Goal: Task Accomplishment & Management: Manage account settings

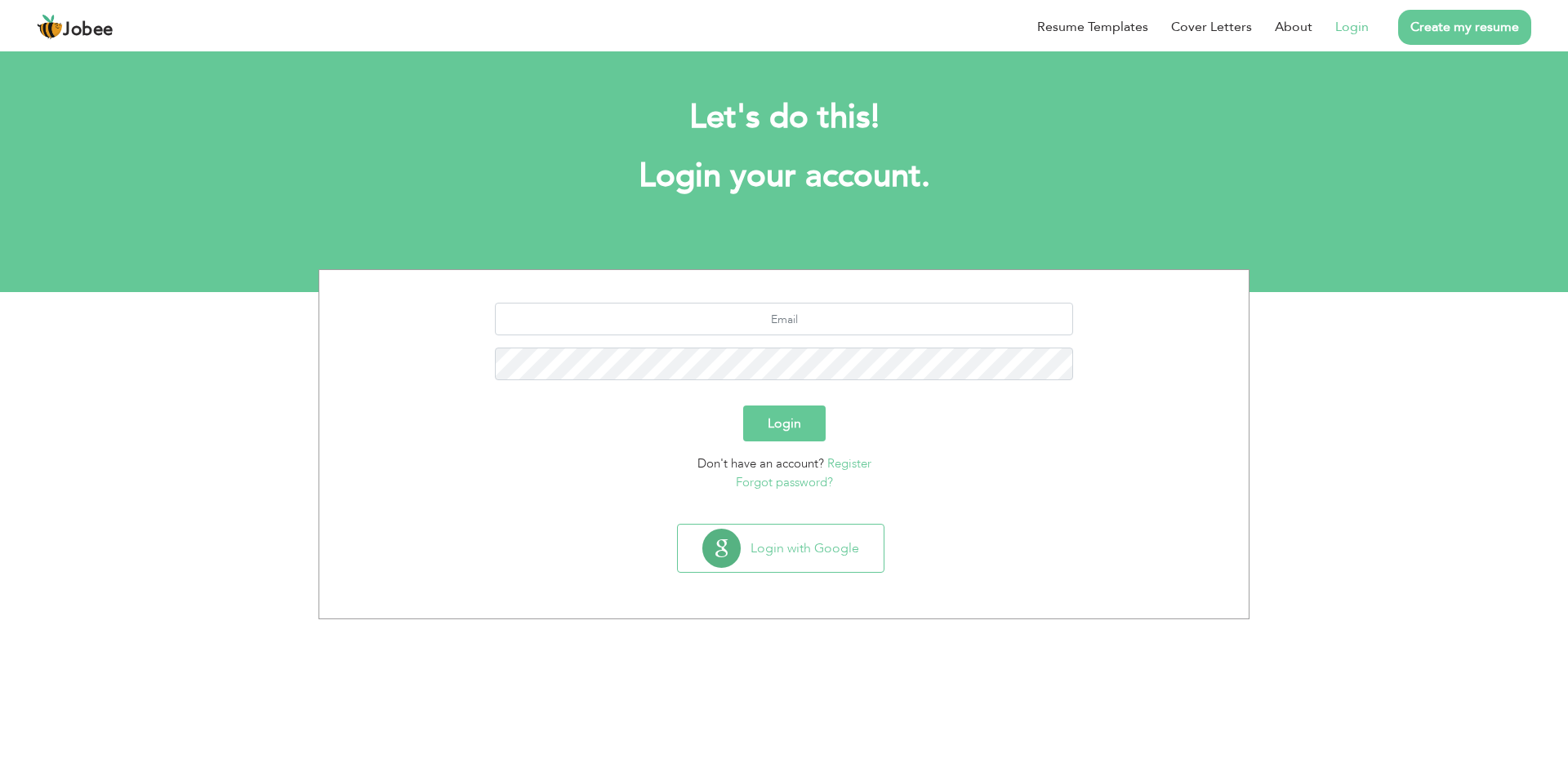
click at [1348, 27] on link "Login" at bounding box center [1351, 27] width 34 height 20
click at [779, 555] on button "Login with Google" at bounding box center [780, 549] width 206 height 47
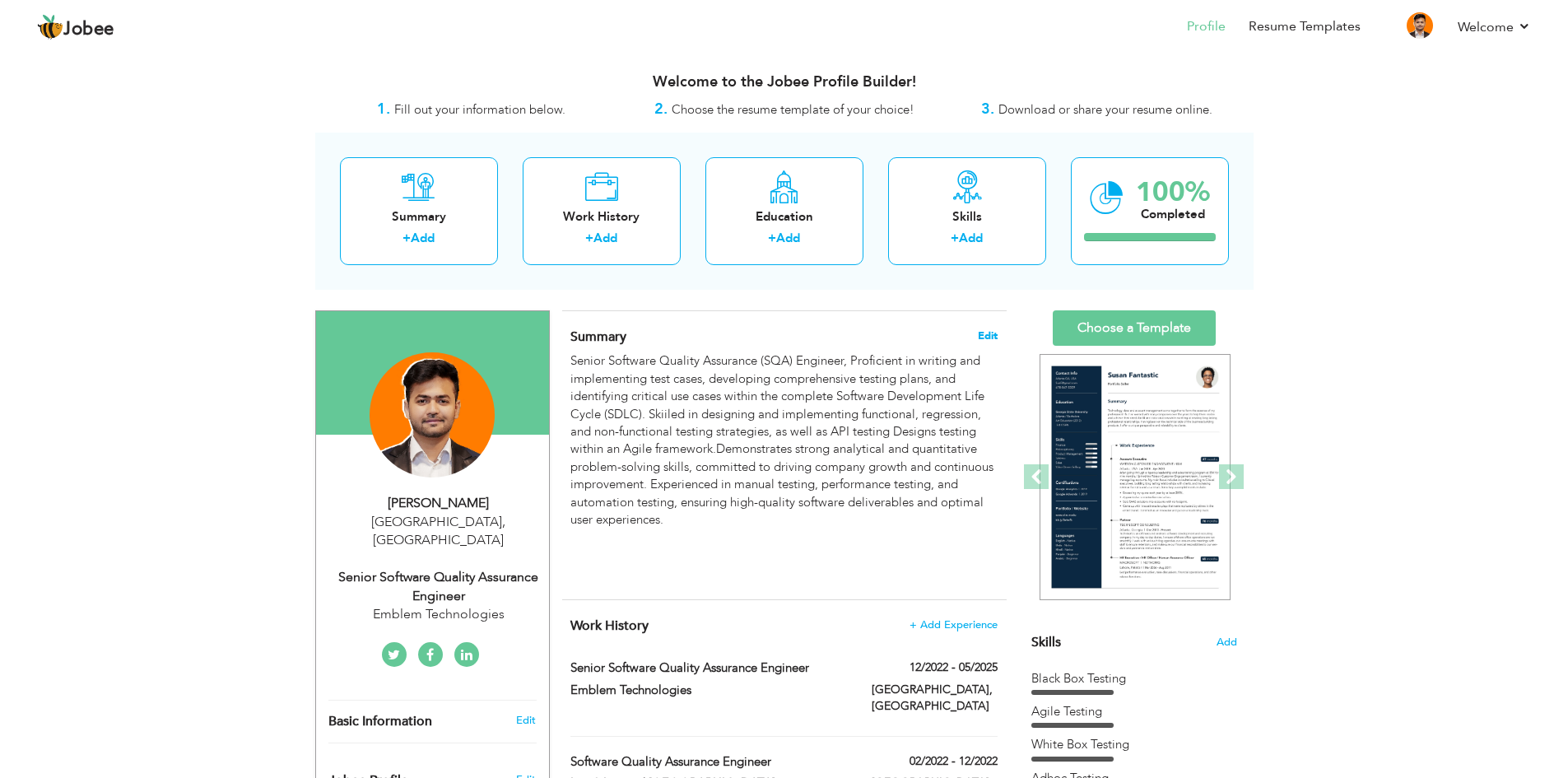
click at [987, 333] on span "Edit" at bounding box center [988, 336] width 20 height 12
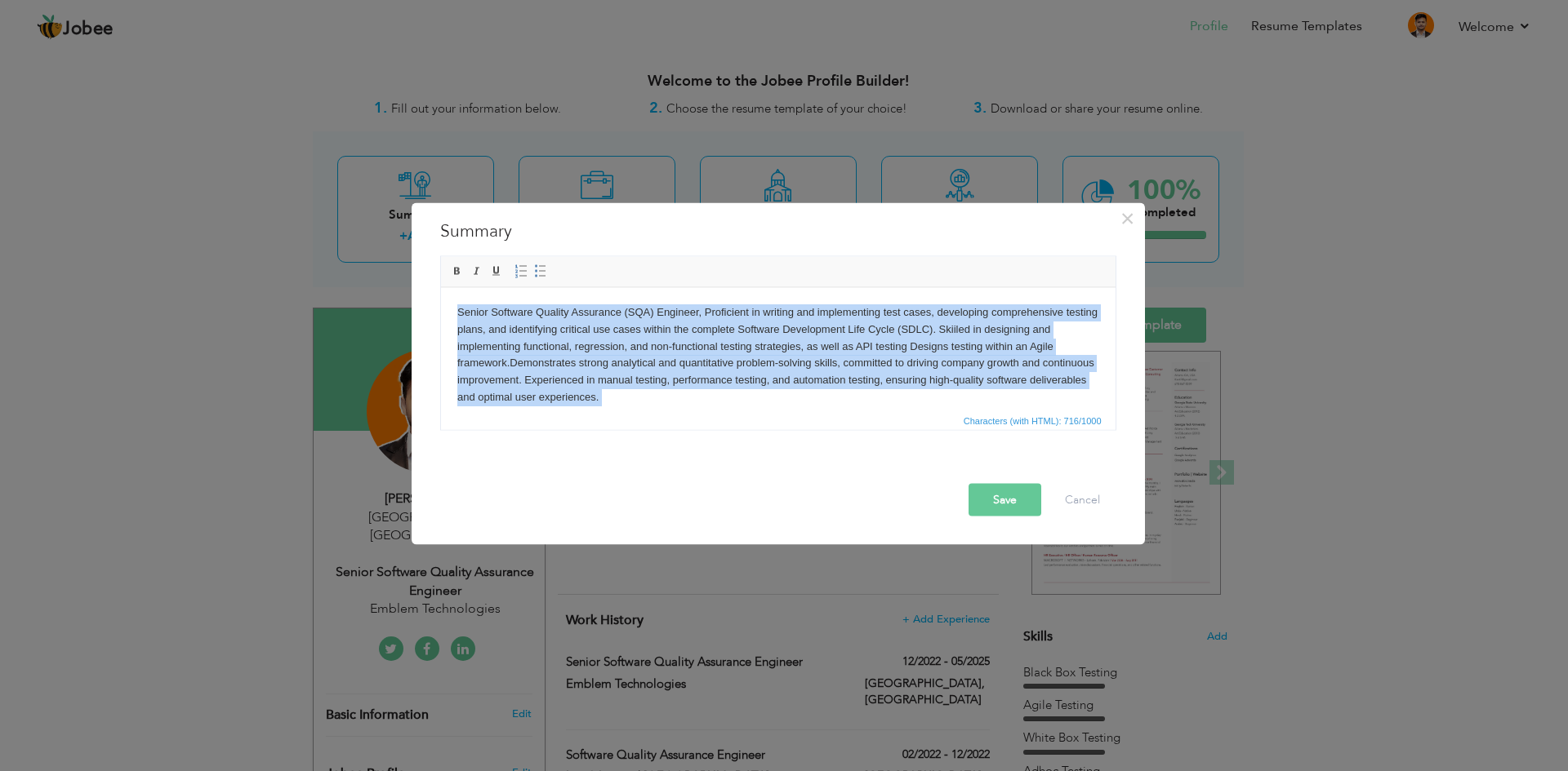
drag, startPoint x: 667, startPoint y: 408, endPoint x: 429, endPoint y: 316, distance: 255.2
click at [440, 316] on html "Senior Software Quality Assurance (SQA) Engineer, Proficient in writing and imp…" at bounding box center [777, 380] width 675 height 186
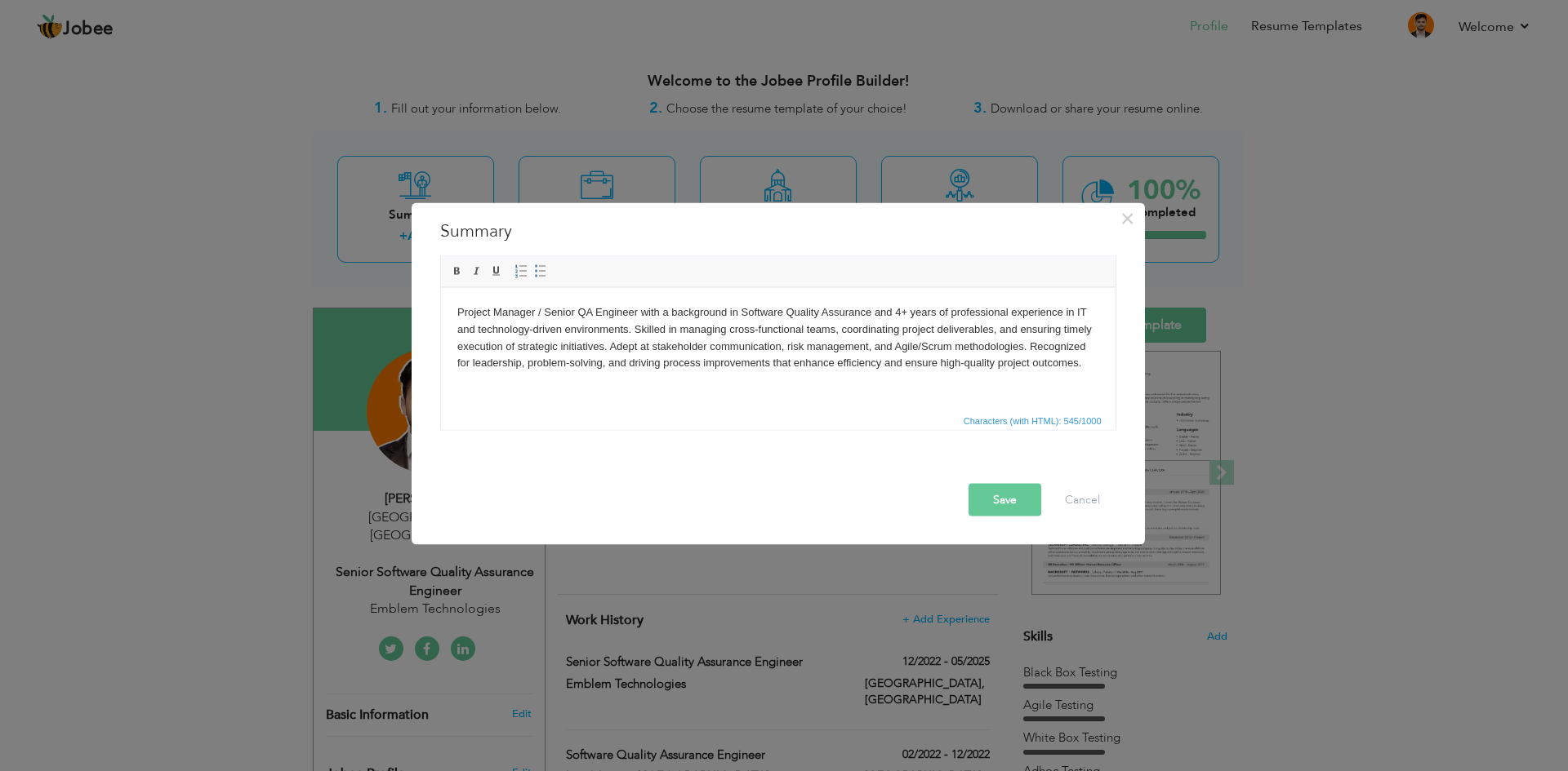
click at [1009, 493] on button "Save" at bounding box center [1004, 500] width 73 height 33
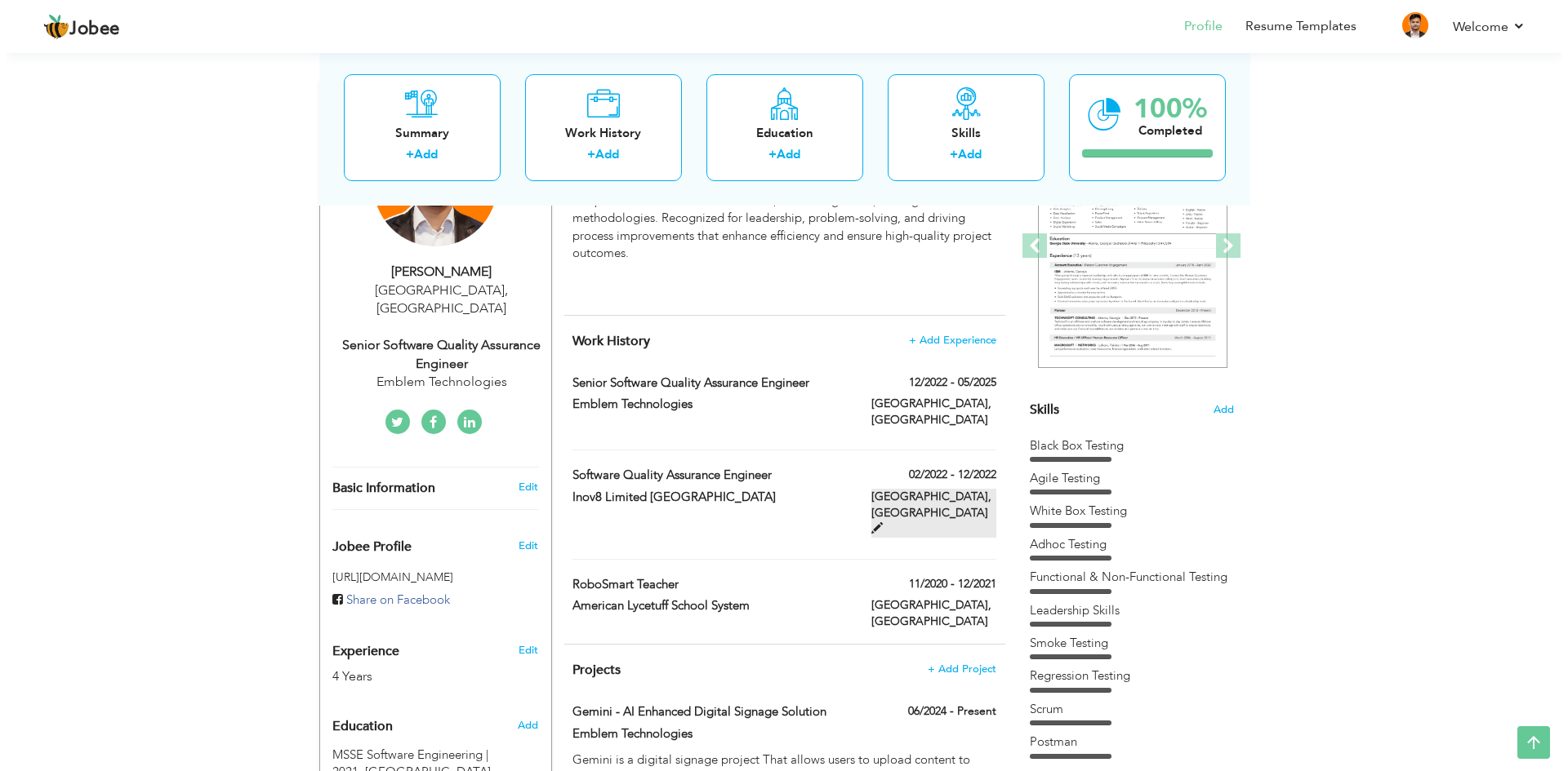
scroll to position [233, 0]
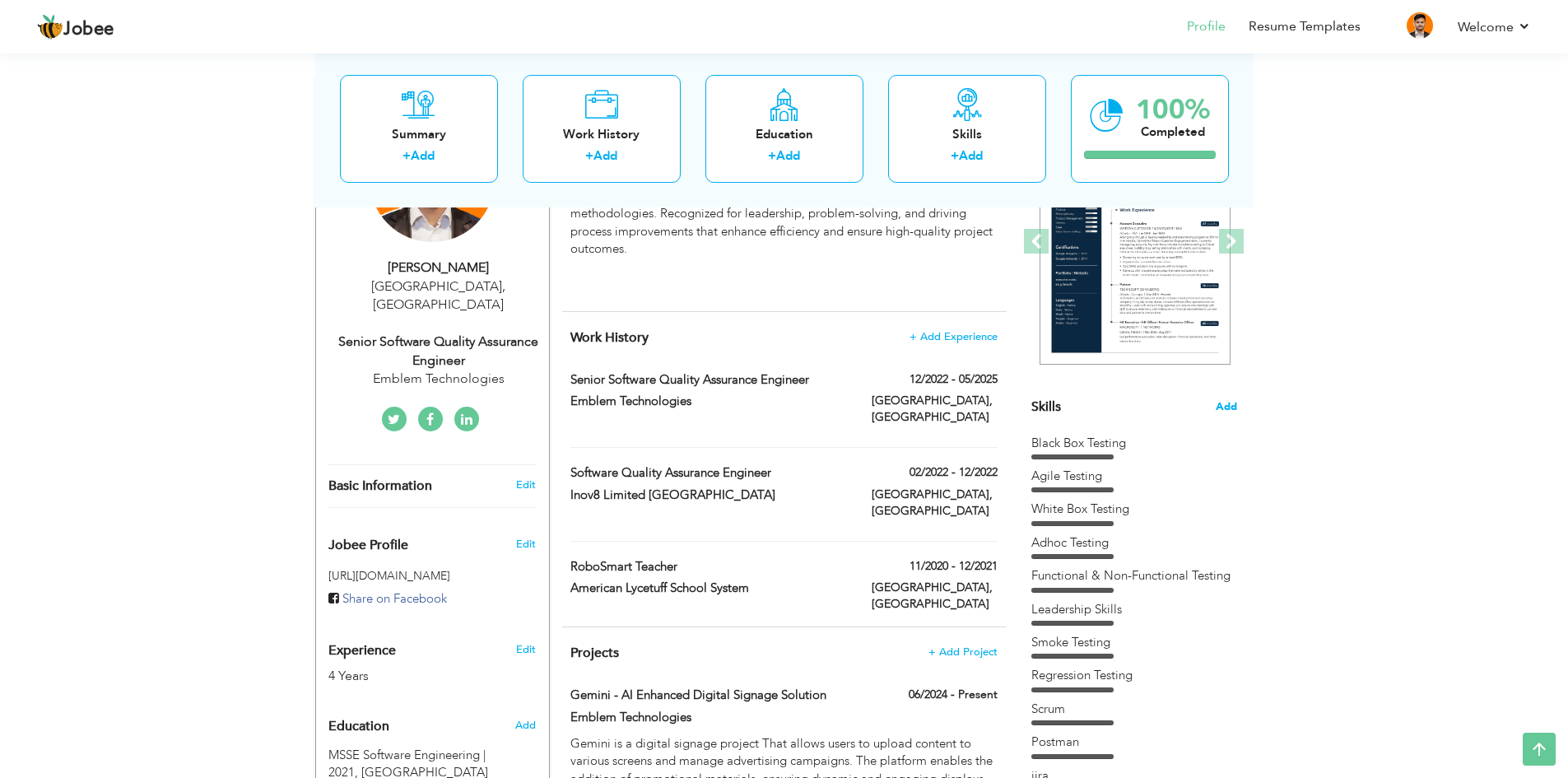
click at [1224, 411] on span "Add" at bounding box center [1226, 407] width 21 height 16
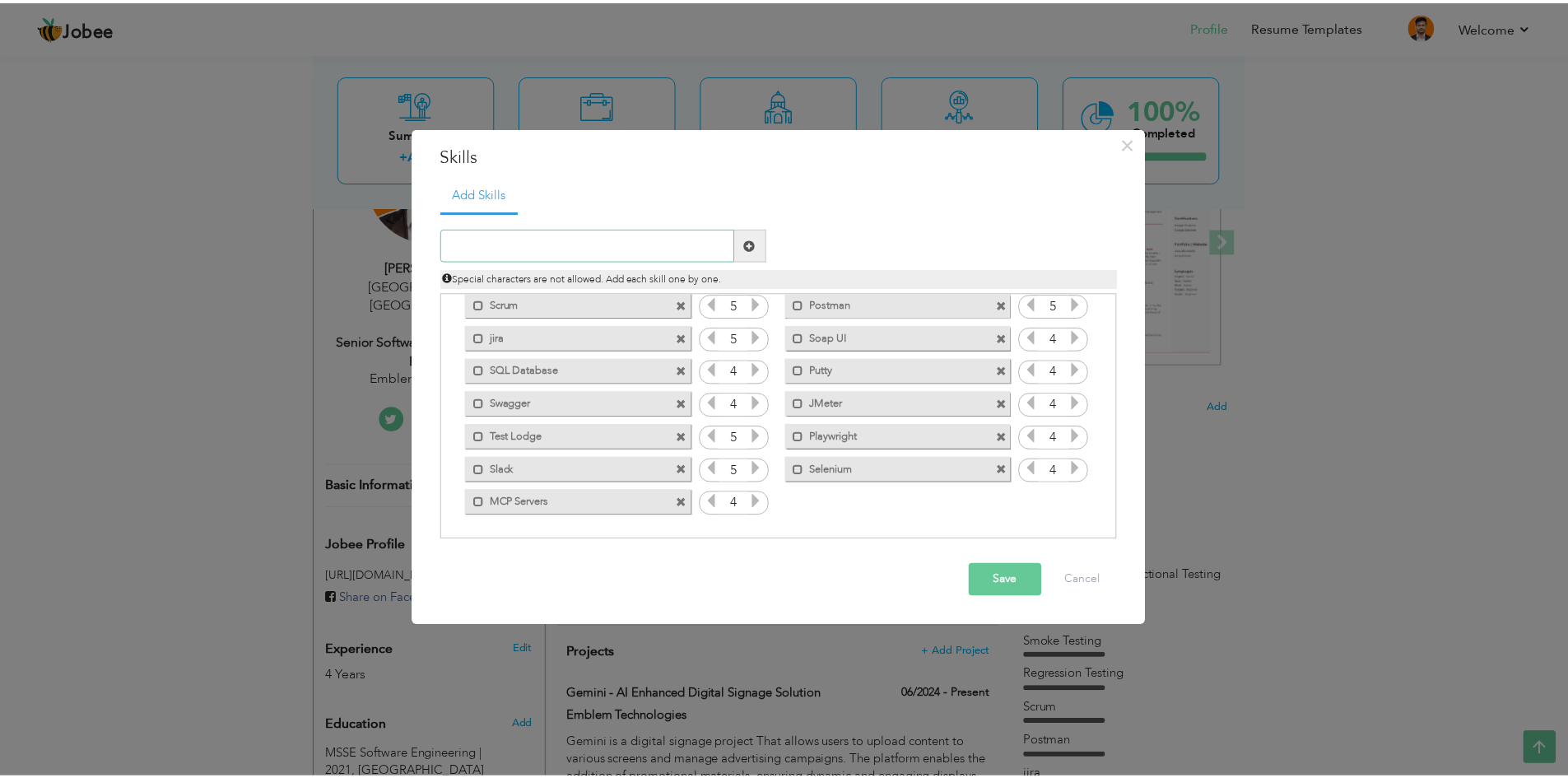
scroll to position [0, 0]
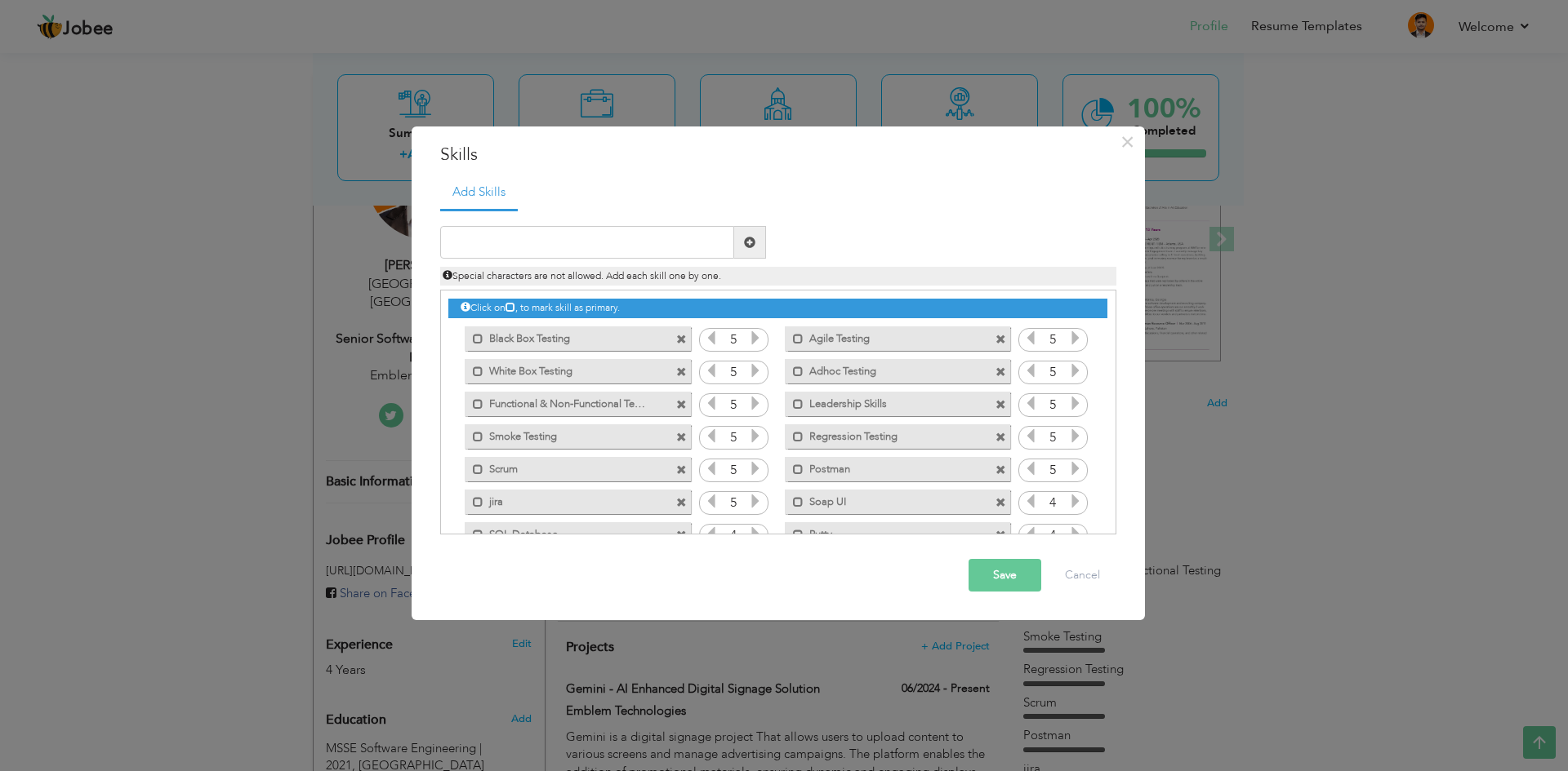
click at [679, 336] on span at bounding box center [681, 340] width 11 height 11
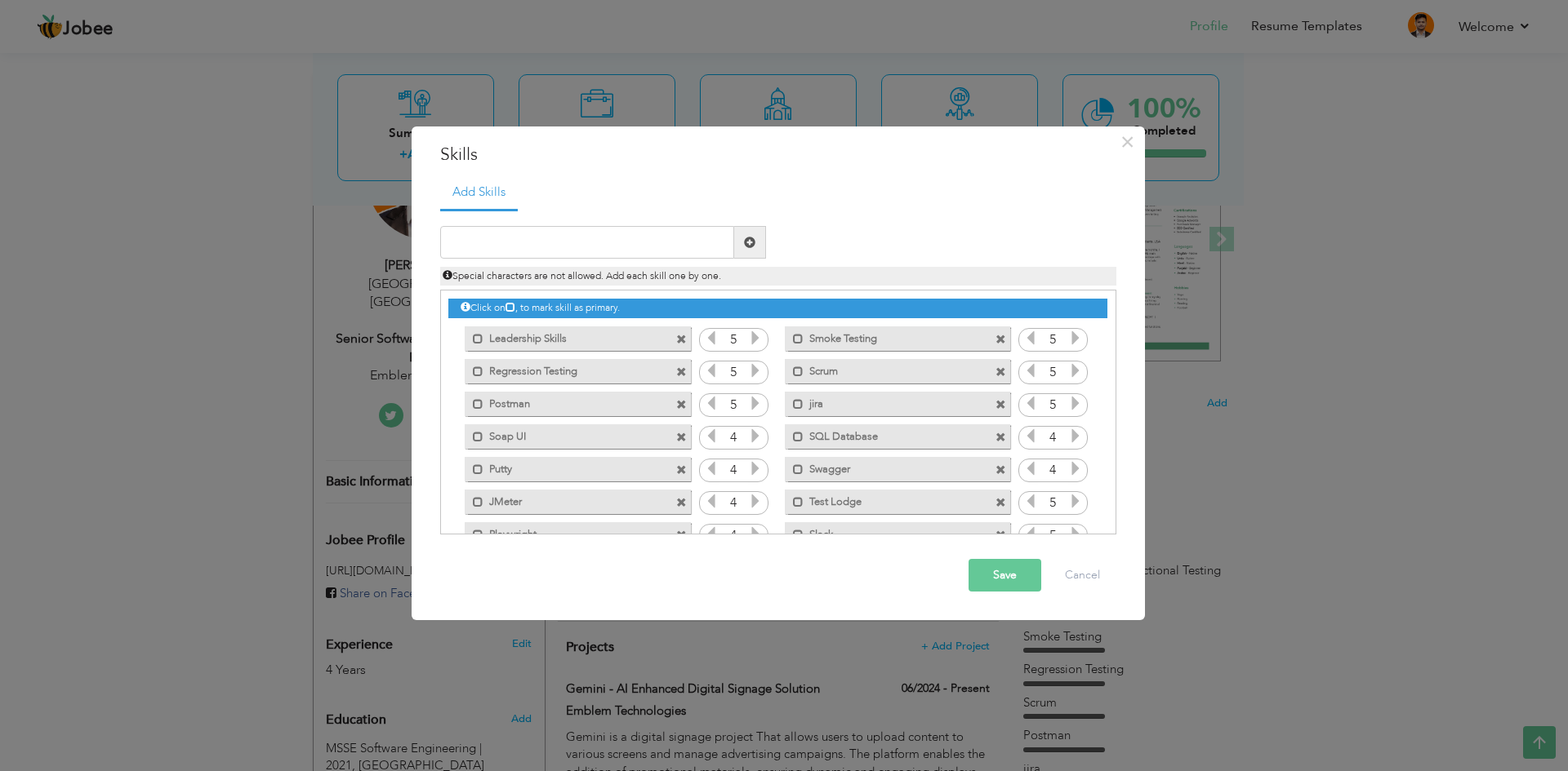
click at [999, 341] on span at bounding box center [1001, 340] width 11 height 11
click at [681, 374] on span at bounding box center [681, 372] width 11 height 11
click at [681, 373] on span at bounding box center [681, 372] width 11 height 11
click at [1002, 335] on span at bounding box center [1001, 340] width 11 height 11
click at [673, 402] on div "Mark as primary skill. Putty" at bounding box center [576, 403] width 225 height 25
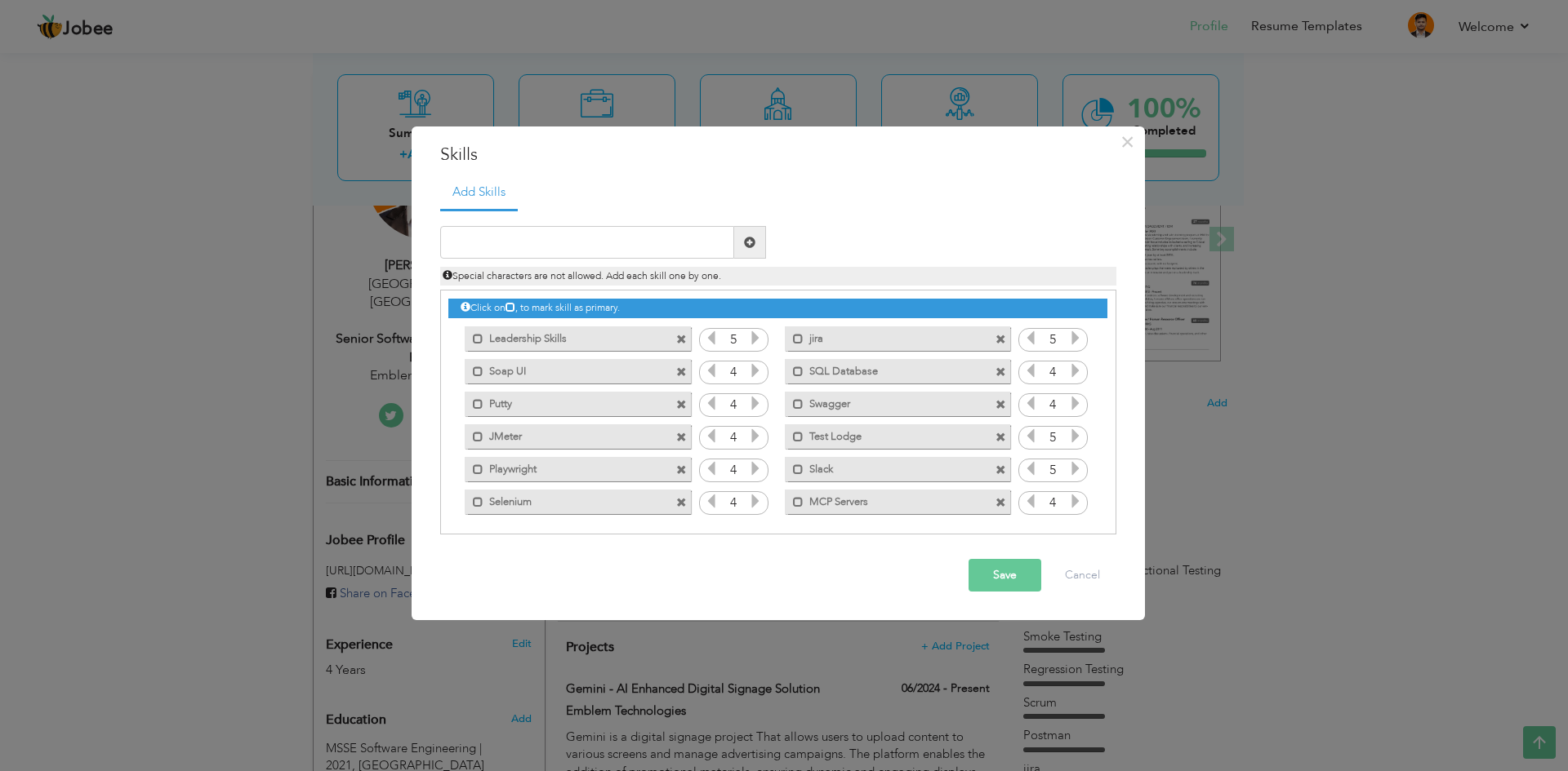
click at [680, 403] on span at bounding box center [681, 405] width 11 height 11
click at [677, 504] on span at bounding box center [681, 503] width 11 height 11
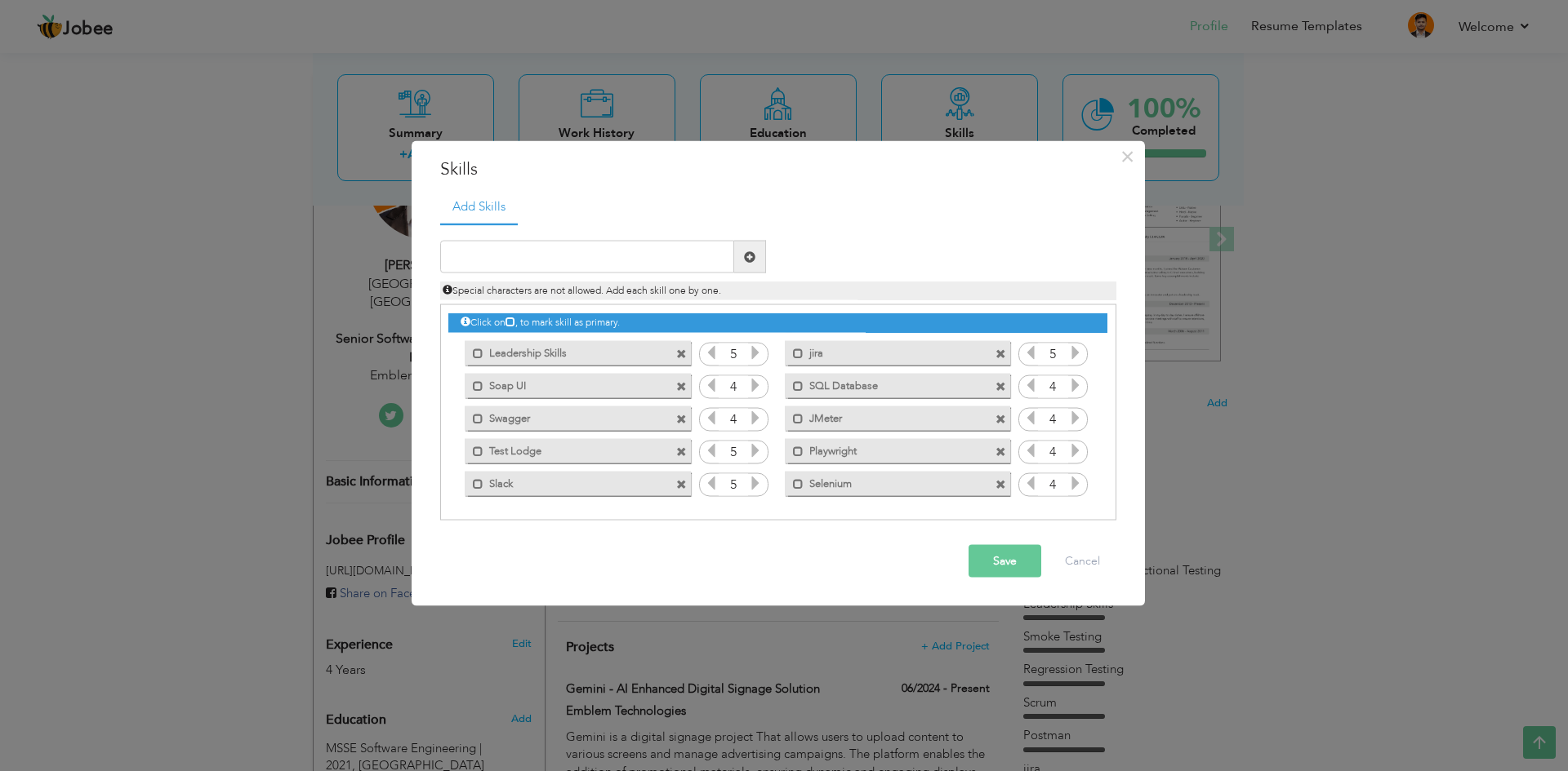
click at [677, 486] on span at bounding box center [681, 484] width 11 height 11
click at [1003, 449] on span at bounding box center [1001, 451] width 11 height 11
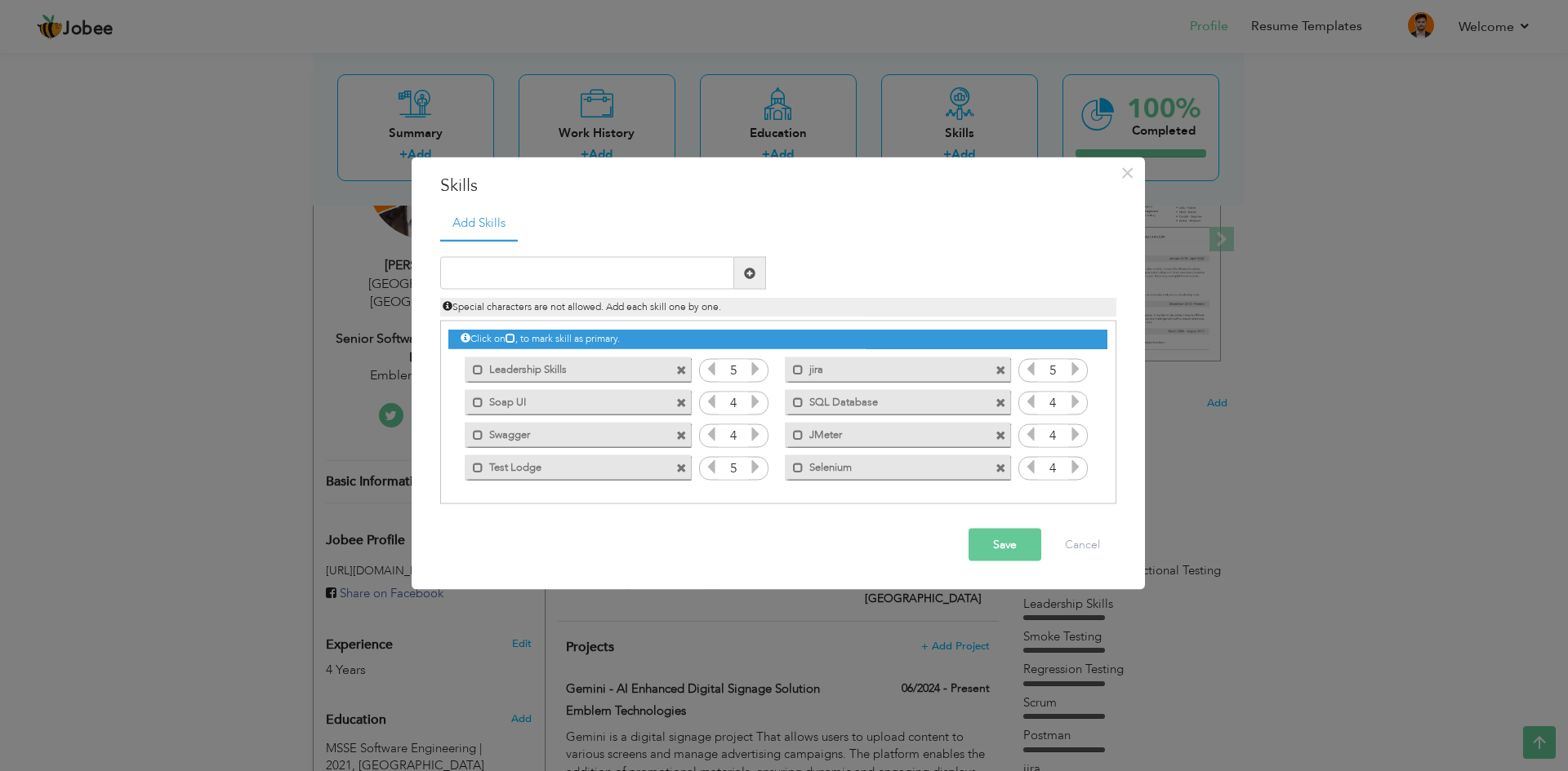
click at [681, 432] on span at bounding box center [681, 436] width 11 height 11
click at [684, 404] on span at bounding box center [681, 403] width 11 height 11
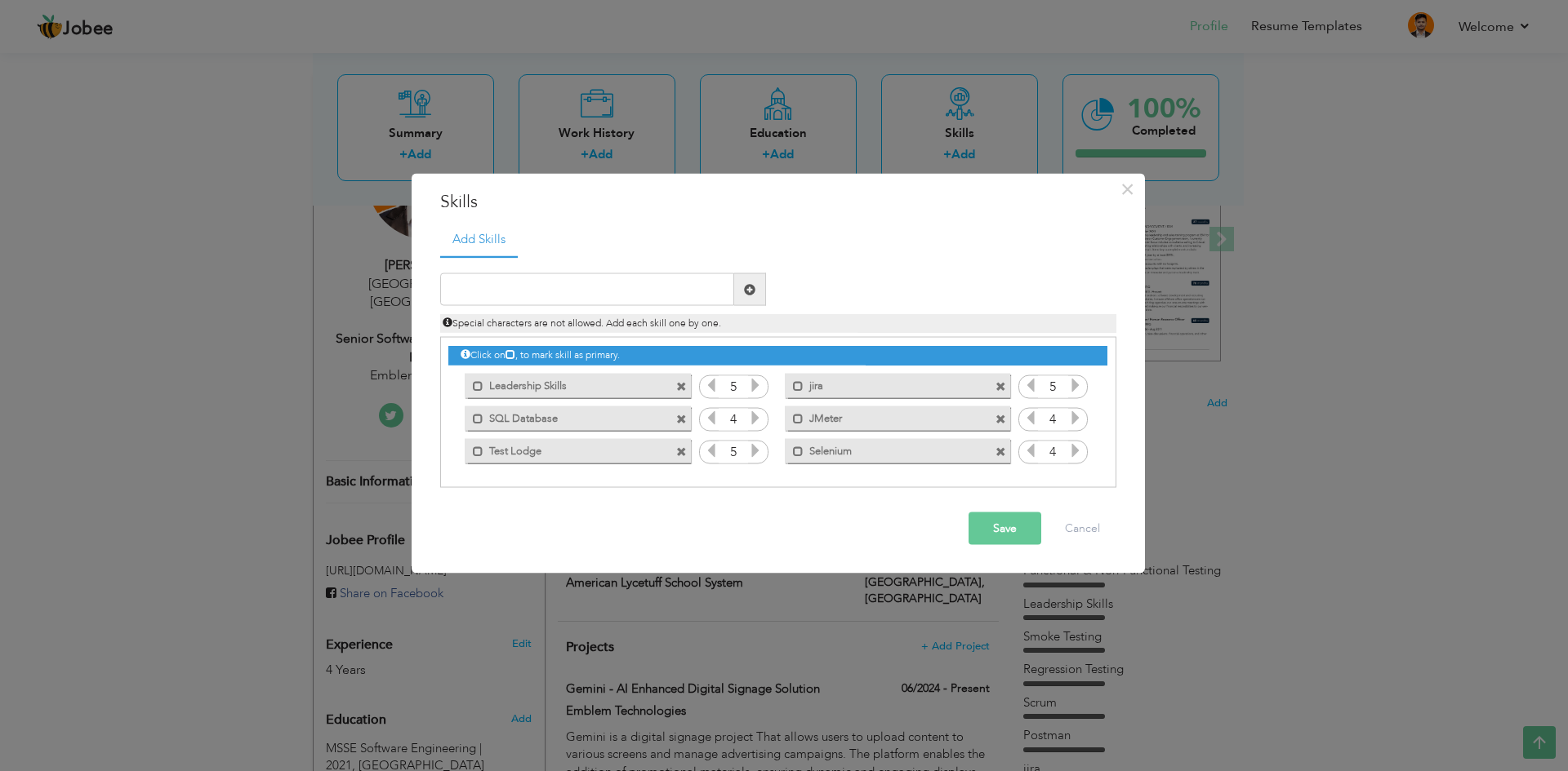
click at [997, 419] on span at bounding box center [1001, 420] width 11 height 11
click at [1003, 415] on span at bounding box center [1001, 420] width 11 height 11
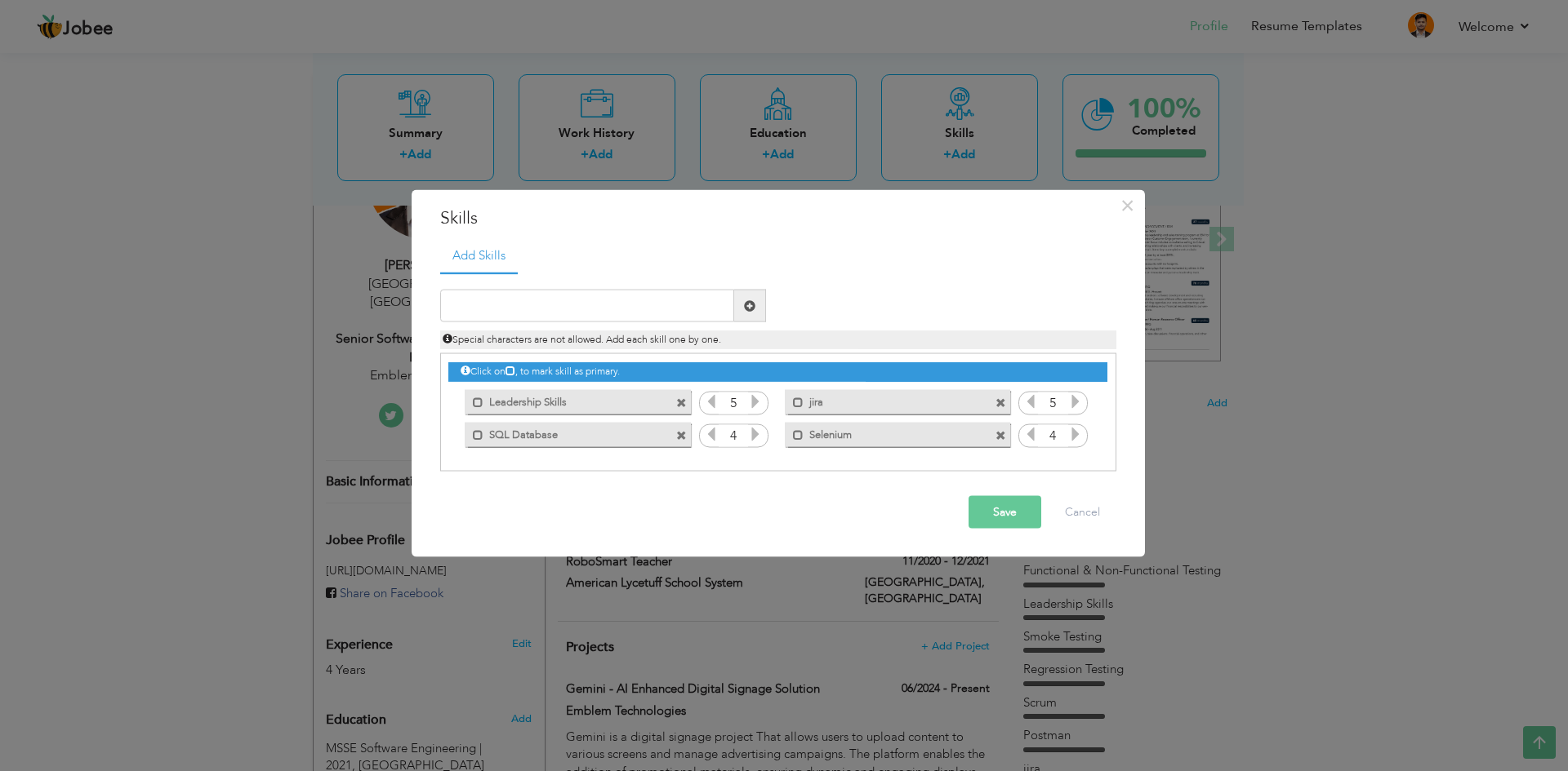
click at [687, 435] on span at bounding box center [683, 431] width 15 height 17
click at [683, 436] on span at bounding box center [681, 436] width 11 height 11
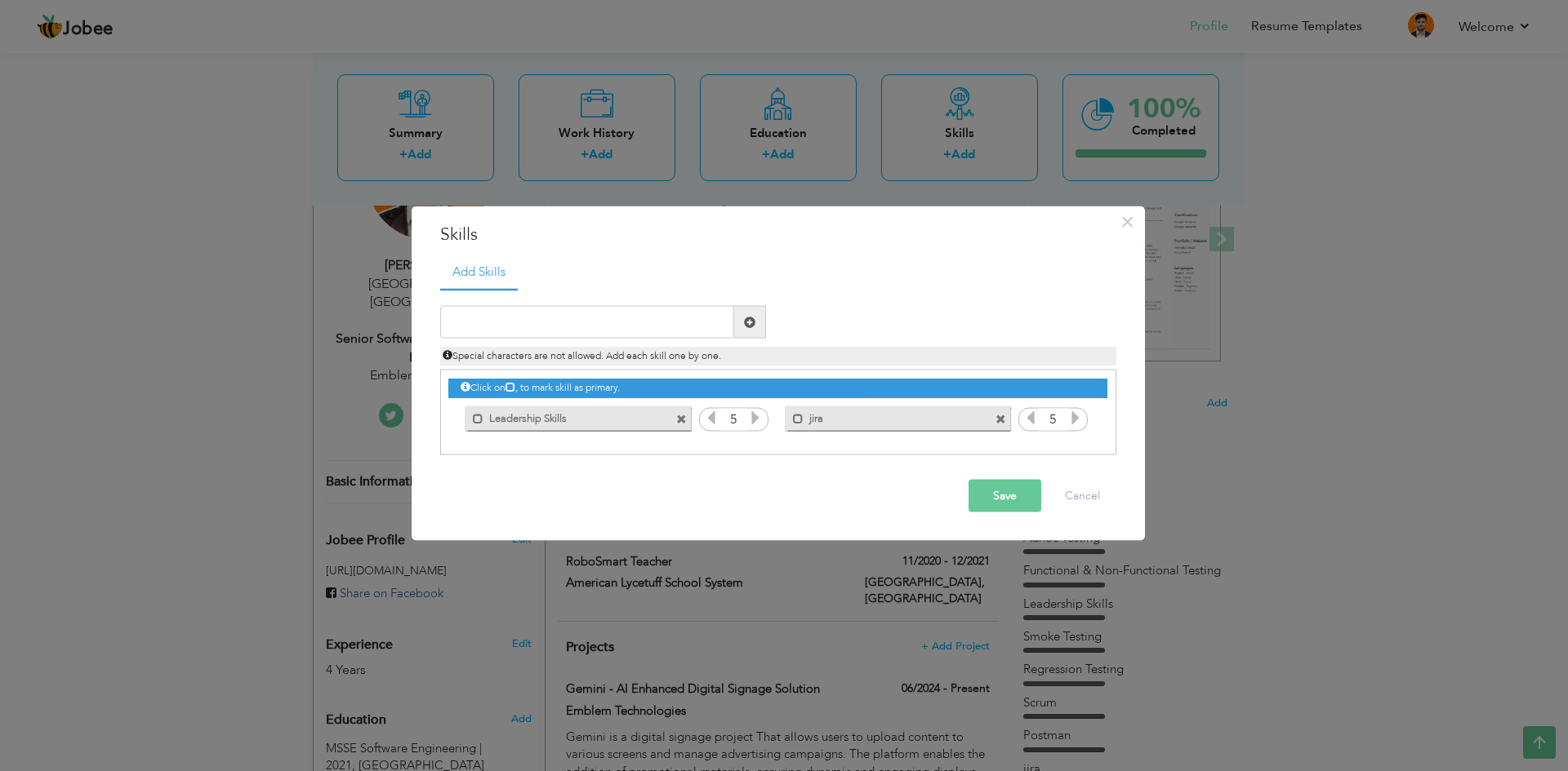
click at [744, 318] on span at bounding box center [749, 321] width 12 height 12
type input "Click Up"
click at [753, 321] on span at bounding box center [749, 321] width 12 height 12
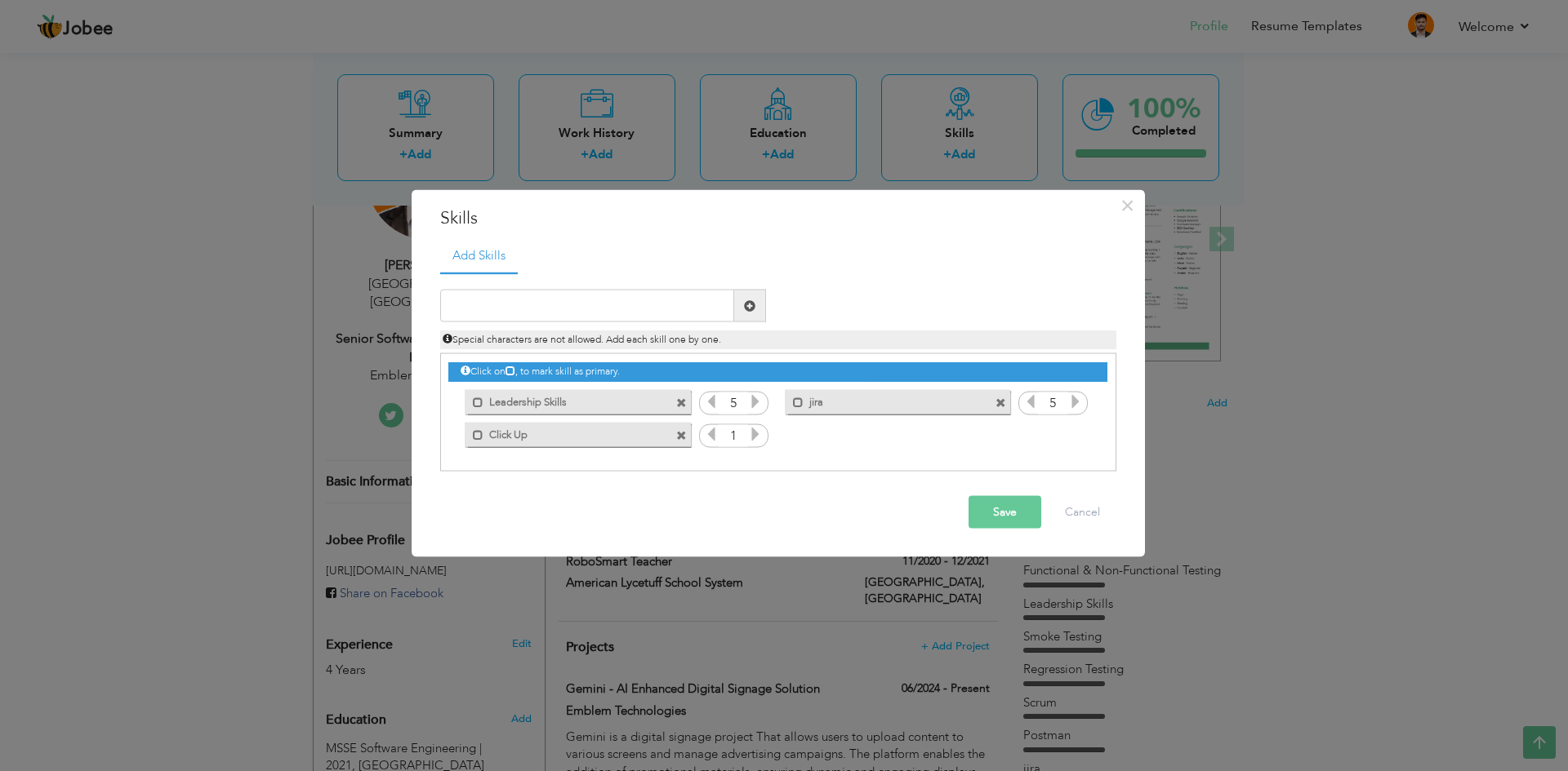
click at [761, 431] on icon at bounding box center [755, 434] width 15 height 15
click at [760, 431] on icon at bounding box center [755, 434] width 15 height 15
click at [744, 305] on span at bounding box center [749, 306] width 32 height 33
click at [700, 310] on input "text" at bounding box center [586, 306] width 294 height 33
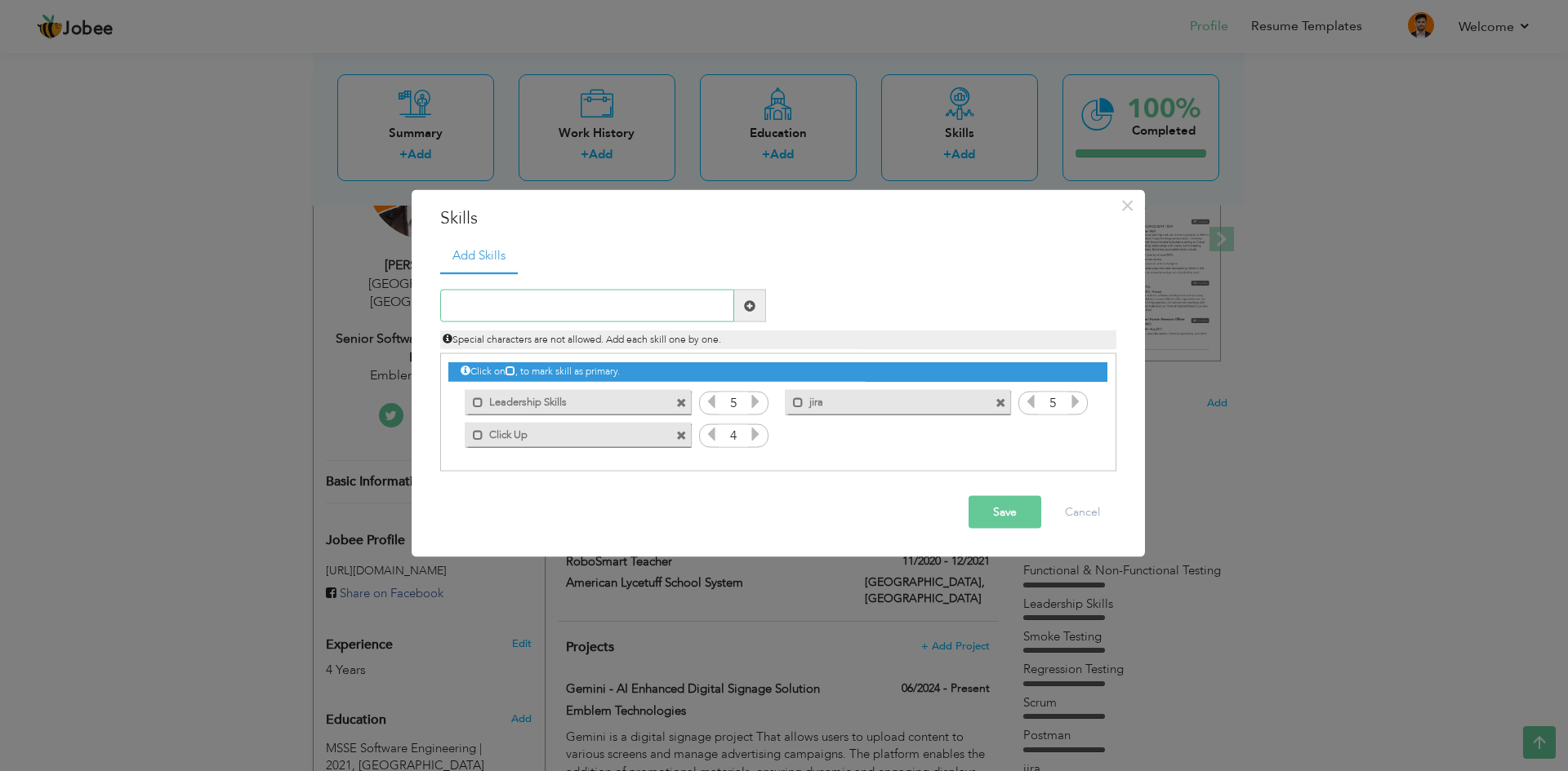
paste input "Agile & Scrum Methodologies"
type input "Agile & Scrum Methodologies"
click at [751, 309] on span at bounding box center [749, 305] width 12 height 12
click at [662, 298] on input "text" at bounding box center [586, 306] width 294 height 33
paste input "Project Planning & Coordination"
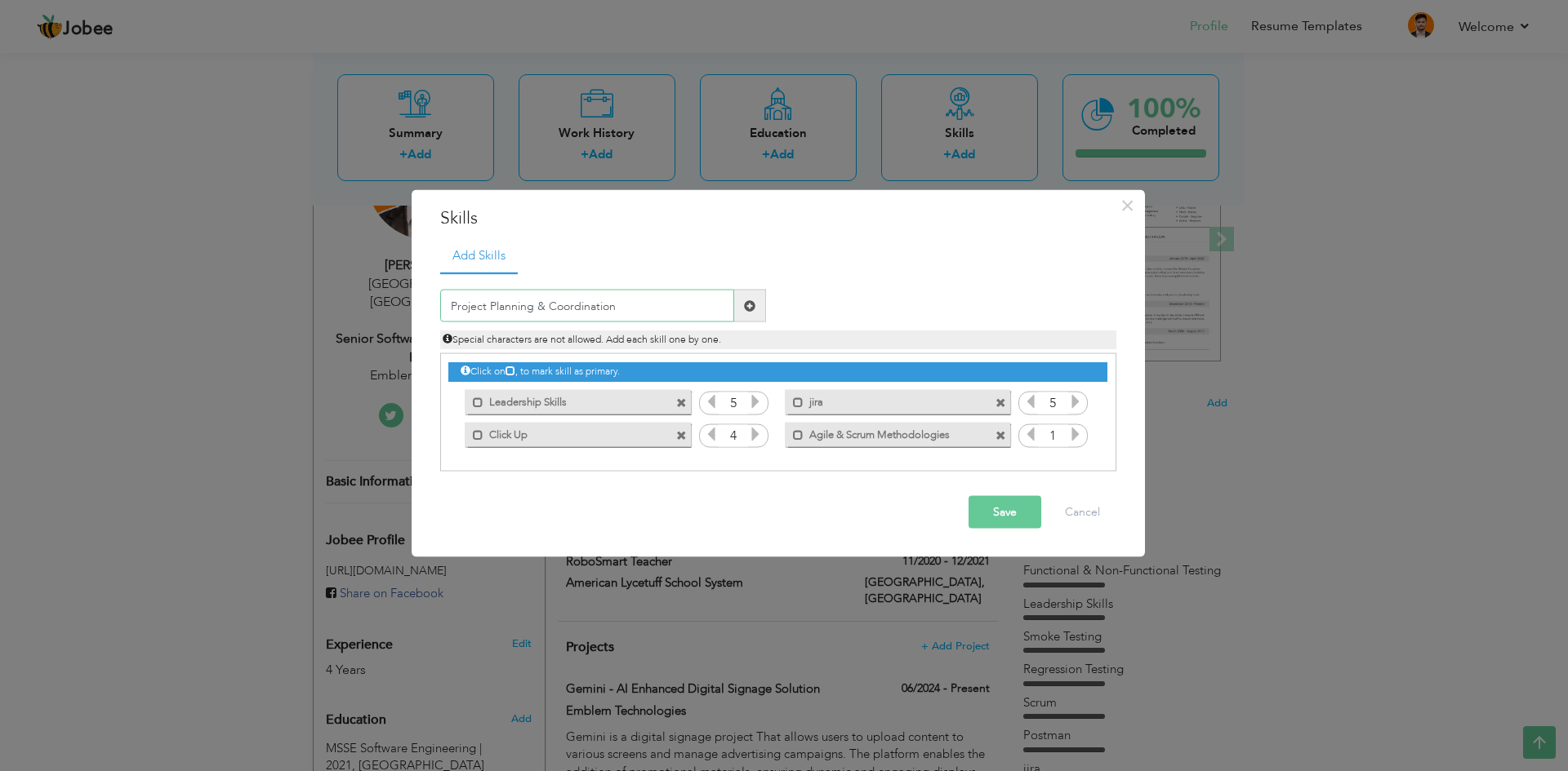
type input "Project Planning & Coordination"
click at [746, 304] on span at bounding box center [749, 305] width 12 height 12
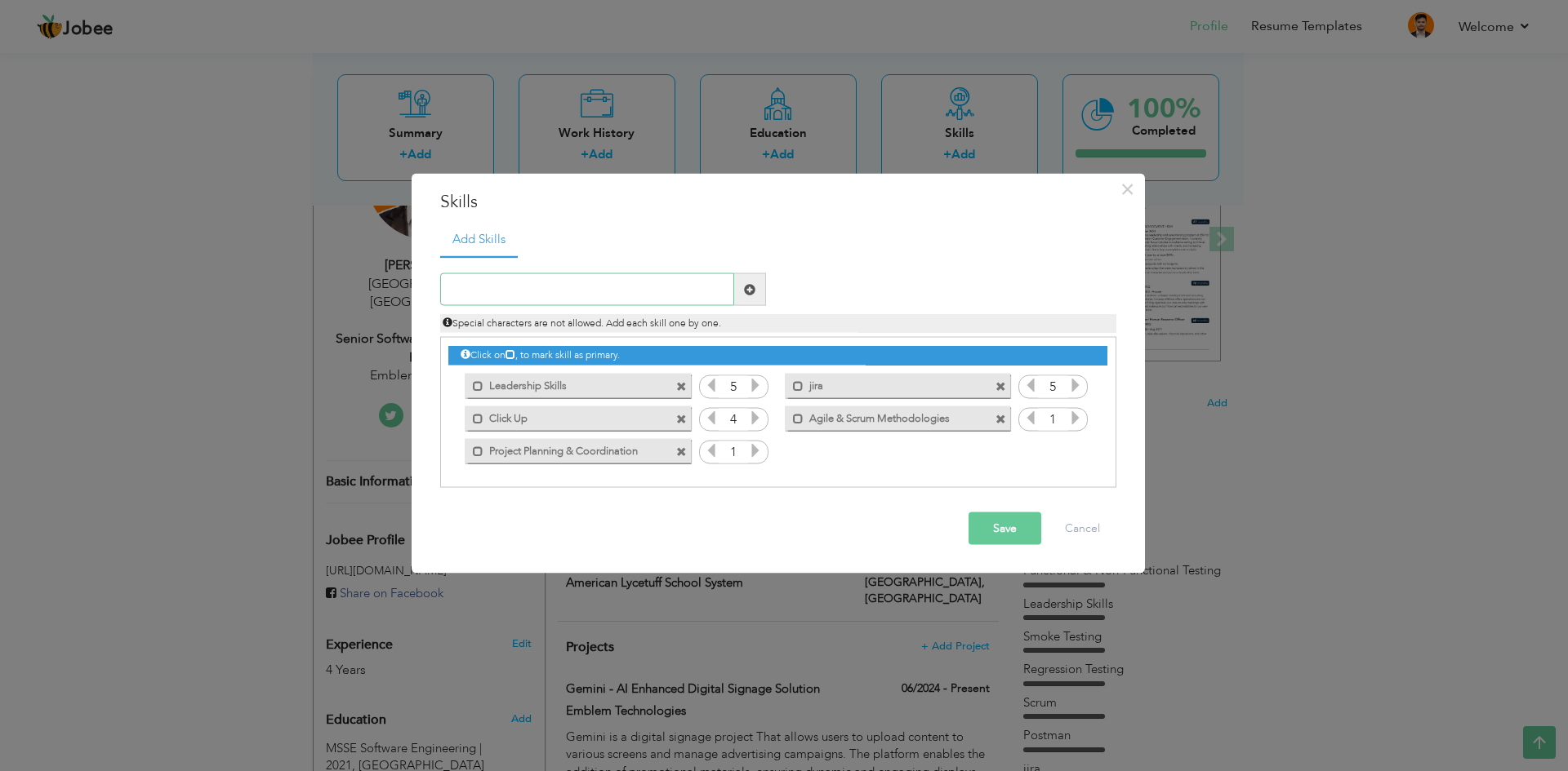
click at [646, 280] on input "text" at bounding box center [586, 289] width 294 height 33
paste input "Stakeholder & Client Communication"
type input "Stakeholder & Client Communication"
click at [751, 295] on span at bounding box center [749, 289] width 12 height 12
click at [616, 289] on input "text" at bounding box center [586, 289] width 294 height 33
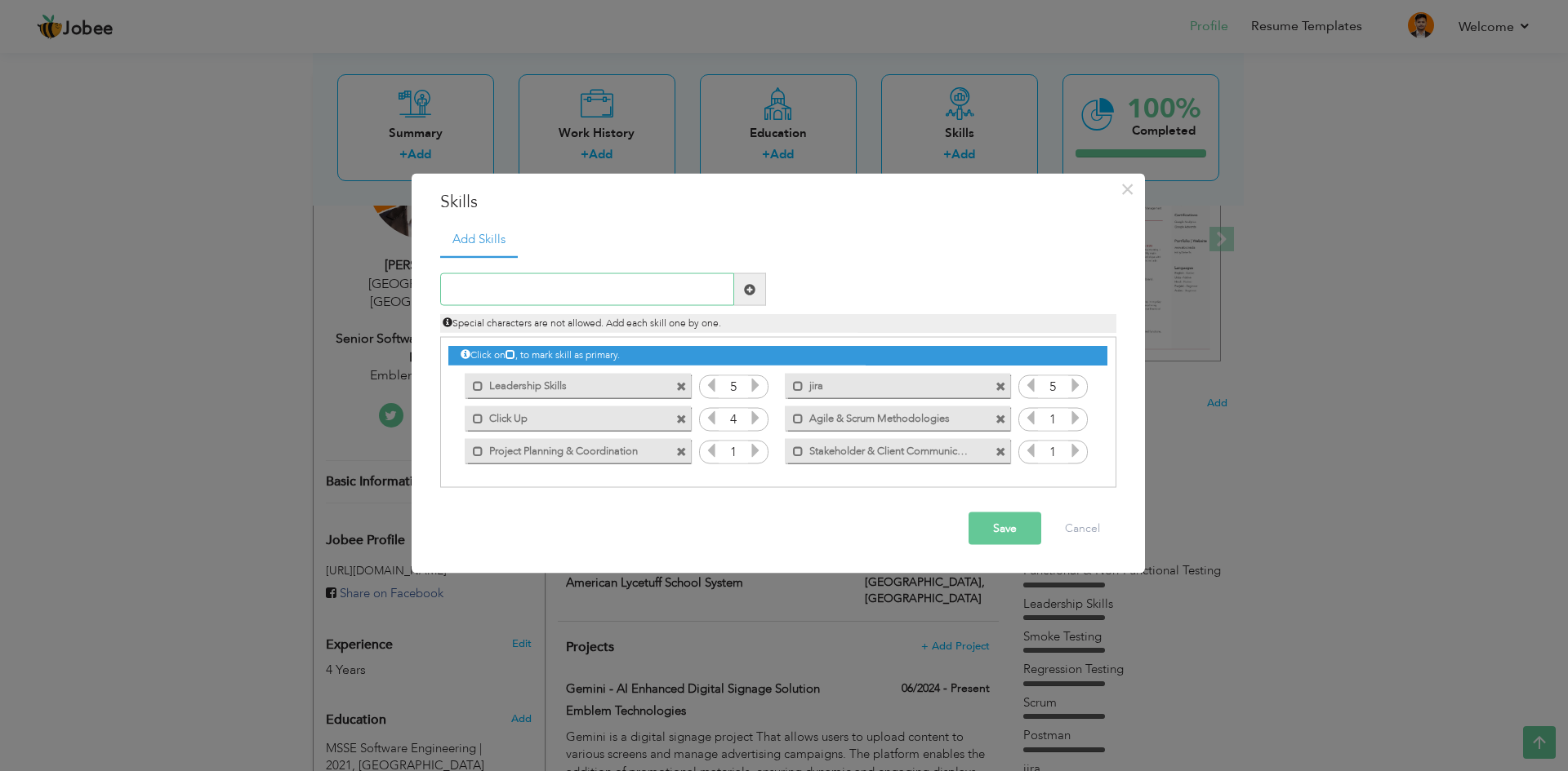
paste input "Requirement Gathering & Documentation"
type input "Requirement Gathering & Documentation"
click at [753, 291] on span at bounding box center [749, 289] width 12 height 12
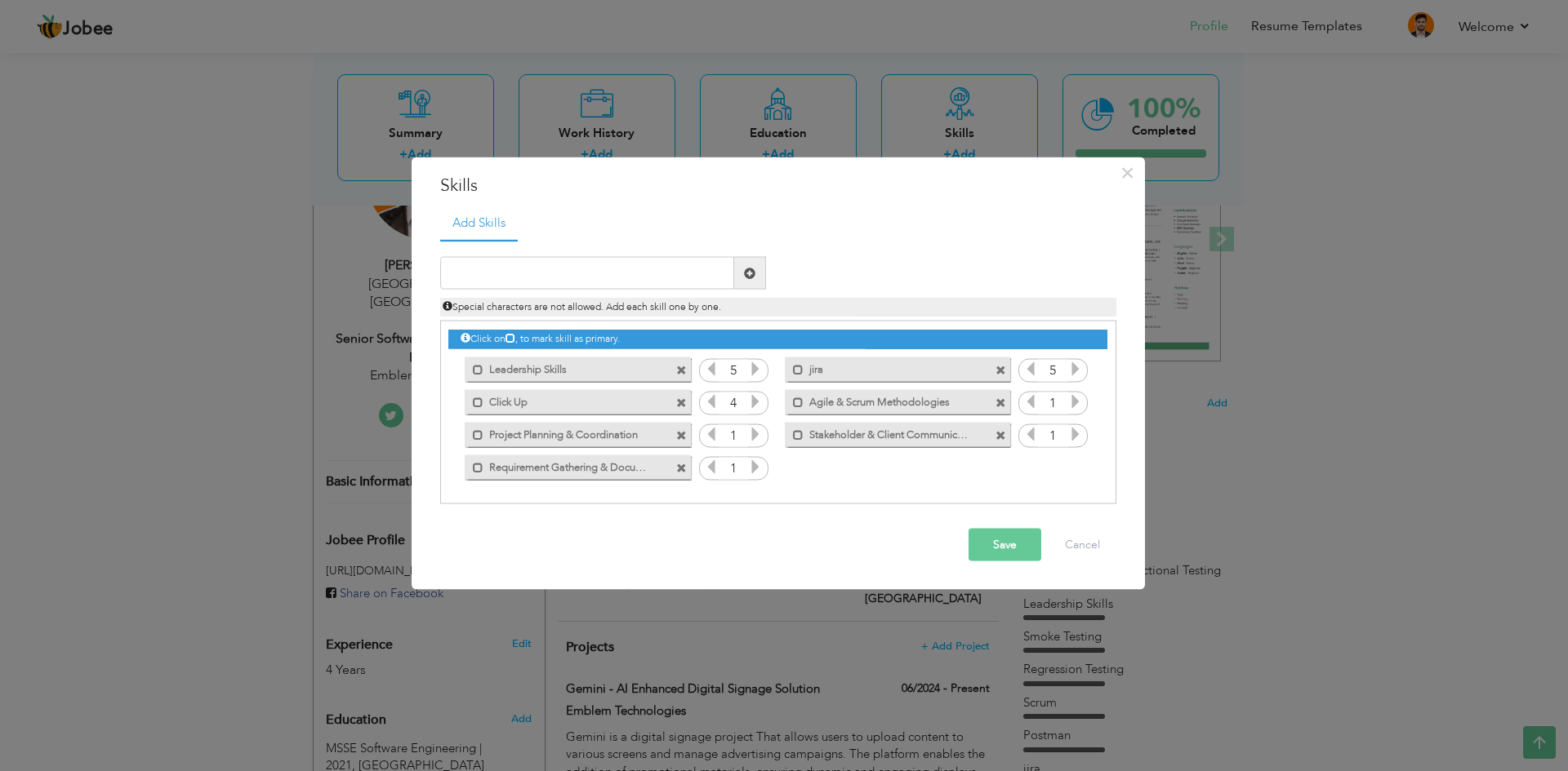
click at [745, 266] on span at bounding box center [749, 273] width 32 height 33
click at [671, 275] on input "text" at bounding box center [586, 273] width 294 height 33
paste input "Risk & Issue Management"
type input "Risk & Issue Management"
click at [748, 277] on span at bounding box center [749, 272] width 12 height 12
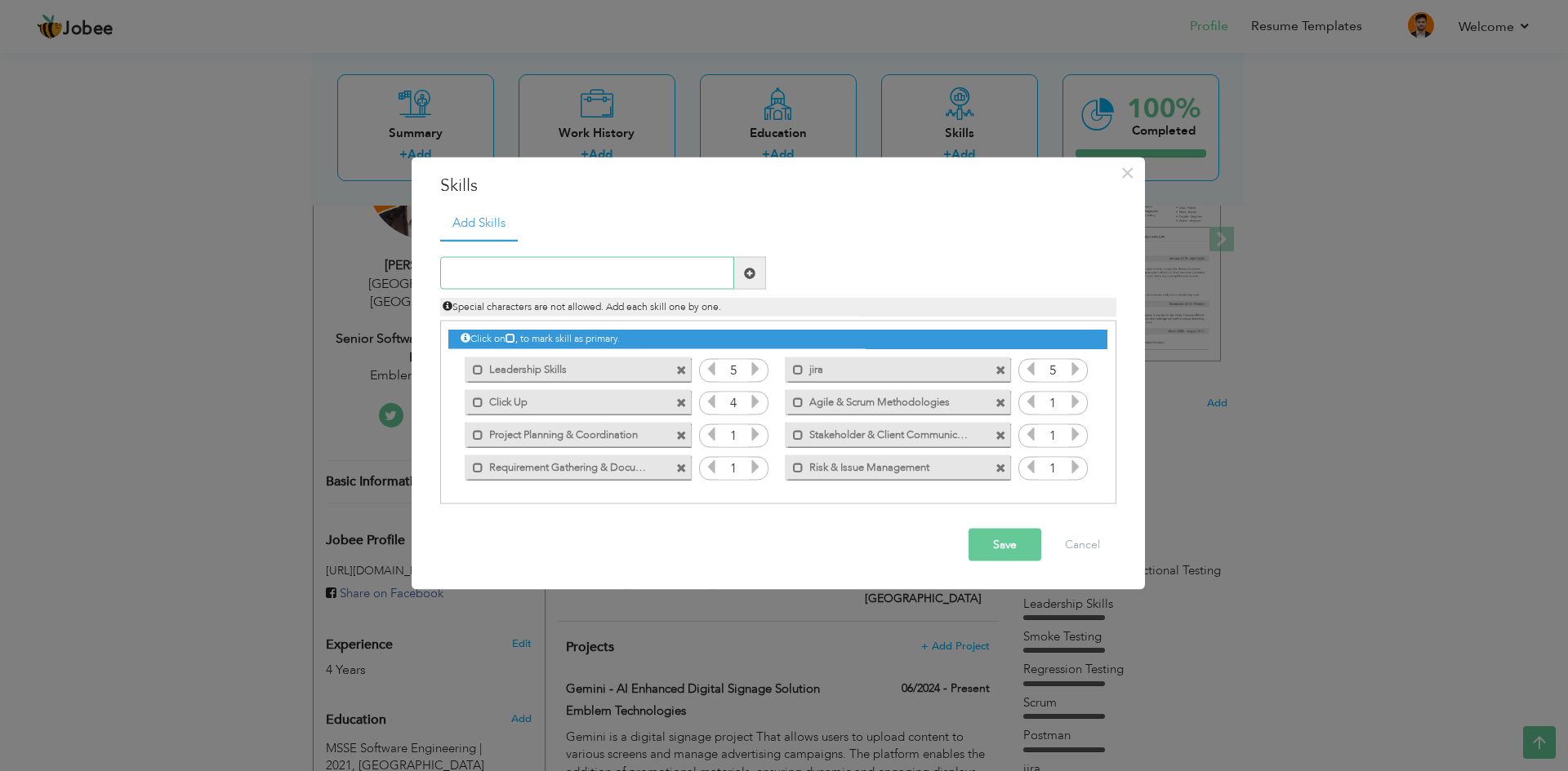
click at [661, 264] on input "text" at bounding box center [586, 273] width 294 height 33
paste input "Process Improvement & QA Strategy"
type input "Process Improvement & QA Strategy"
click at [744, 270] on span at bounding box center [749, 273] width 32 height 33
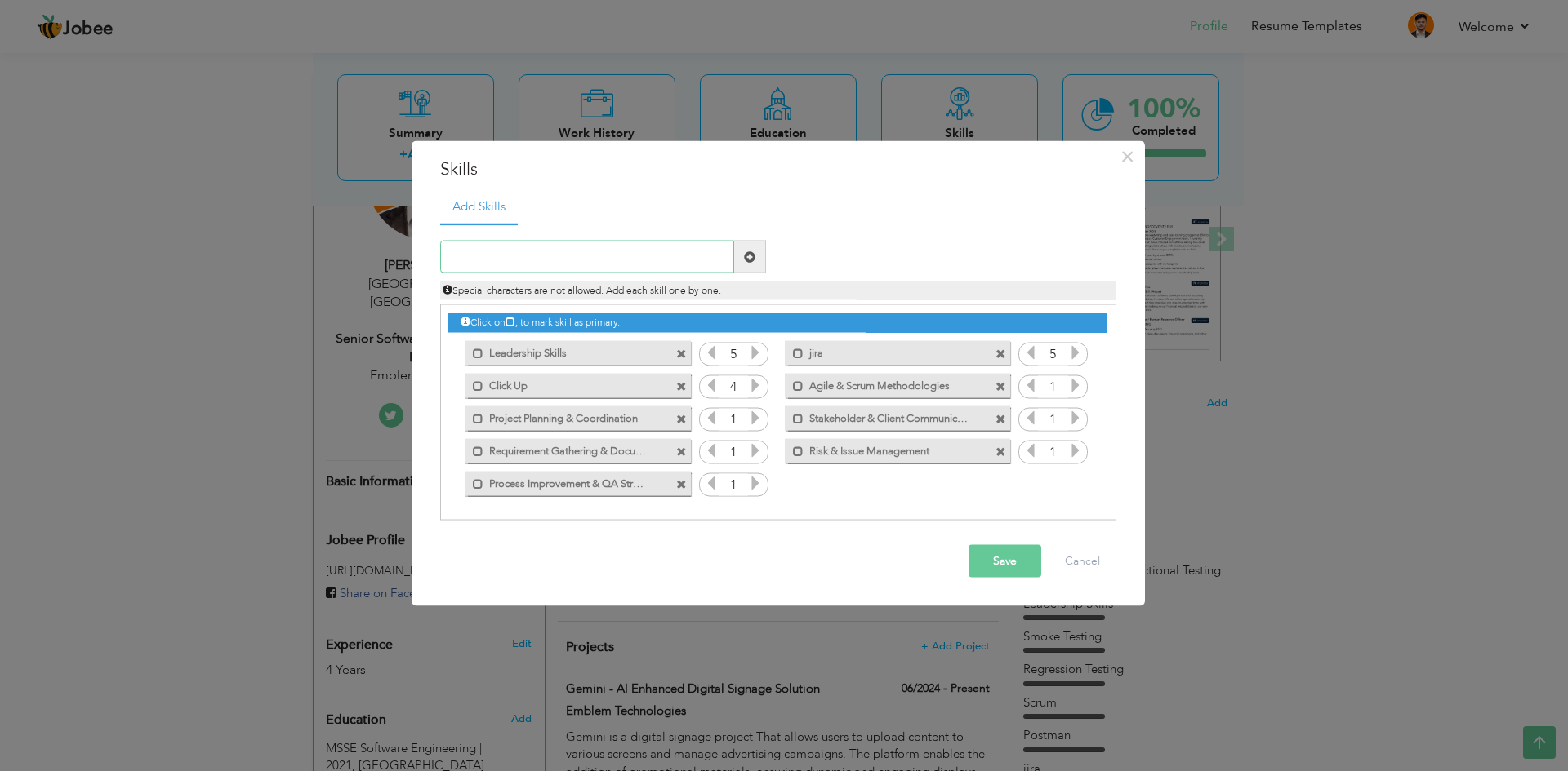
click at [718, 259] on input "text" at bounding box center [586, 258] width 294 height 33
click at [667, 262] on input "text" at bounding box center [586, 258] width 294 height 33
type input "Slack"
click at [744, 261] on span at bounding box center [749, 256] width 12 height 12
click at [645, 256] on input "text" at bounding box center [586, 258] width 294 height 33
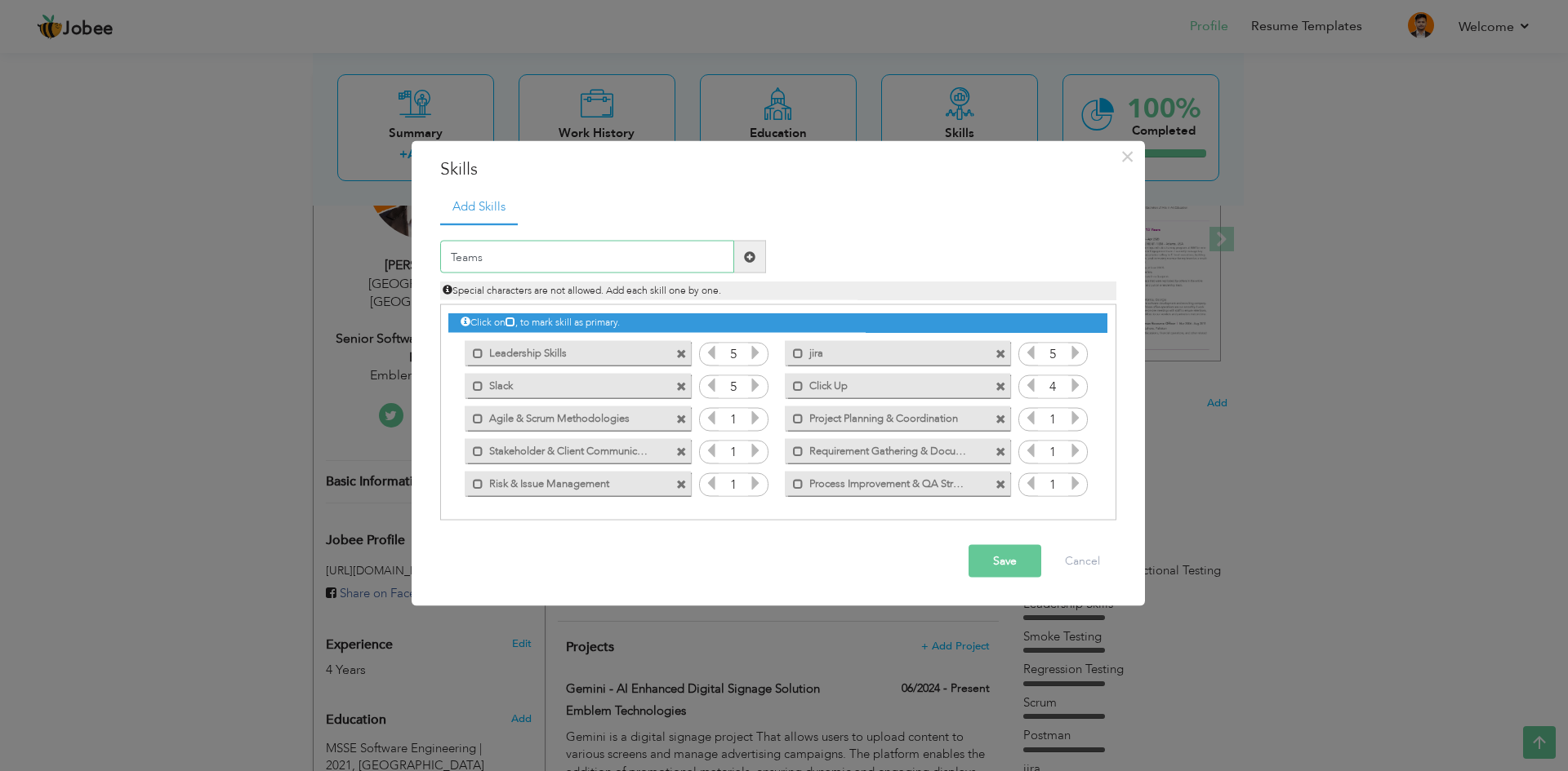
type input "Teams"
click at [754, 259] on span at bounding box center [749, 258] width 32 height 33
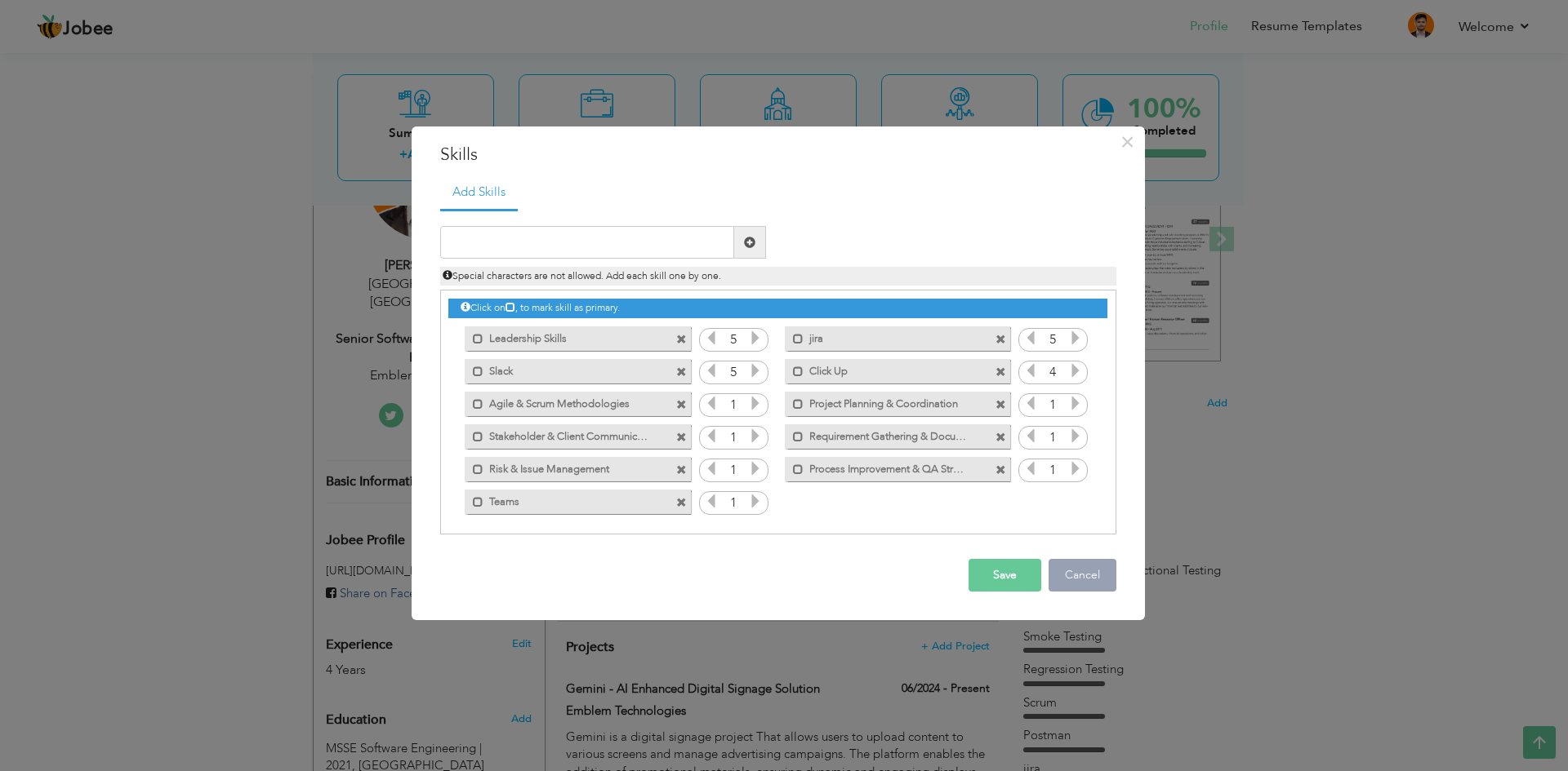
click at [1085, 568] on button "Cancel" at bounding box center [1082, 575] width 67 height 33
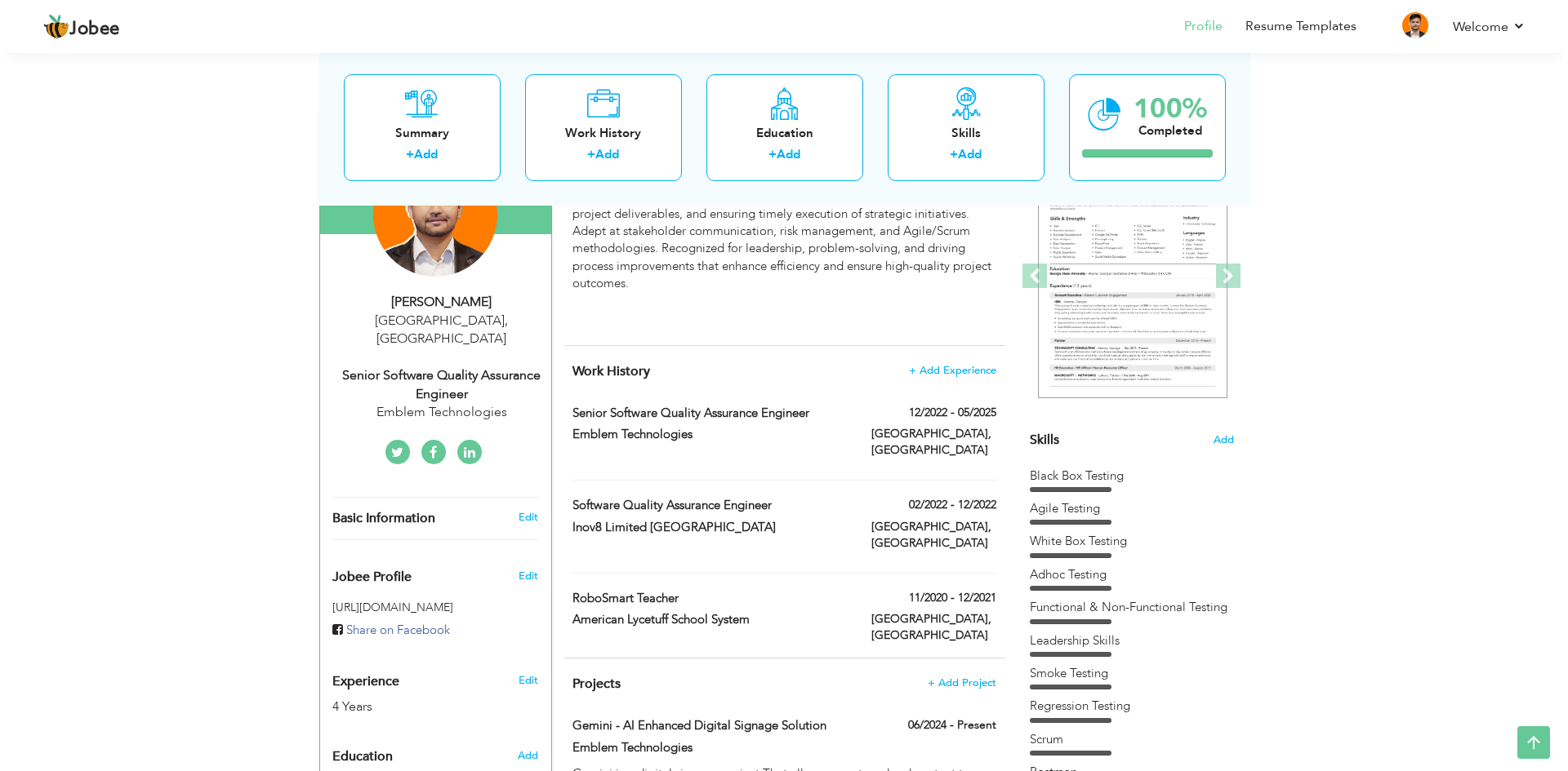
scroll to position [178, 0]
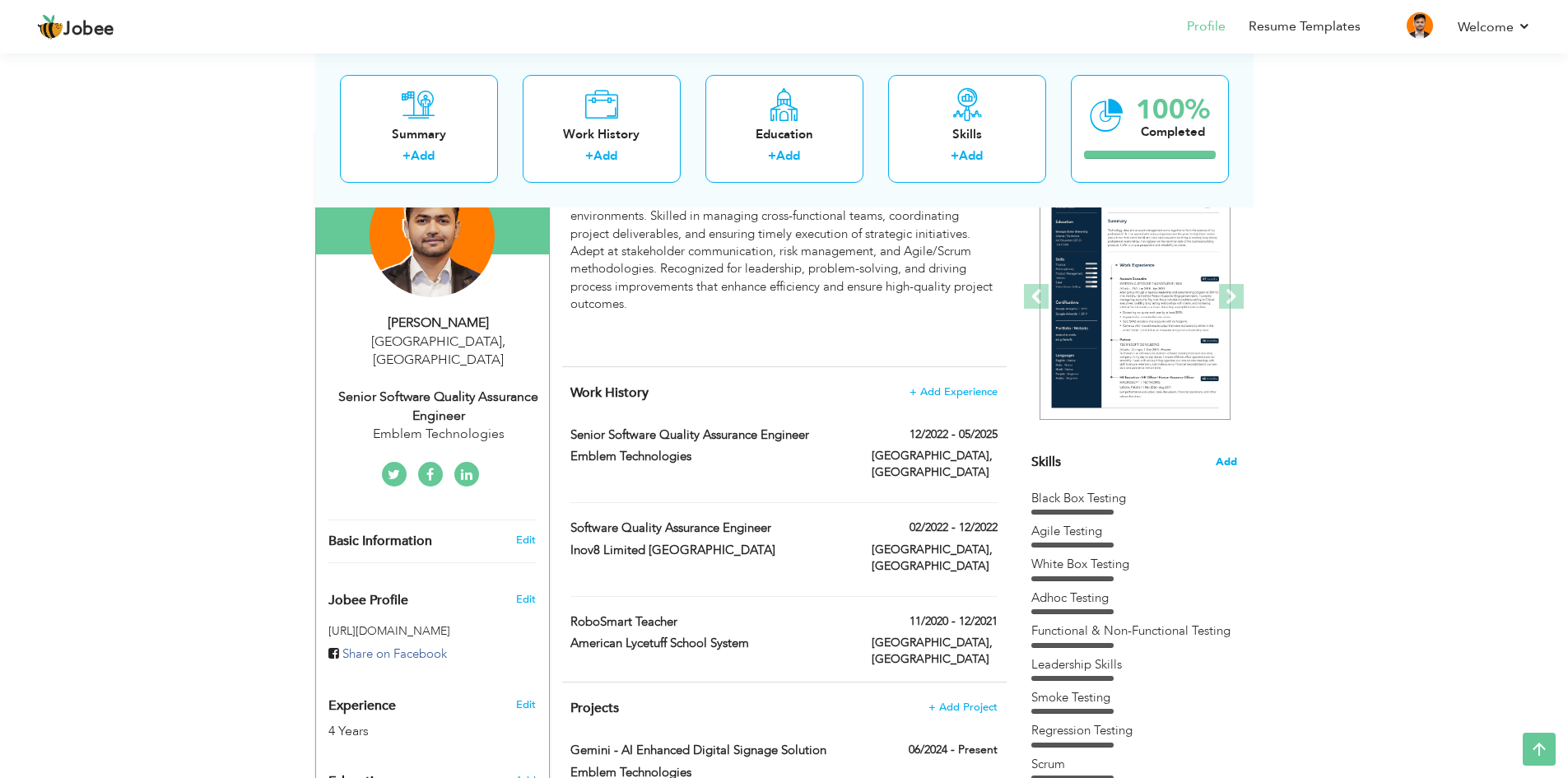
click at [1220, 459] on span "Add" at bounding box center [1226, 462] width 21 height 16
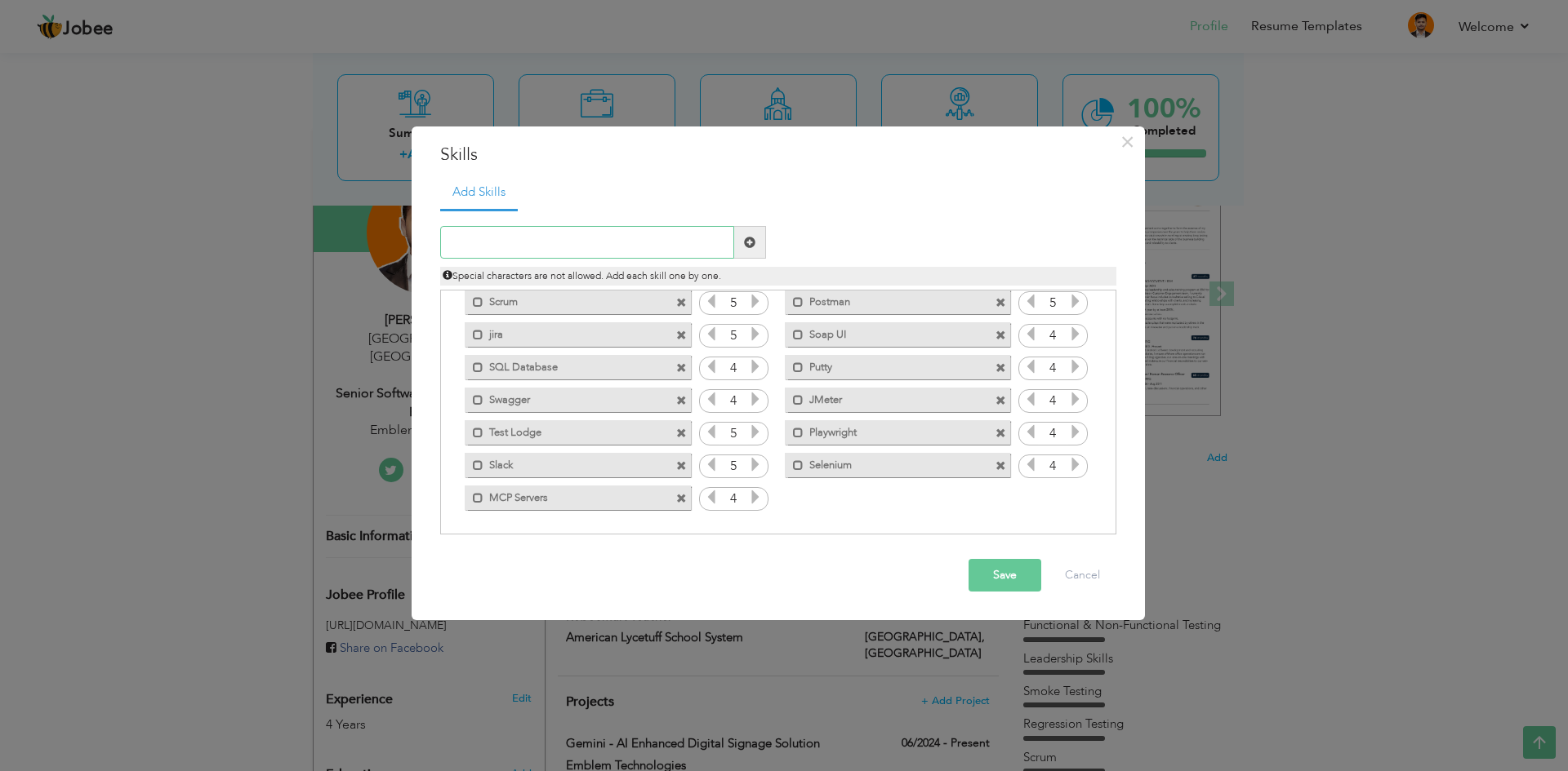
scroll to position [0, 0]
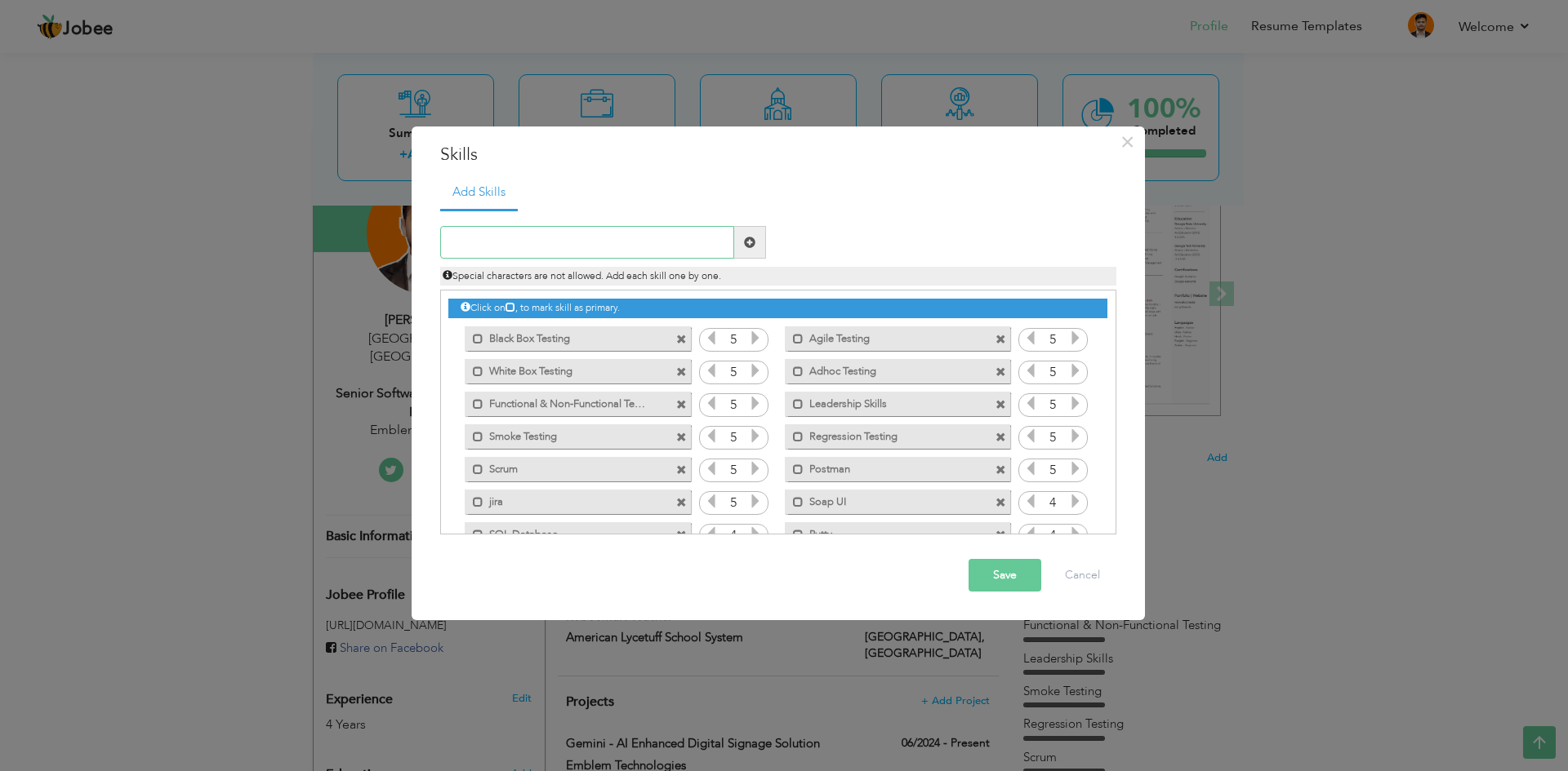
click at [616, 235] on input "text" at bounding box center [586, 242] width 294 height 33
paste input "Agile & Scrum Methodologies"
type input "Agile & Scrum Methodologies"
click at [748, 246] on span at bounding box center [749, 242] width 12 height 12
click at [657, 251] on input "text" at bounding box center [586, 242] width 294 height 33
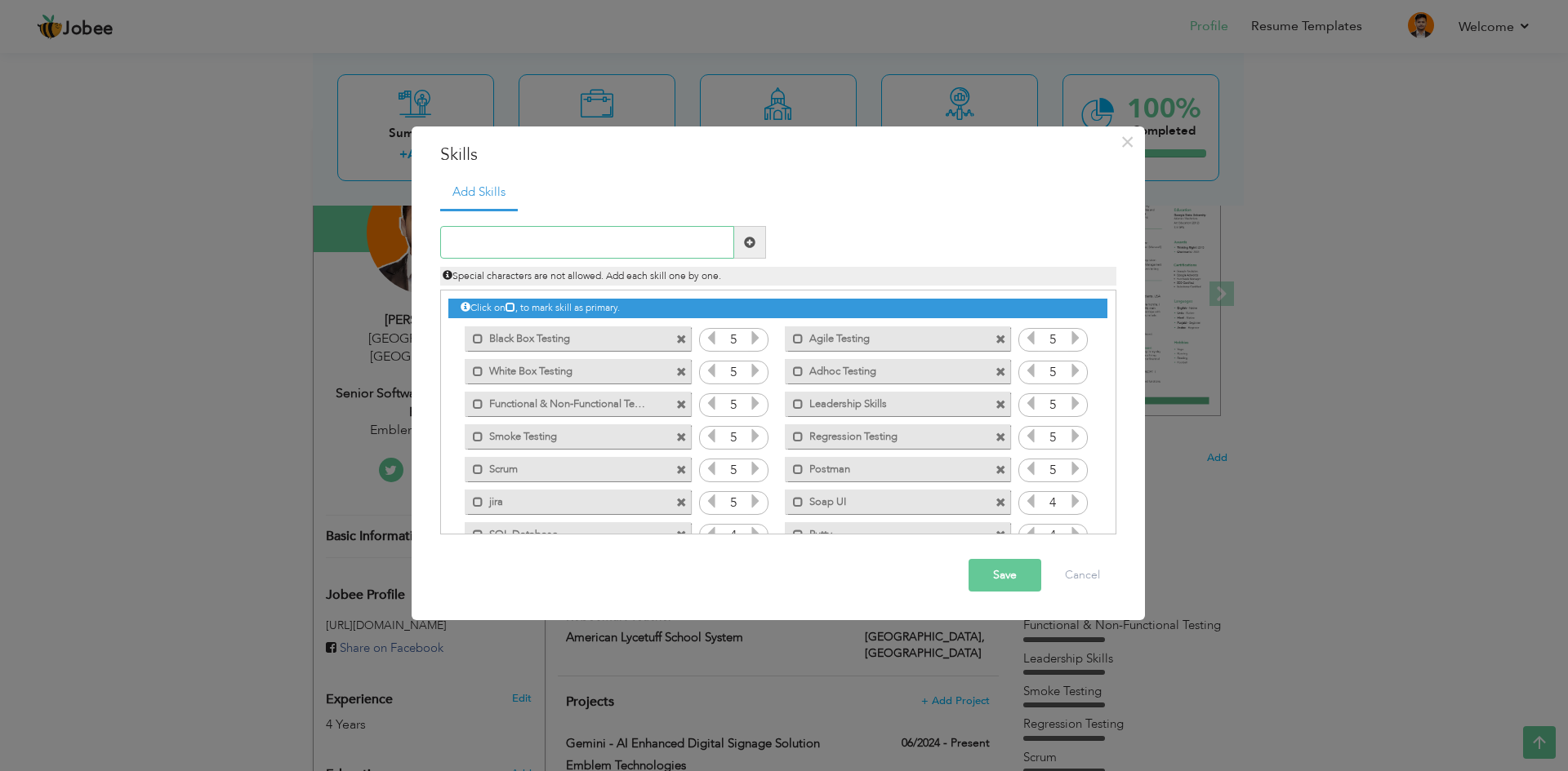
paste input "Project Planning & Coordination"
type input "Project Planning & Coordination"
click at [746, 244] on span at bounding box center [749, 242] width 12 height 12
click at [674, 241] on input "text" at bounding box center [586, 242] width 294 height 33
type input "z"
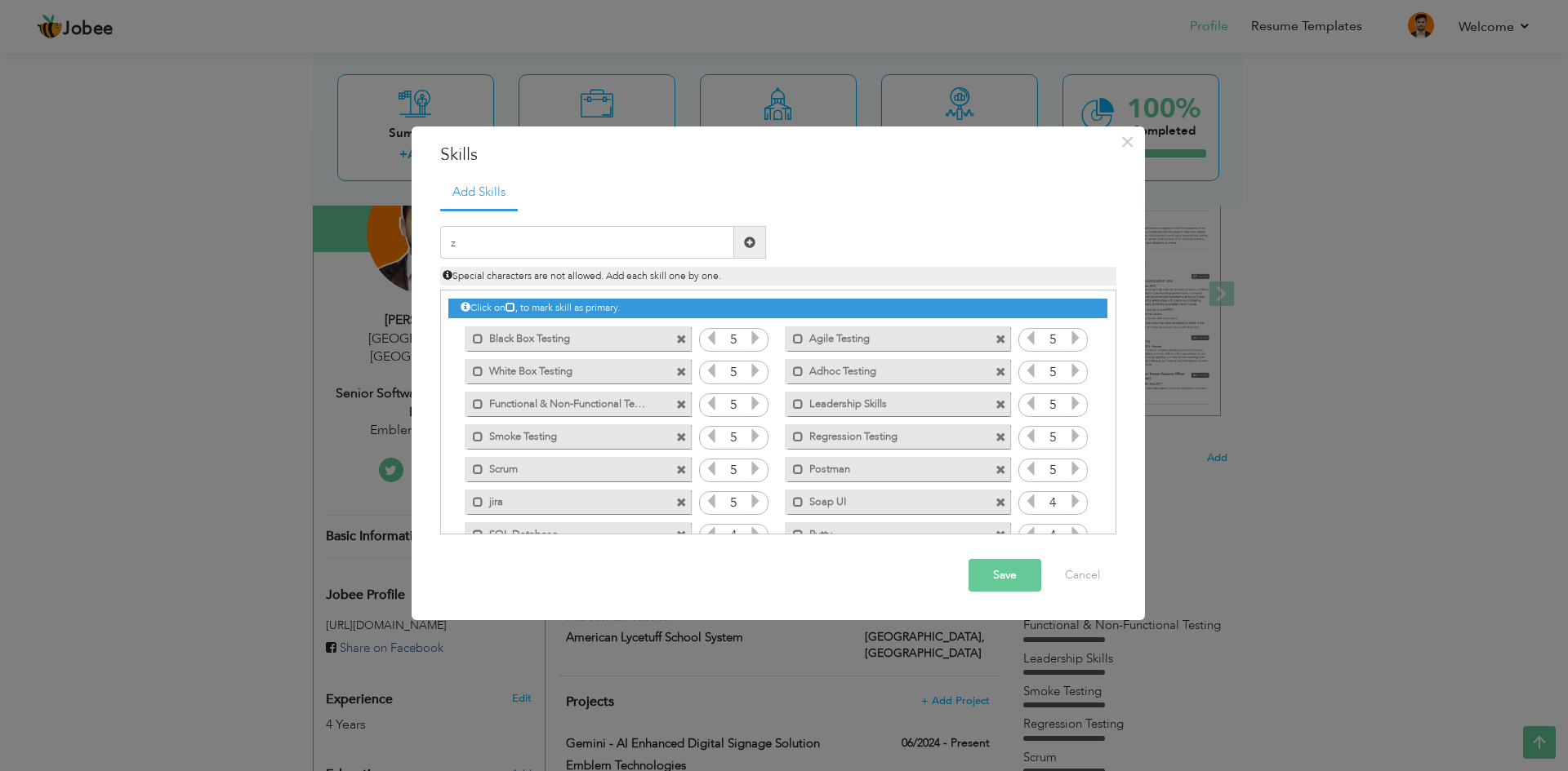
click at [414, 269] on div "× Skills Add Skills z Duplicate entry Mark as primary skill. 5 5 5 5 5" at bounding box center [778, 373] width 733 height 494
click at [565, 230] on input "z" at bounding box center [586, 242] width 294 height 33
paste input "Stakeholder & Client Communication"
type input "Stakeholder & Client Communication"
click at [746, 244] on span at bounding box center [749, 242] width 12 height 12
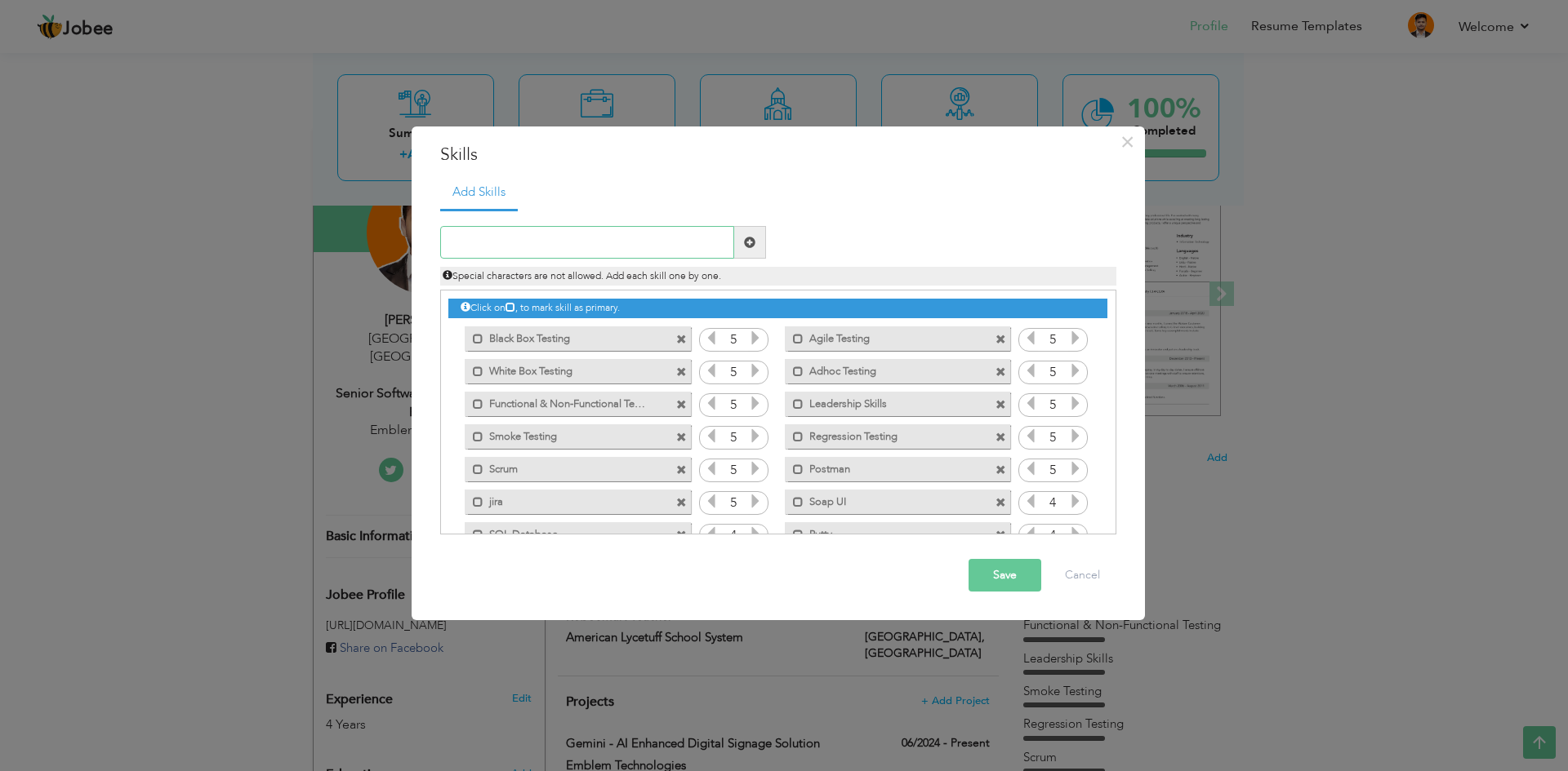
click at [659, 246] on input "text" at bounding box center [586, 242] width 294 height 33
paste input "Requirement Gathering & Documentation"
type input "Requirement Gathering & Documentation"
click at [750, 247] on span at bounding box center [749, 242] width 12 height 12
click at [671, 247] on input "text" at bounding box center [586, 242] width 294 height 33
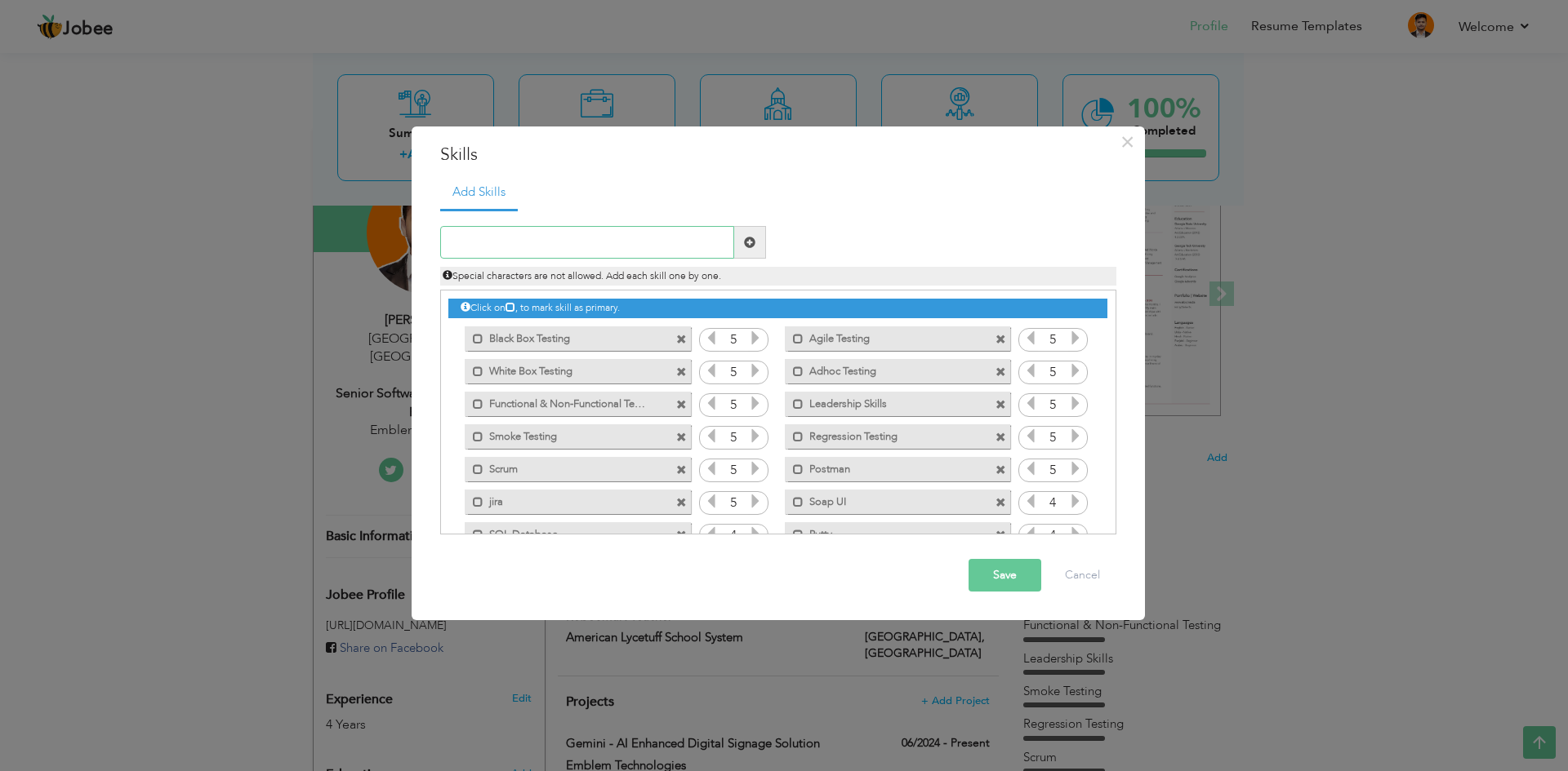
paste input "Risk & Issue Management"
type input "Risk & Issue Management"
click at [746, 244] on span at bounding box center [749, 242] width 12 height 12
click at [666, 245] on input "text" at bounding box center [586, 242] width 294 height 33
paste input "Process Improvement & QA Strategy"
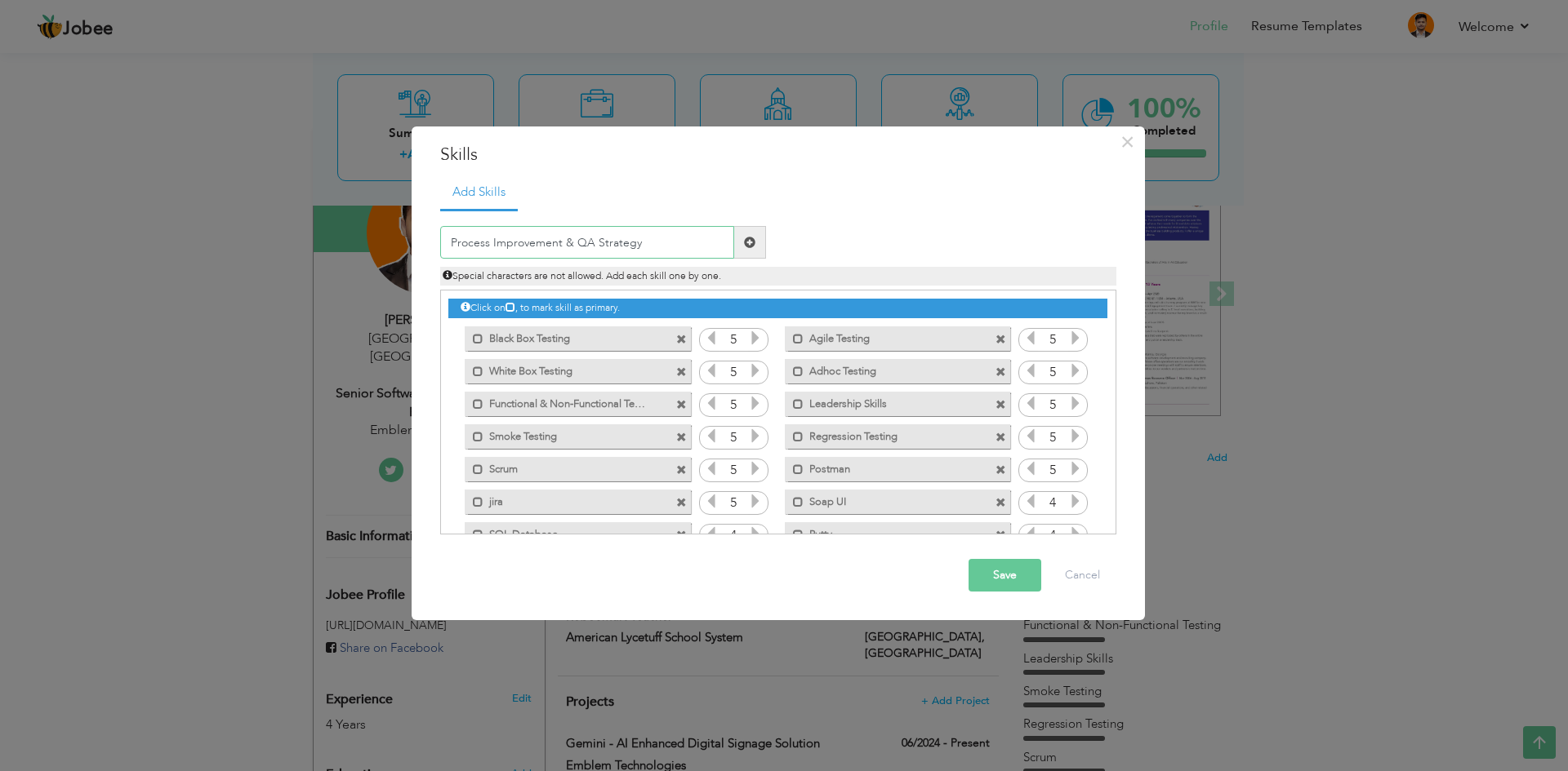
type input "Process Improvement & QA Strategy"
click at [752, 241] on span at bounding box center [749, 242] width 32 height 33
click at [676, 242] on input "text" at bounding box center [586, 242] width 294 height 33
paste input "Trello"
type input "Trello"
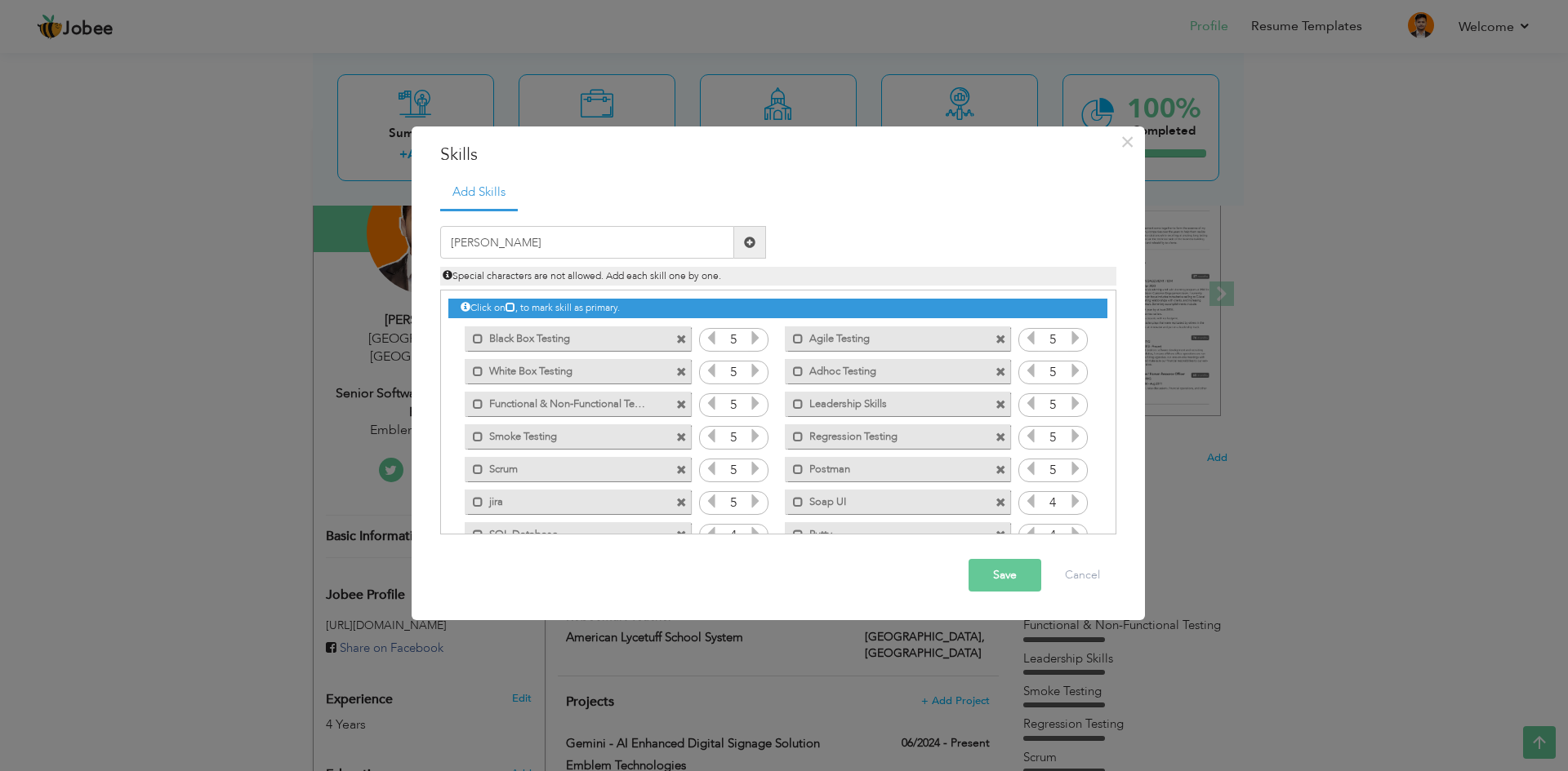
click at [744, 245] on span at bounding box center [749, 242] width 12 height 12
click at [528, 237] on input "text" at bounding box center [586, 242] width 294 height 33
type input "Microsoft Teams"
click at [753, 238] on span at bounding box center [749, 242] width 12 height 12
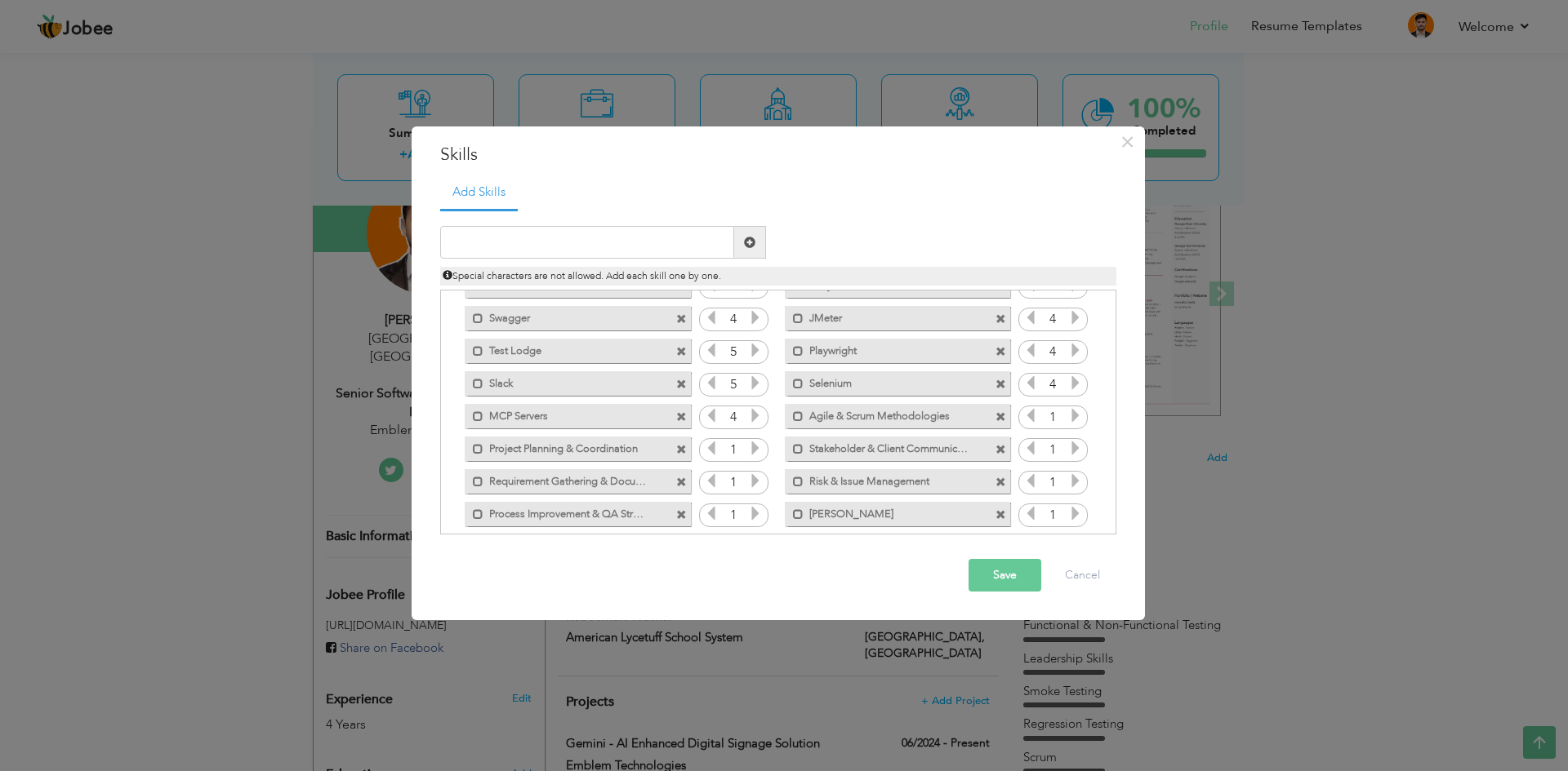
scroll to position [298, 0]
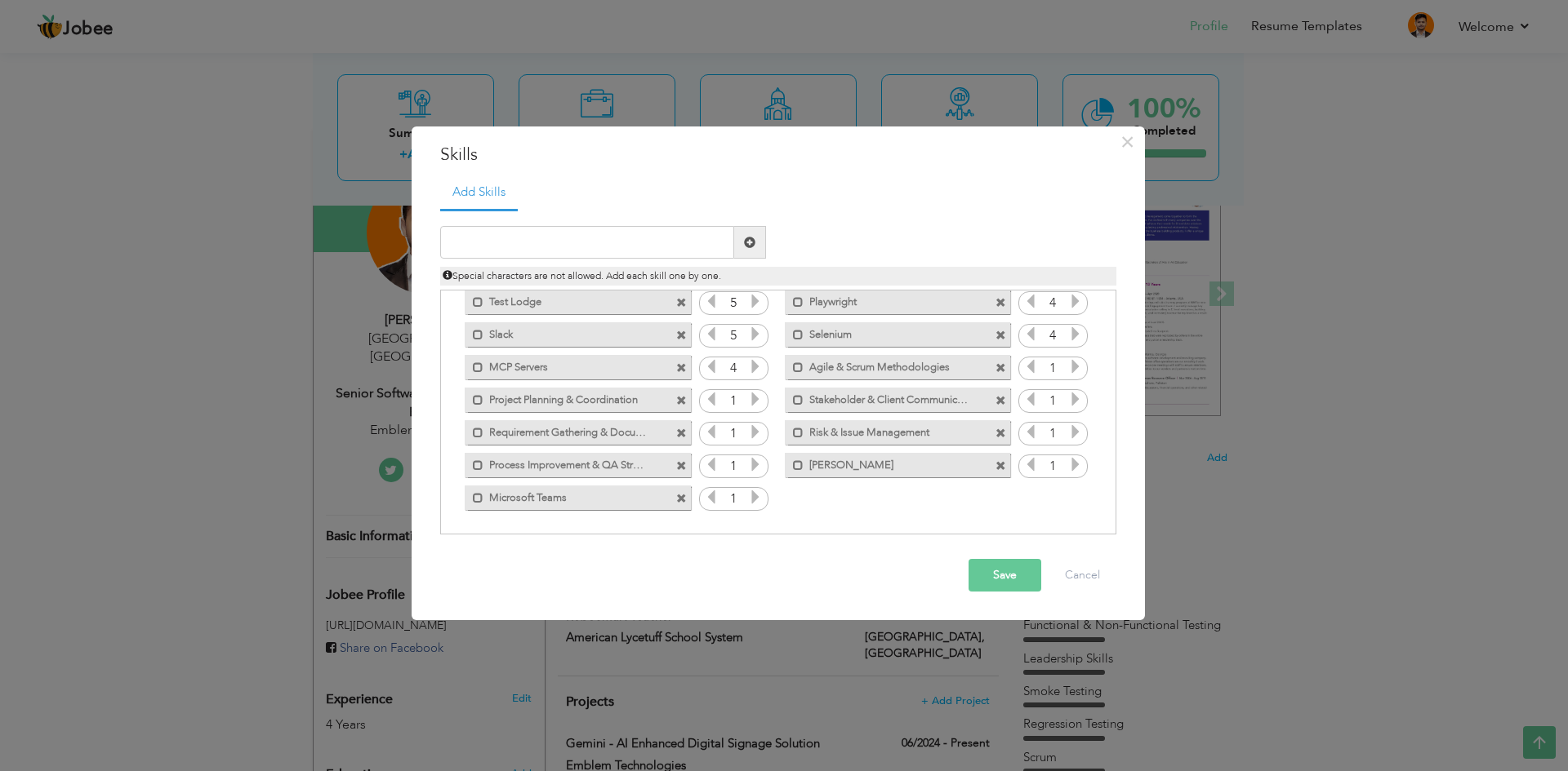
click at [1071, 369] on icon at bounding box center [1075, 367] width 15 height 15
click at [754, 403] on icon at bounding box center [755, 399] width 15 height 15
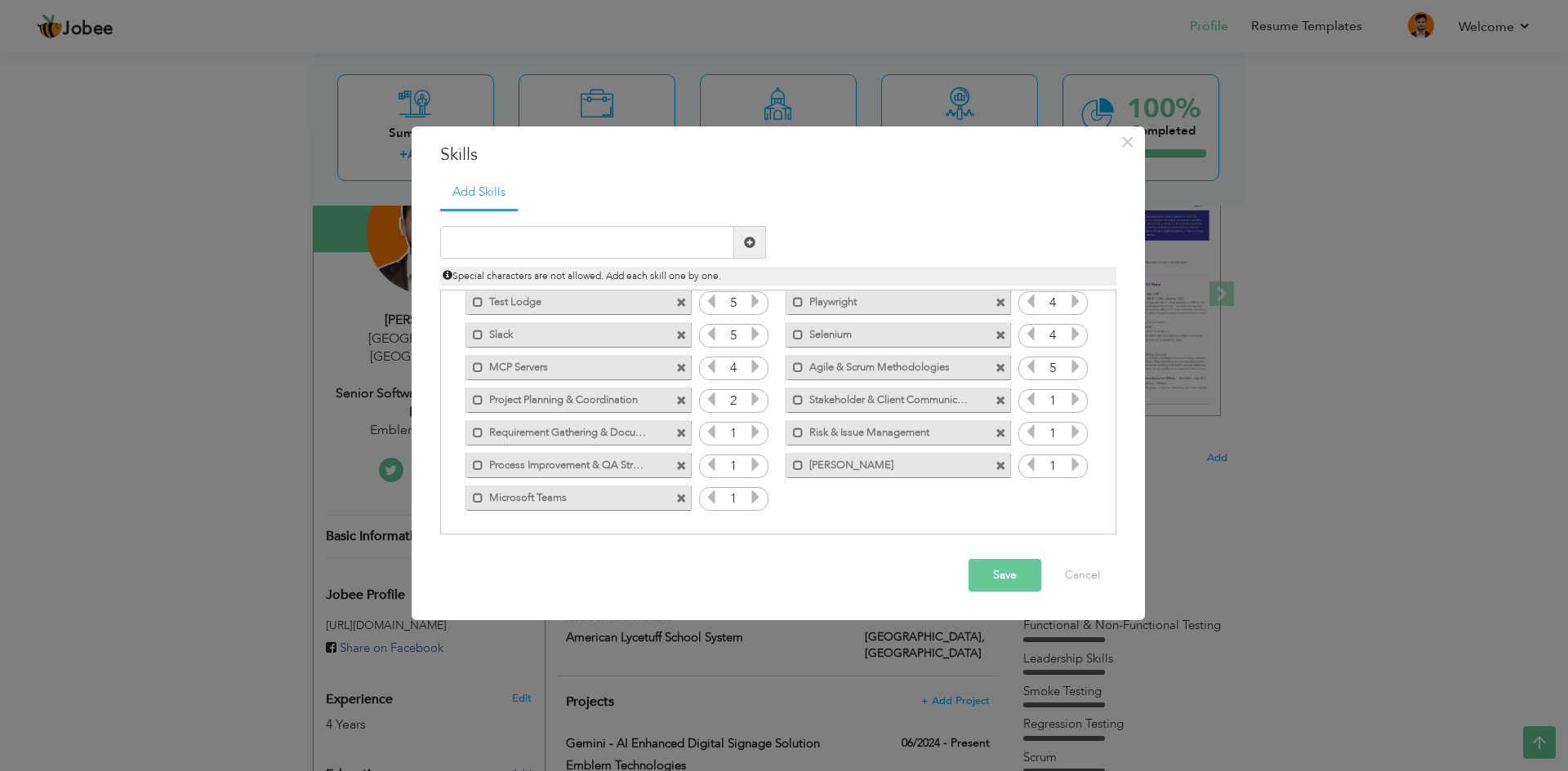
click at [754, 403] on icon at bounding box center [755, 399] width 15 height 15
click at [1074, 404] on icon at bounding box center [1075, 399] width 15 height 15
click at [1074, 403] on icon at bounding box center [1075, 399] width 15 height 15
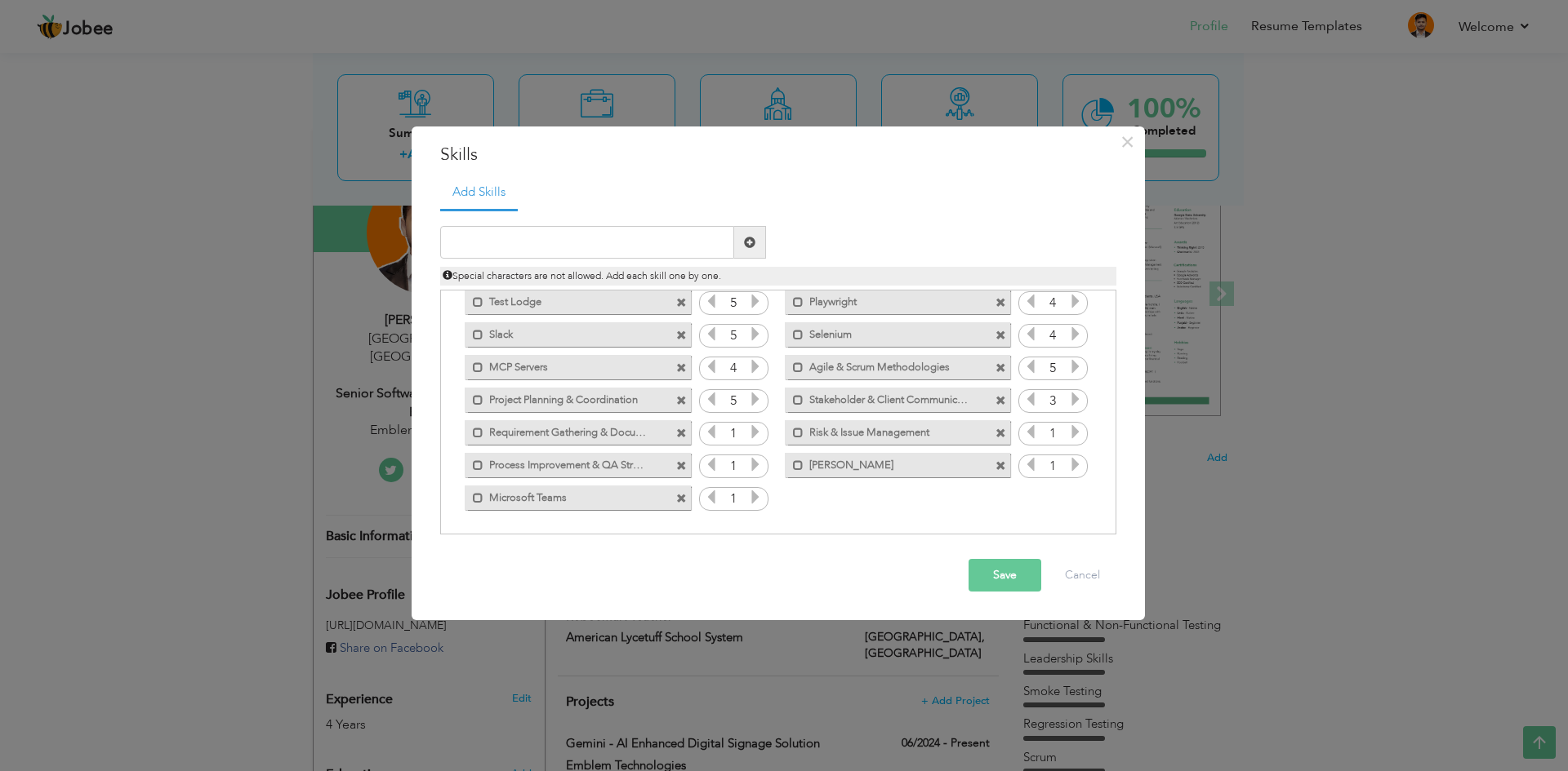
click at [1073, 403] on icon at bounding box center [1075, 399] width 15 height 15
click at [756, 433] on icon at bounding box center [755, 431] width 15 height 15
click at [1074, 434] on icon at bounding box center [1075, 431] width 15 height 15
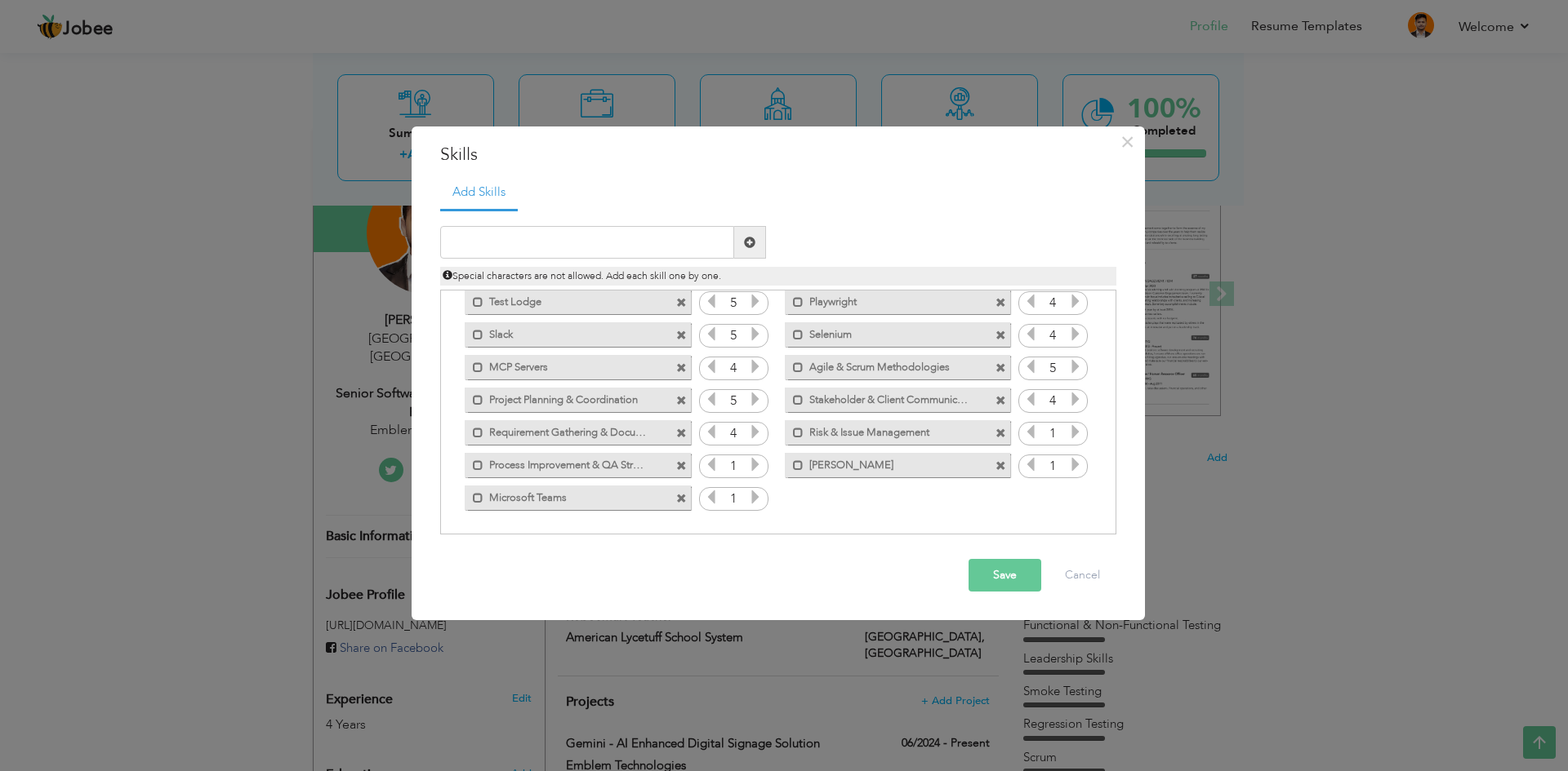
click at [1074, 434] on icon at bounding box center [1075, 431] width 15 height 15
click at [756, 468] on icon at bounding box center [755, 464] width 15 height 15
click at [755, 468] on icon at bounding box center [755, 464] width 15 height 15
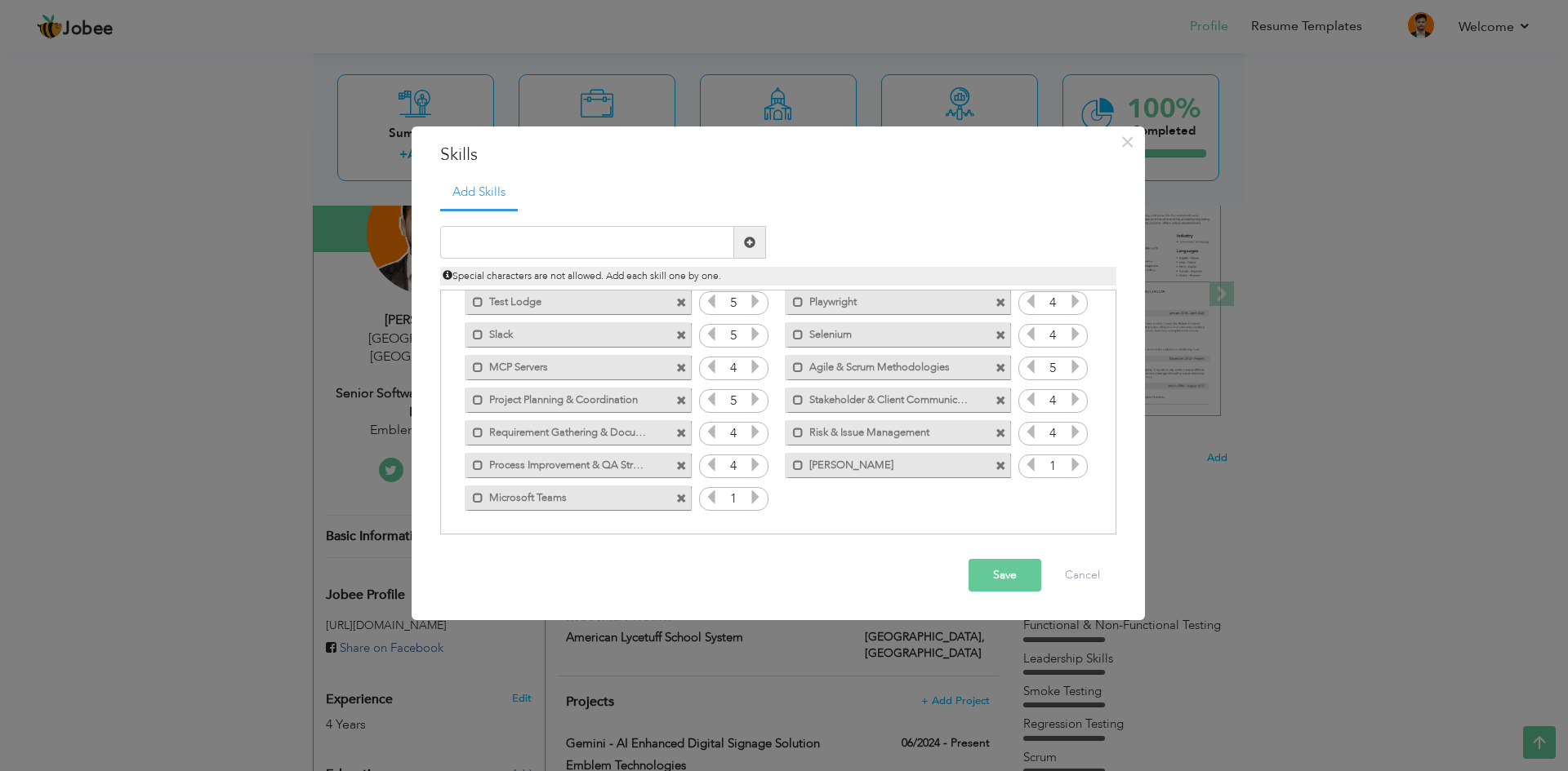
click at [1074, 466] on icon at bounding box center [1075, 464] width 15 height 15
click at [1073, 466] on icon at bounding box center [1075, 464] width 15 height 15
click at [1073, 462] on icon at bounding box center [1075, 464] width 15 height 15
click at [753, 500] on icon at bounding box center [755, 497] width 15 height 15
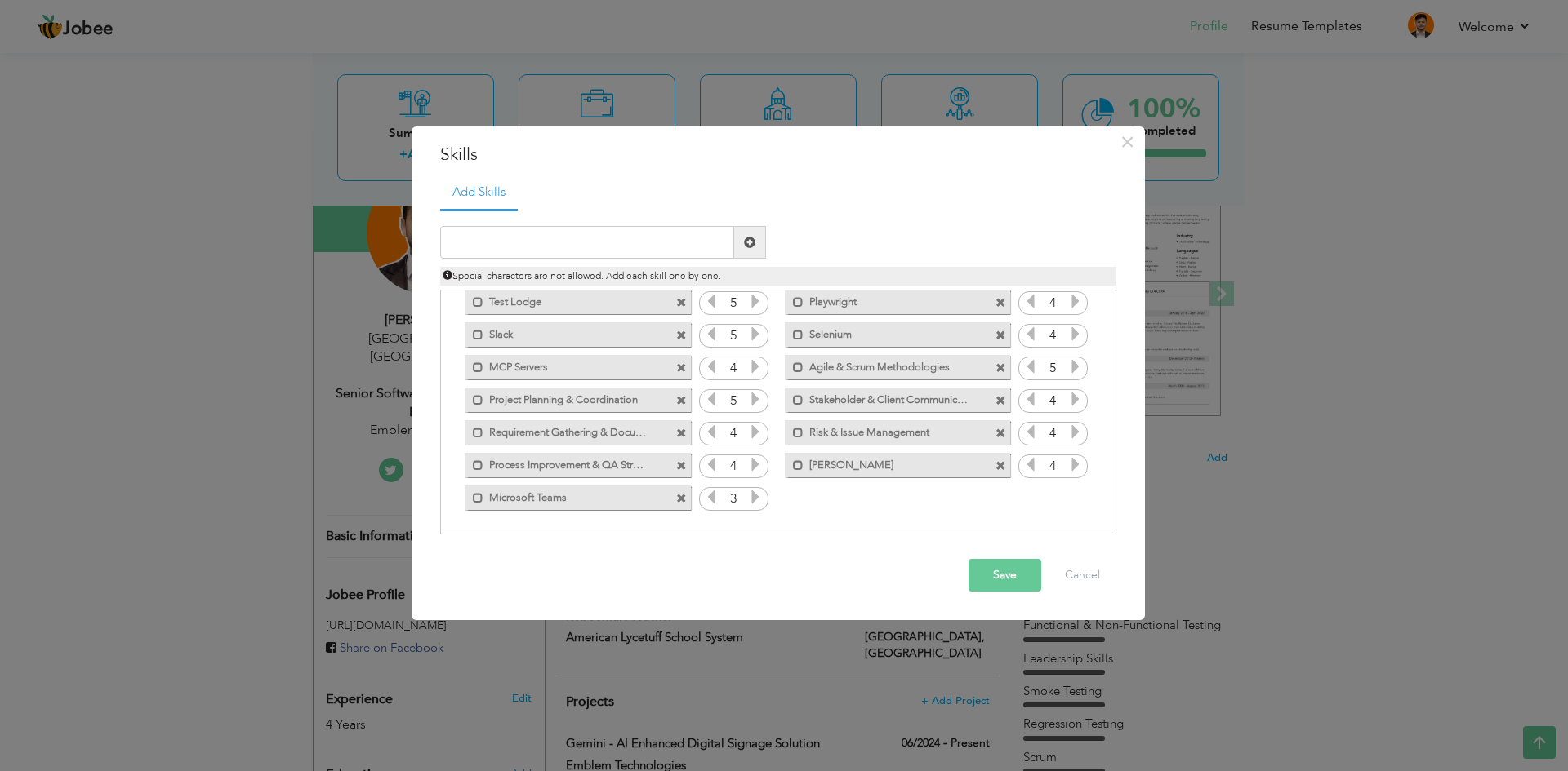
click at [753, 500] on icon at bounding box center [755, 497] width 15 height 15
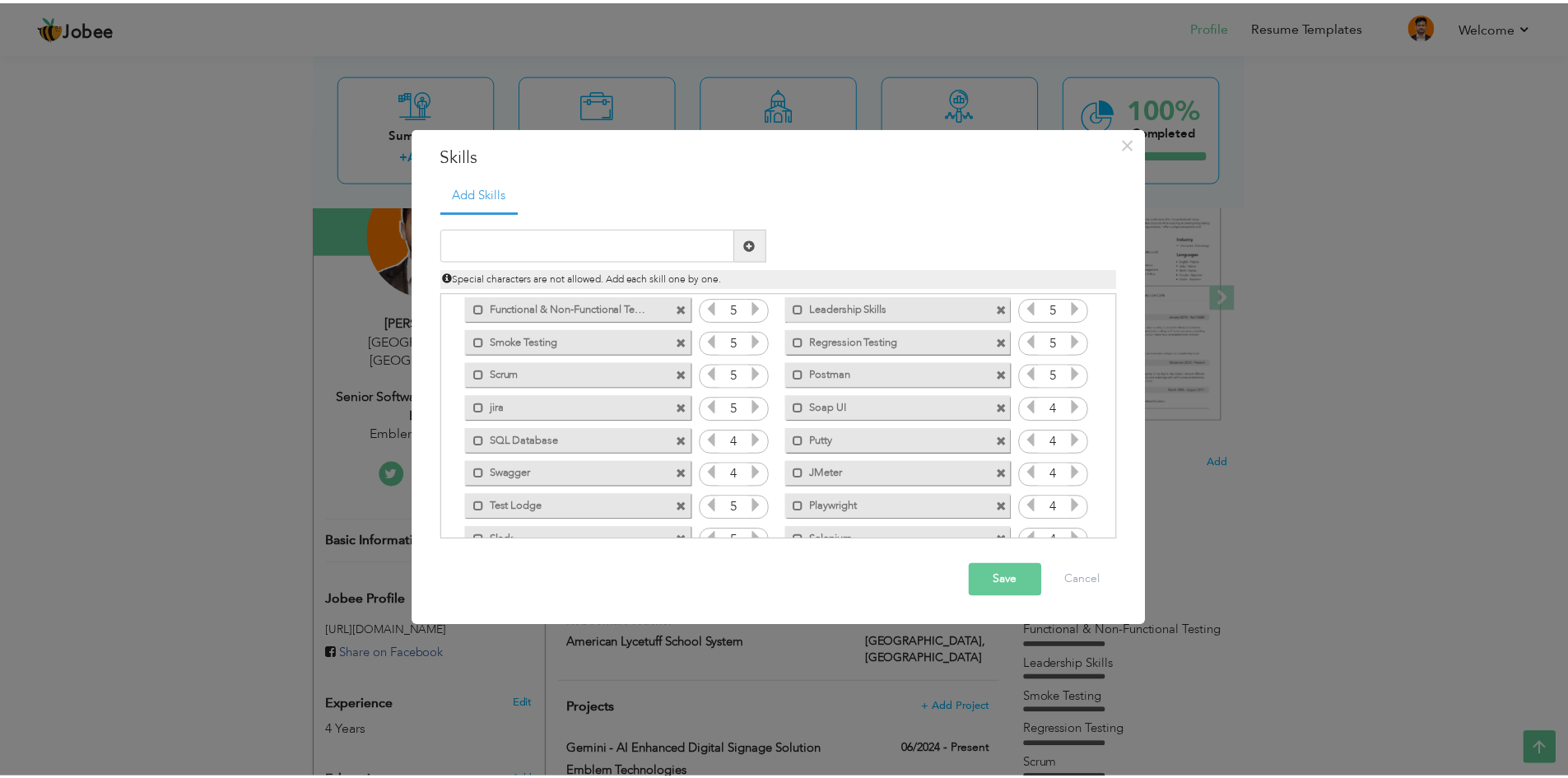
scroll to position [0, 0]
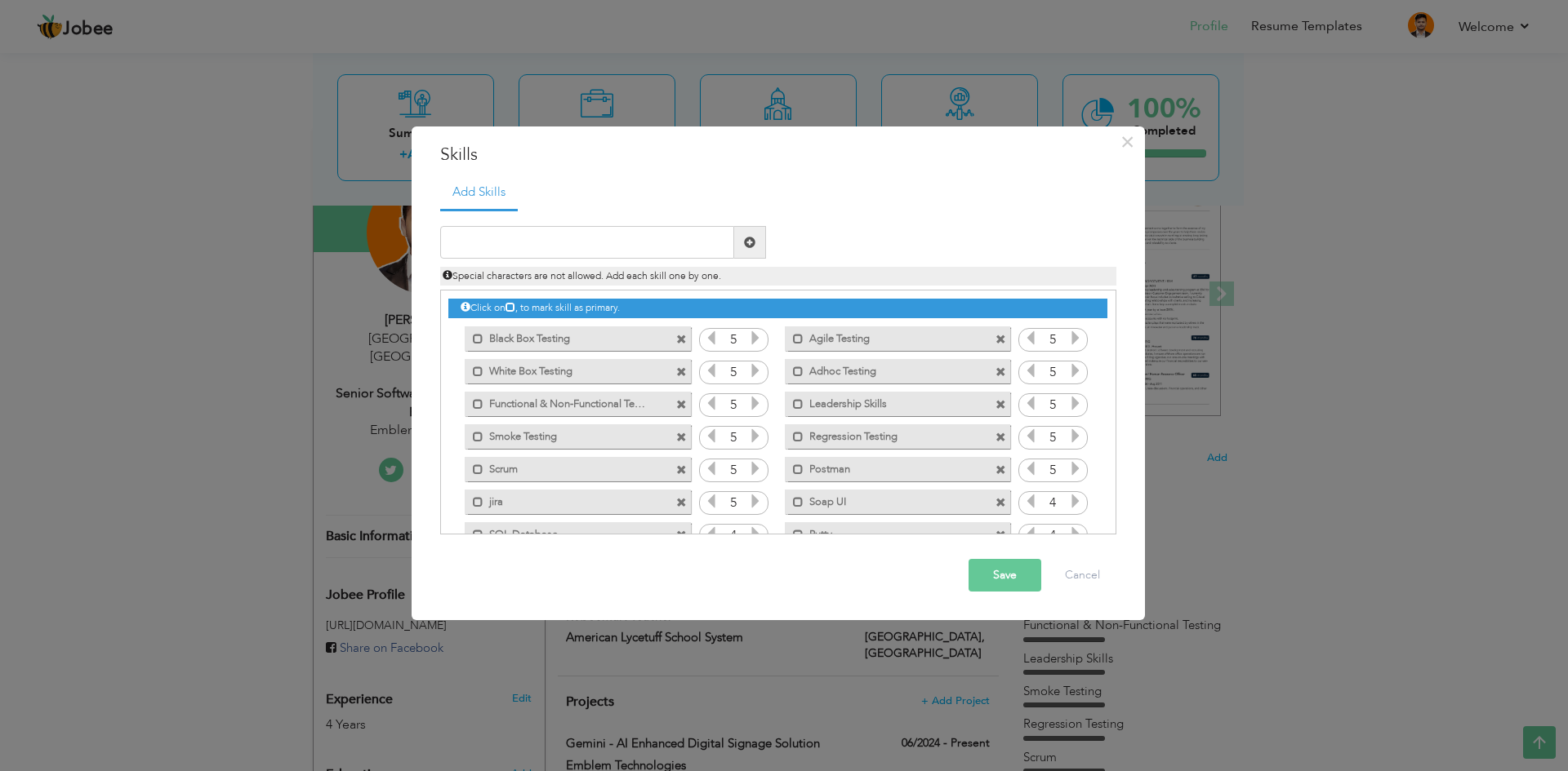
click at [1015, 579] on button "Save" at bounding box center [1004, 575] width 73 height 33
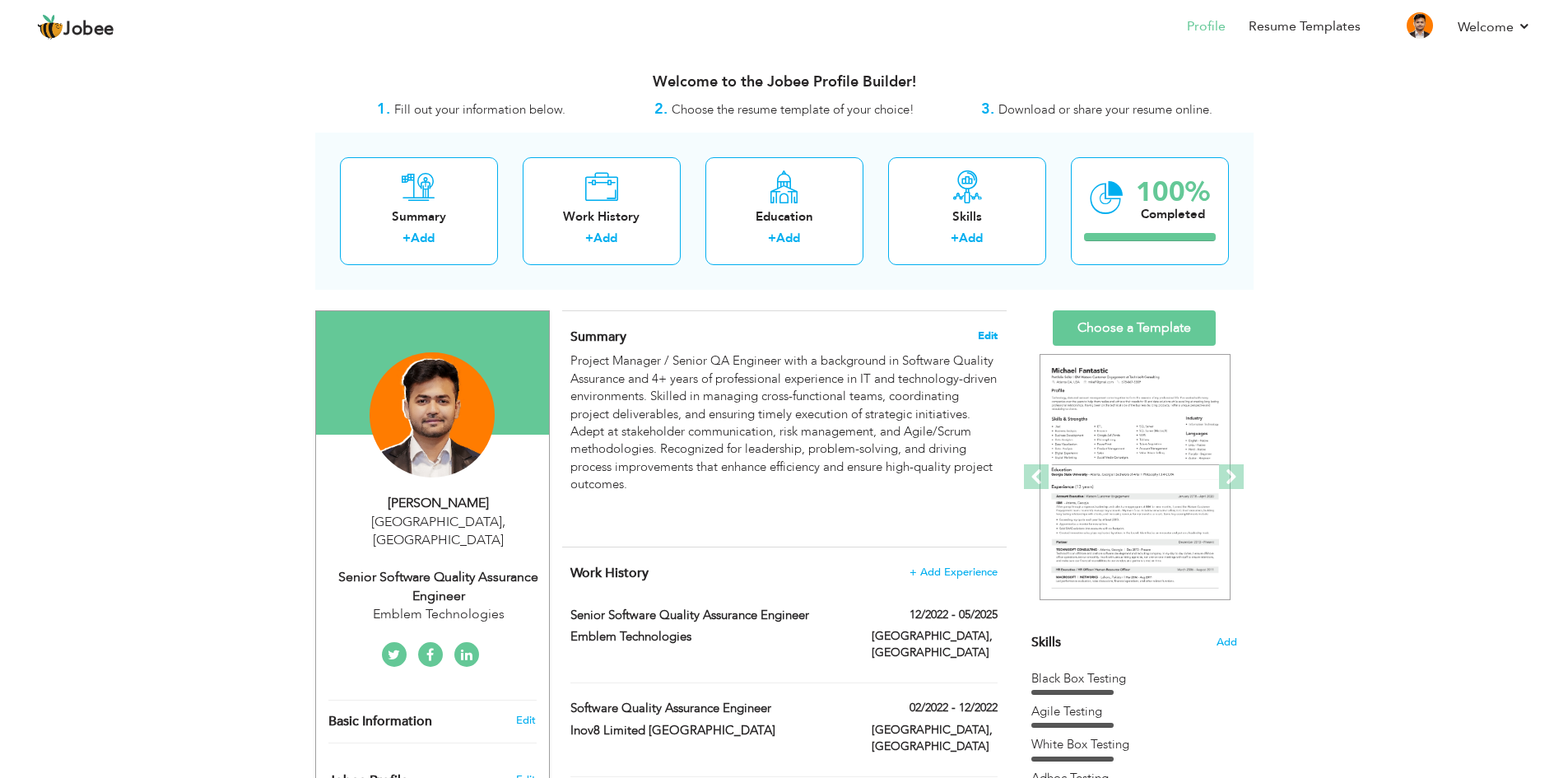
click at [983, 331] on span "Edit" at bounding box center [988, 336] width 20 height 12
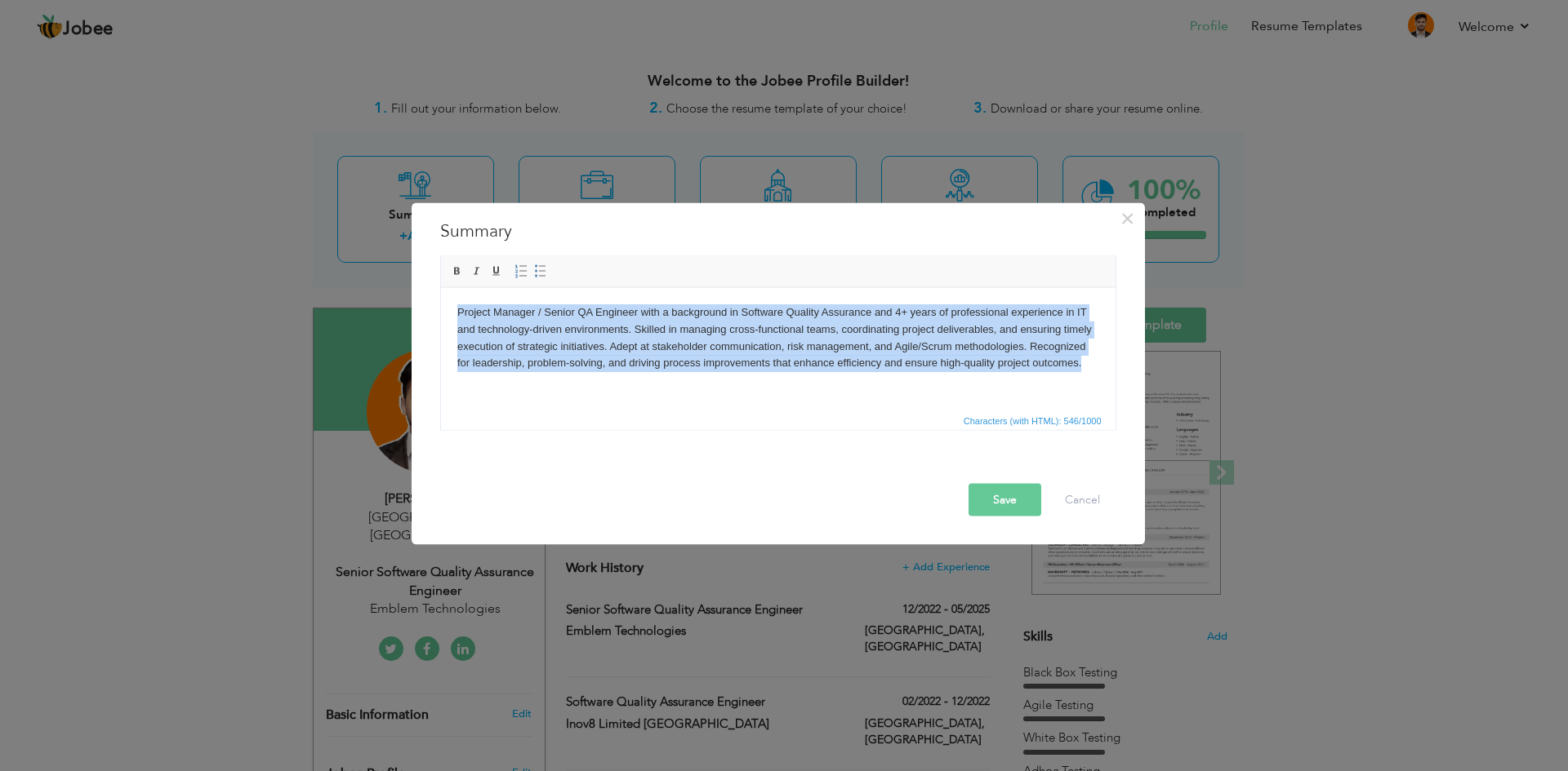
drag, startPoint x: 572, startPoint y: 385, endPoint x: 438, endPoint y: 304, distance: 156.6
click at [440, 304] on html "Project Manager / Senior QA Engineer with a background in Software Quality Assu…" at bounding box center [777, 355] width 675 height 135
copy body "Project Manager / Senior QA Engineer with a background in Software Quality Assu…"
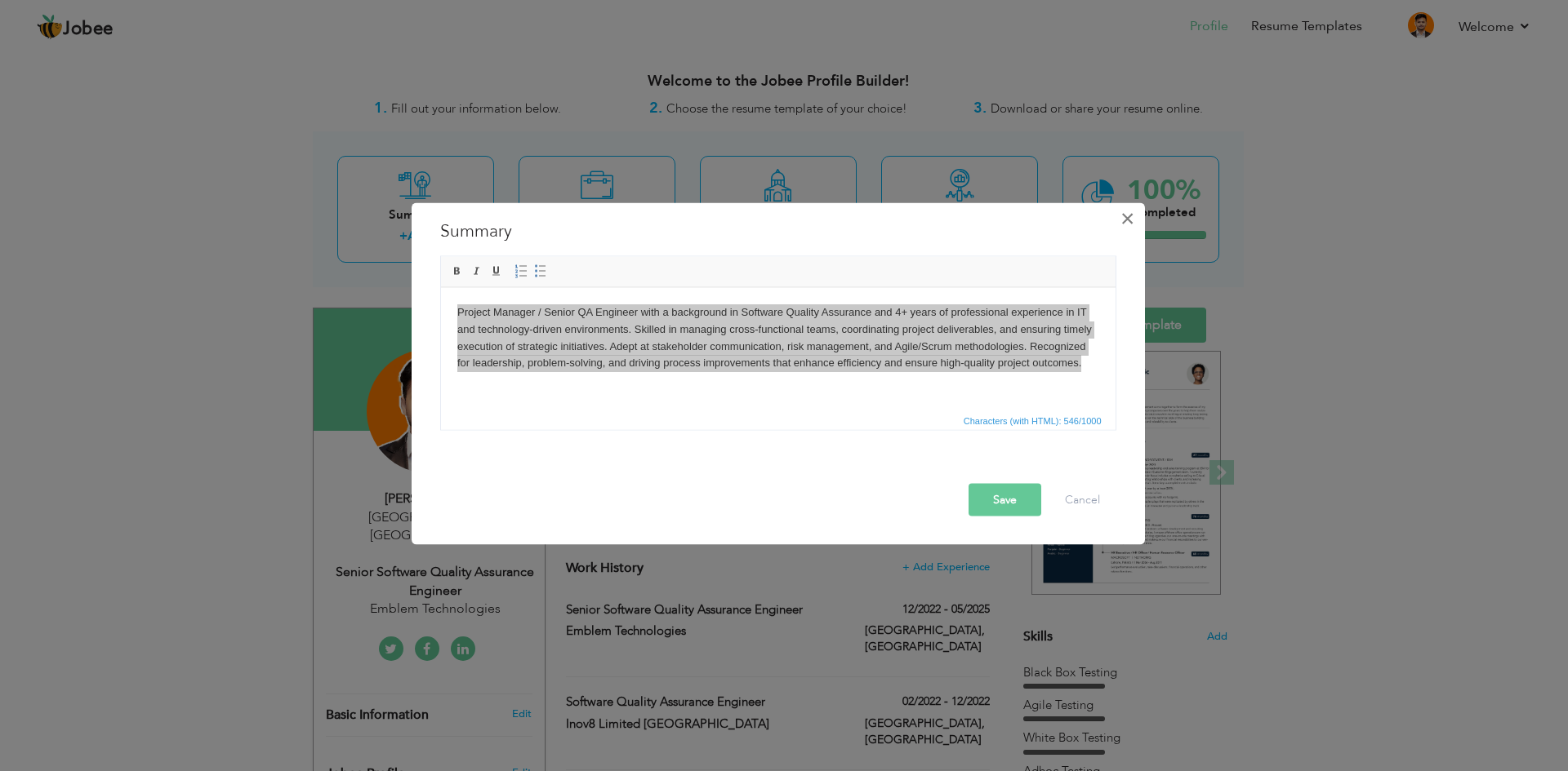
click at [1131, 217] on span "×" at bounding box center [1126, 218] width 14 height 29
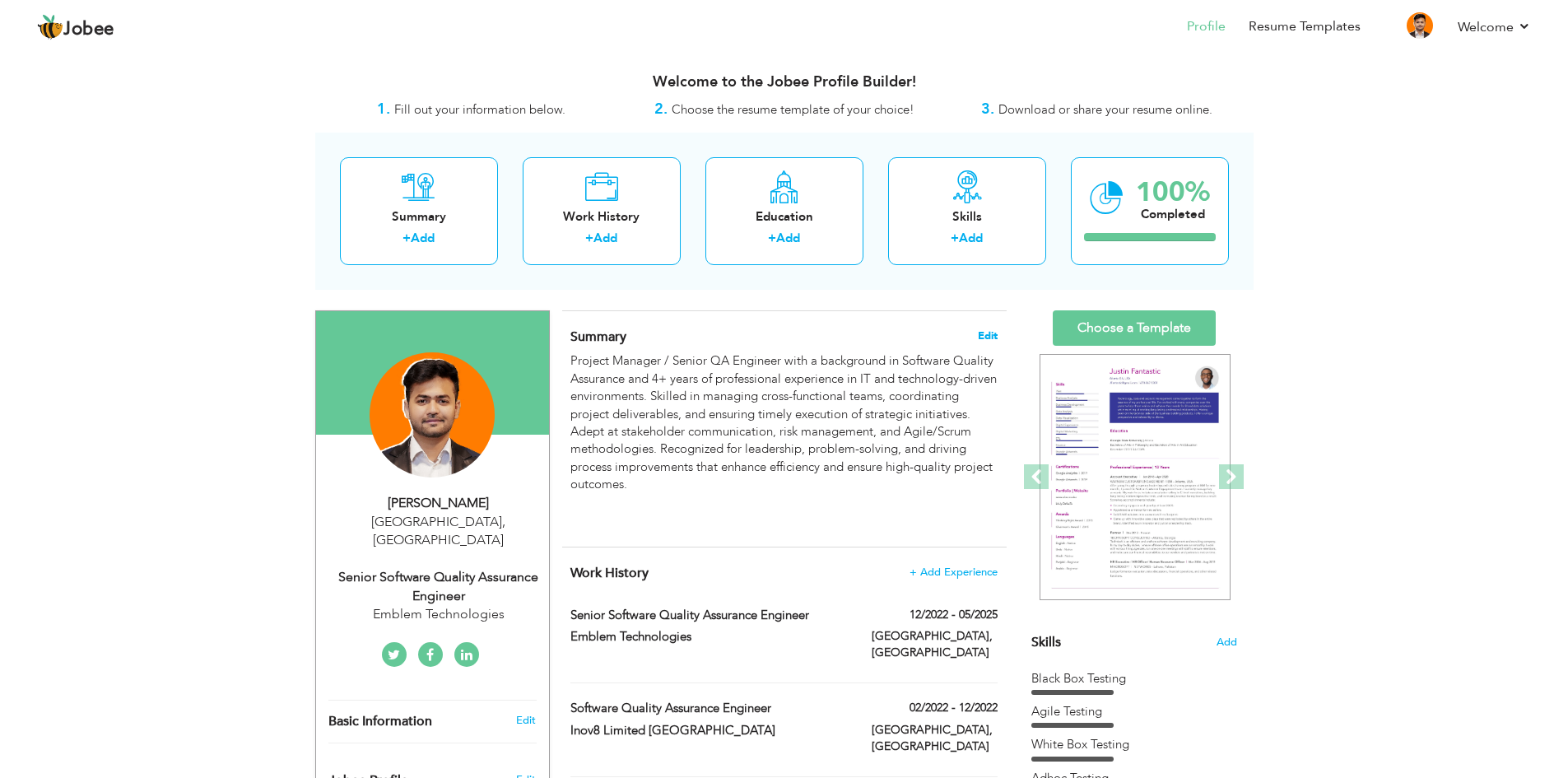
click at [980, 338] on span "Edit" at bounding box center [988, 336] width 20 height 12
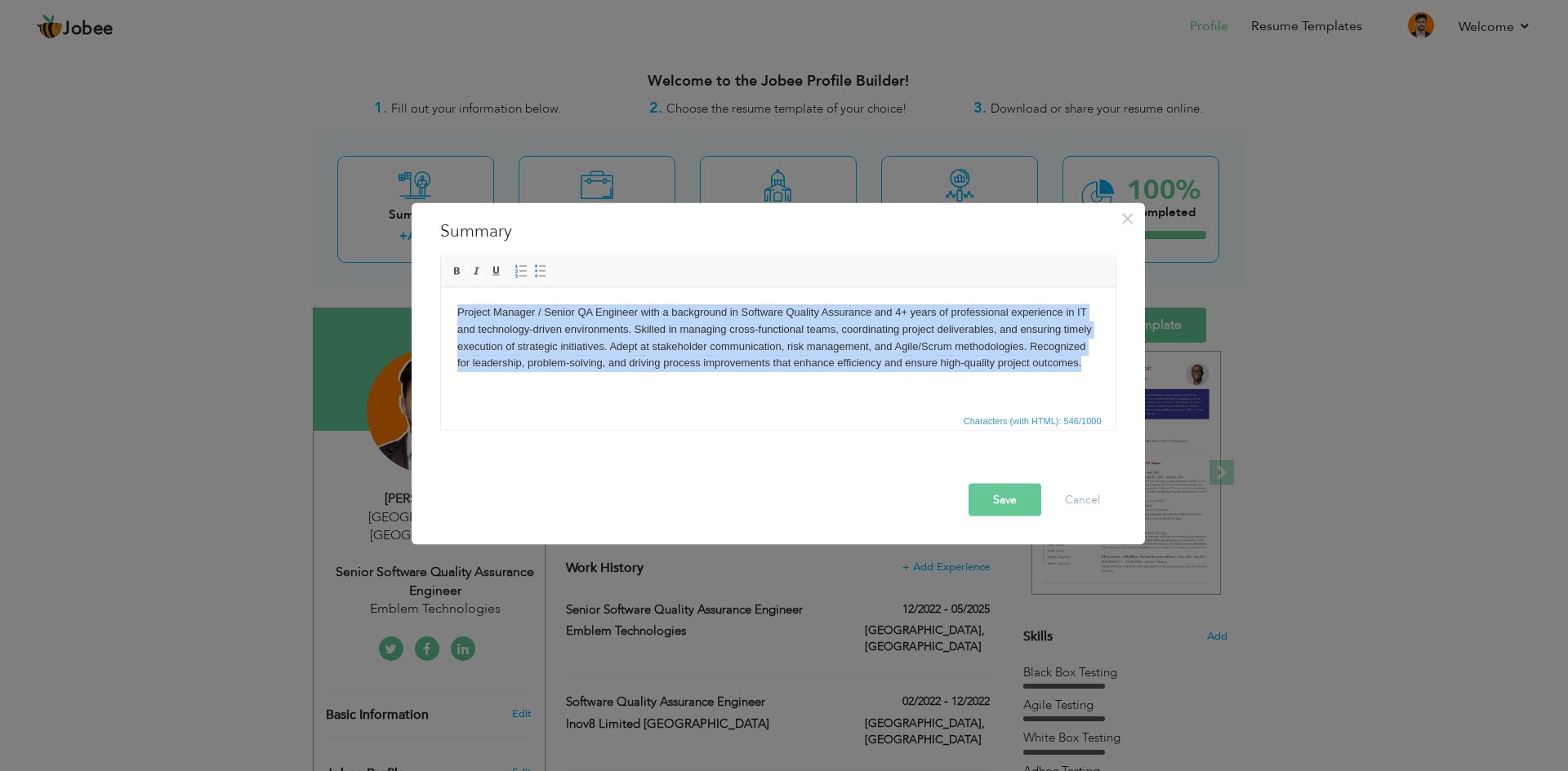
drag, startPoint x: 458, startPoint y: 309, endPoint x: 590, endPoint y: 378, distance: 148.9
click at [590, 378] on body "Project Manager / Senior QA Engineer with a background in Software Quality Assu…" at bounding box center [777, 355] width 642 height 102
copy body "Project Manager / Senior QA Engineer with a background in Software Quality Assu…"
click at [547, 384] on body "Project Manager / Senior QA Engineer with a background in Software Quality Assu…" at bounding box center [777, 355] width 642 height 102
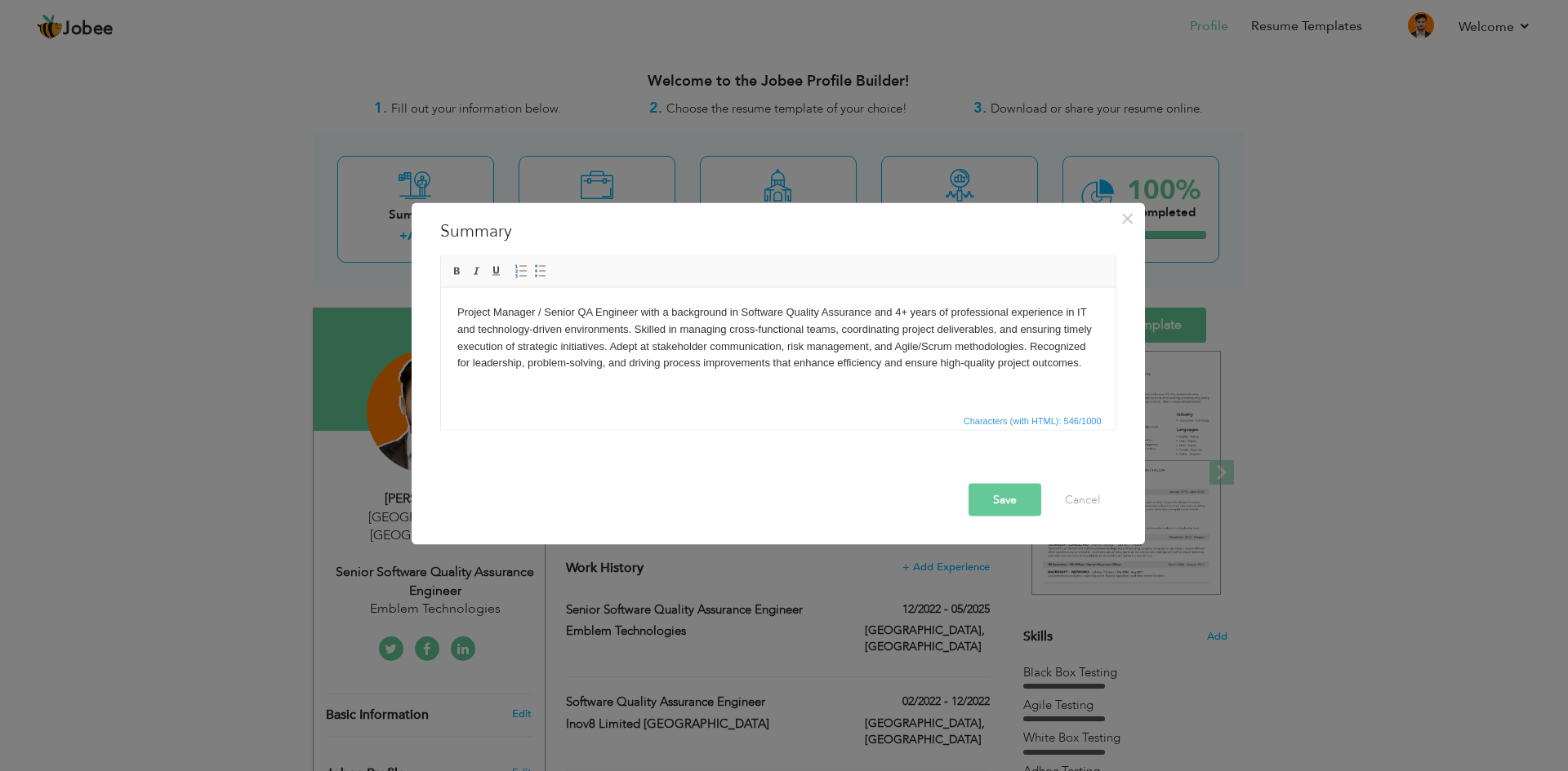
click at [572, 391] on body "Project Manager / Senior QA Engineer with a background in Software Quality Assu…" at bounding box center [777, 355] width 642 height 102
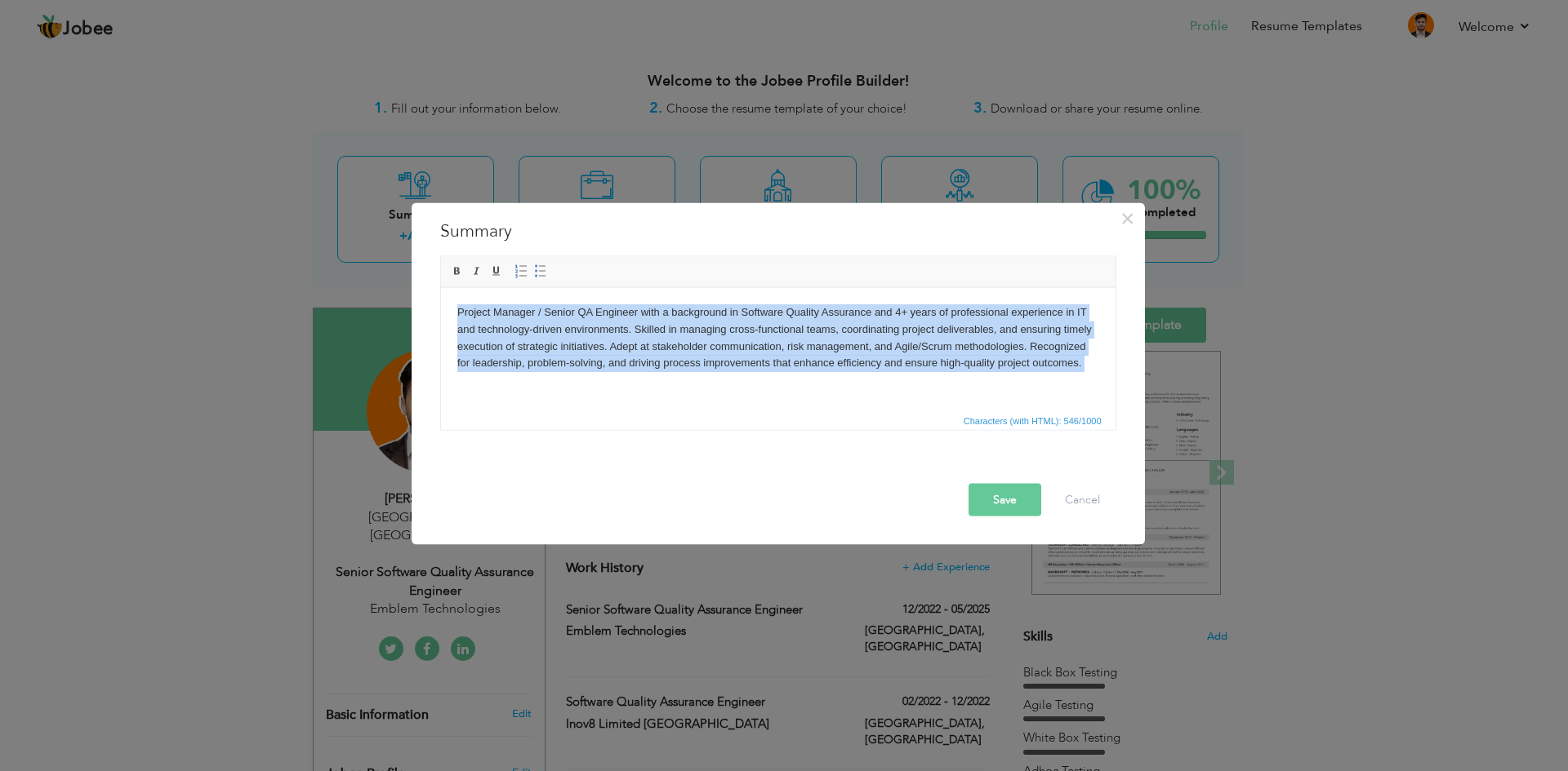
drag, startPoint x: 572, startPoint y: 391, endPoint x: 428, endPoint y: 304, distance: 168.2
click at [440, 304] on html "Project Manager / Senior QA Engineer with a background in Software Quality Assu…" at bounding box center [777, 355] width 675 height 135
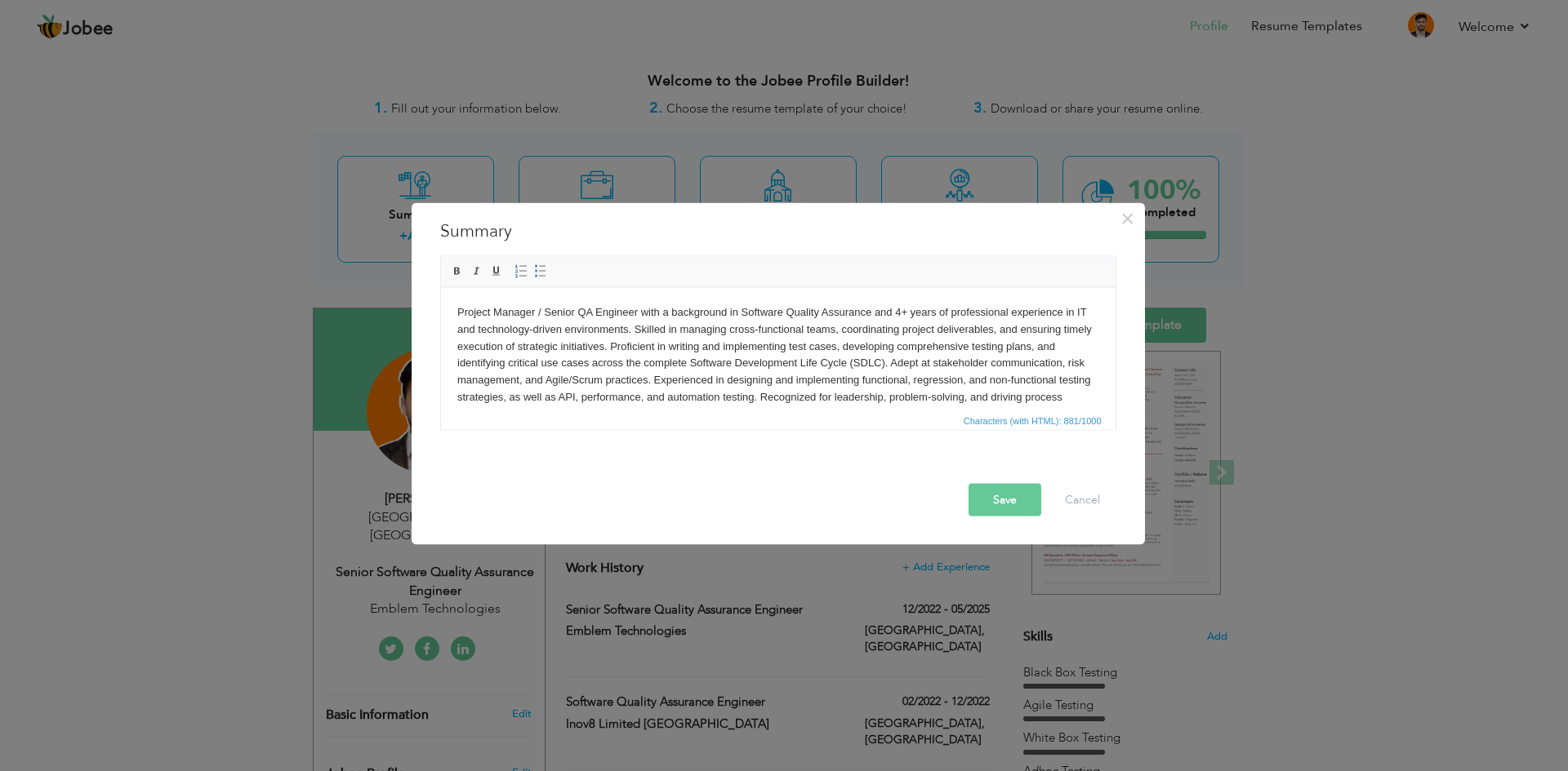
click at [1018, 501] on button "Save" at bounding box center [1004, 500] width 73 height 33
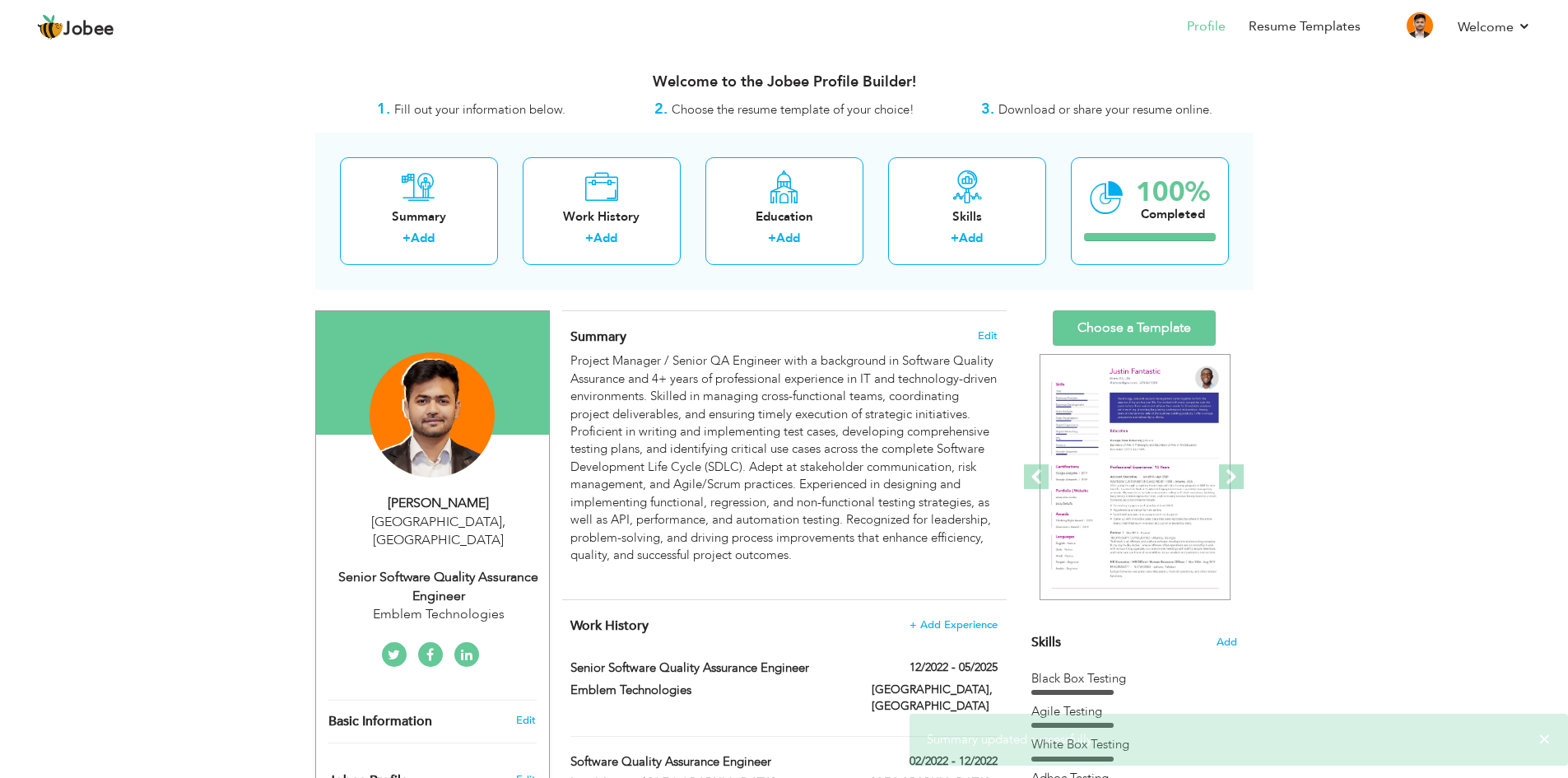
click at [458, 569] on div "Senior Software Quality Assurance Engineer" at bounding box center [439, 587] width 220 height 38
type input "Usama"
type input "Nadeem"
type input "+923228490150"
select select "number:166"
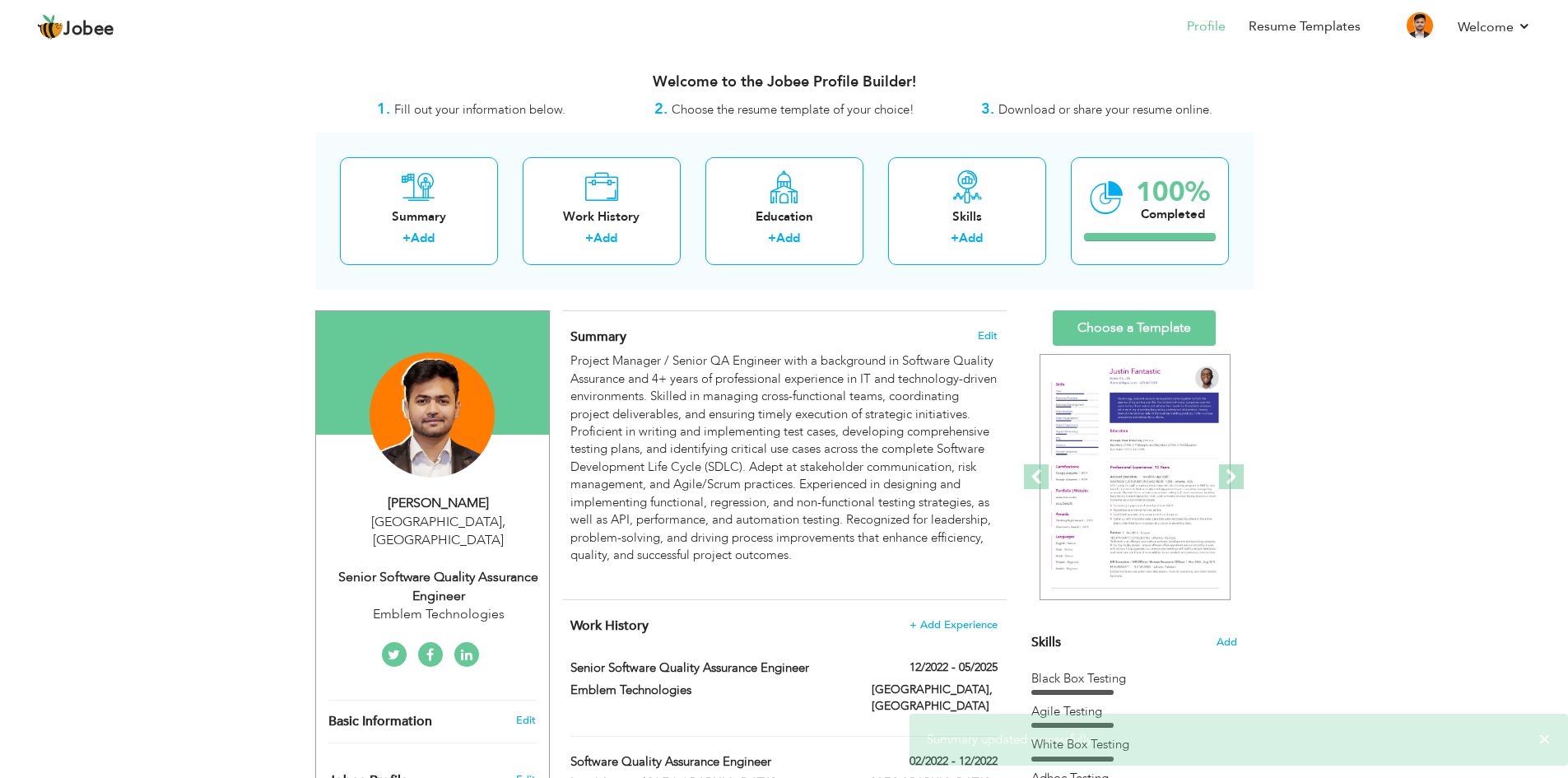
type input "Lahore"
select select "number:6"
type input "Emblem Technologies"
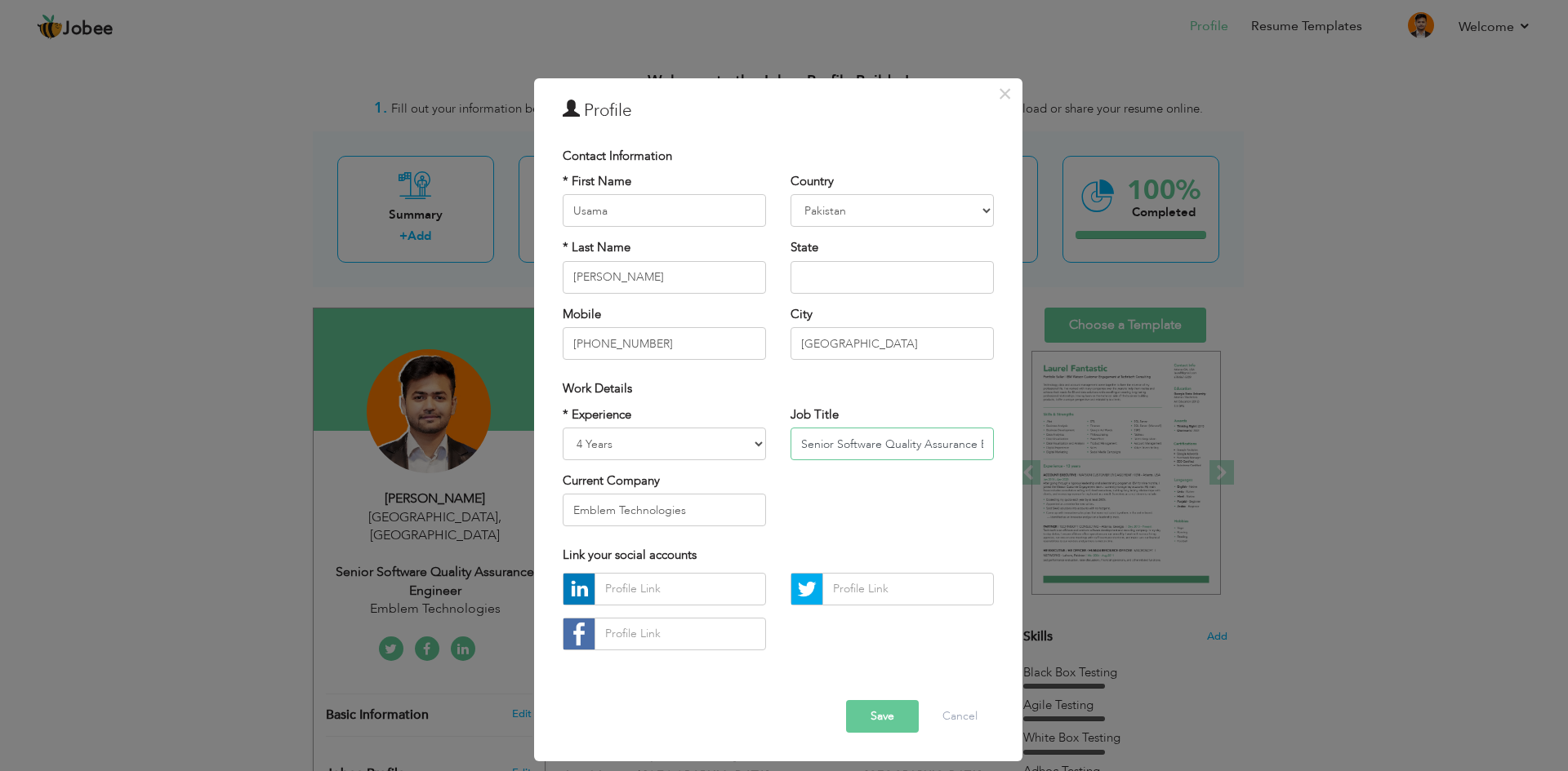
click at [802, 444] on input "Senior Software Quality Assurance Engineer" at bounding box center [891, 444] width 203 height 33
paste input "Project Manager"
type input "Project Manager / Senior Software Quality Assurance Engineer"
click at [885, 714] on button "Save" at bounding box center [882, 716] width 73 height 33
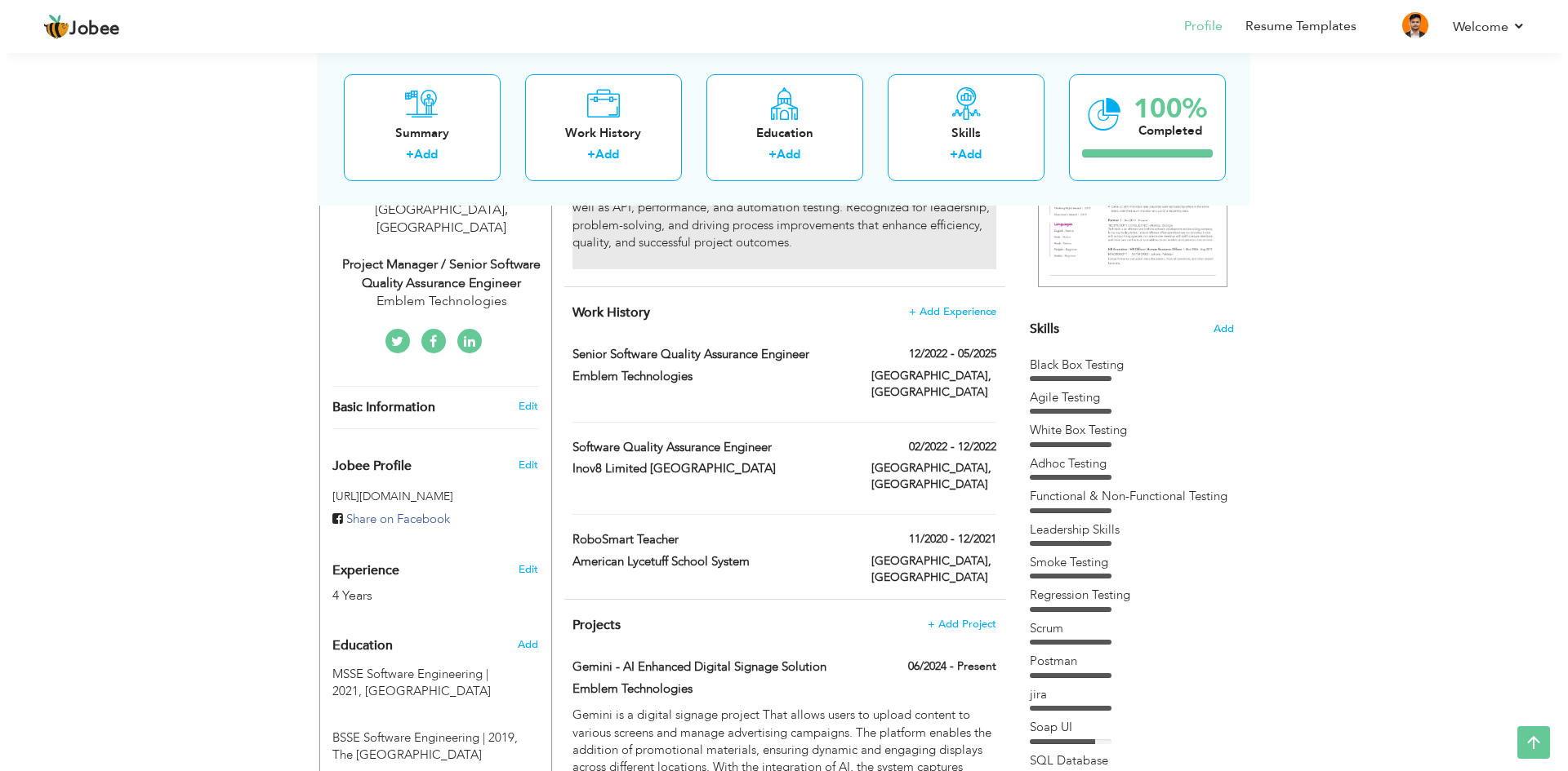
scroll to position [280, 0]
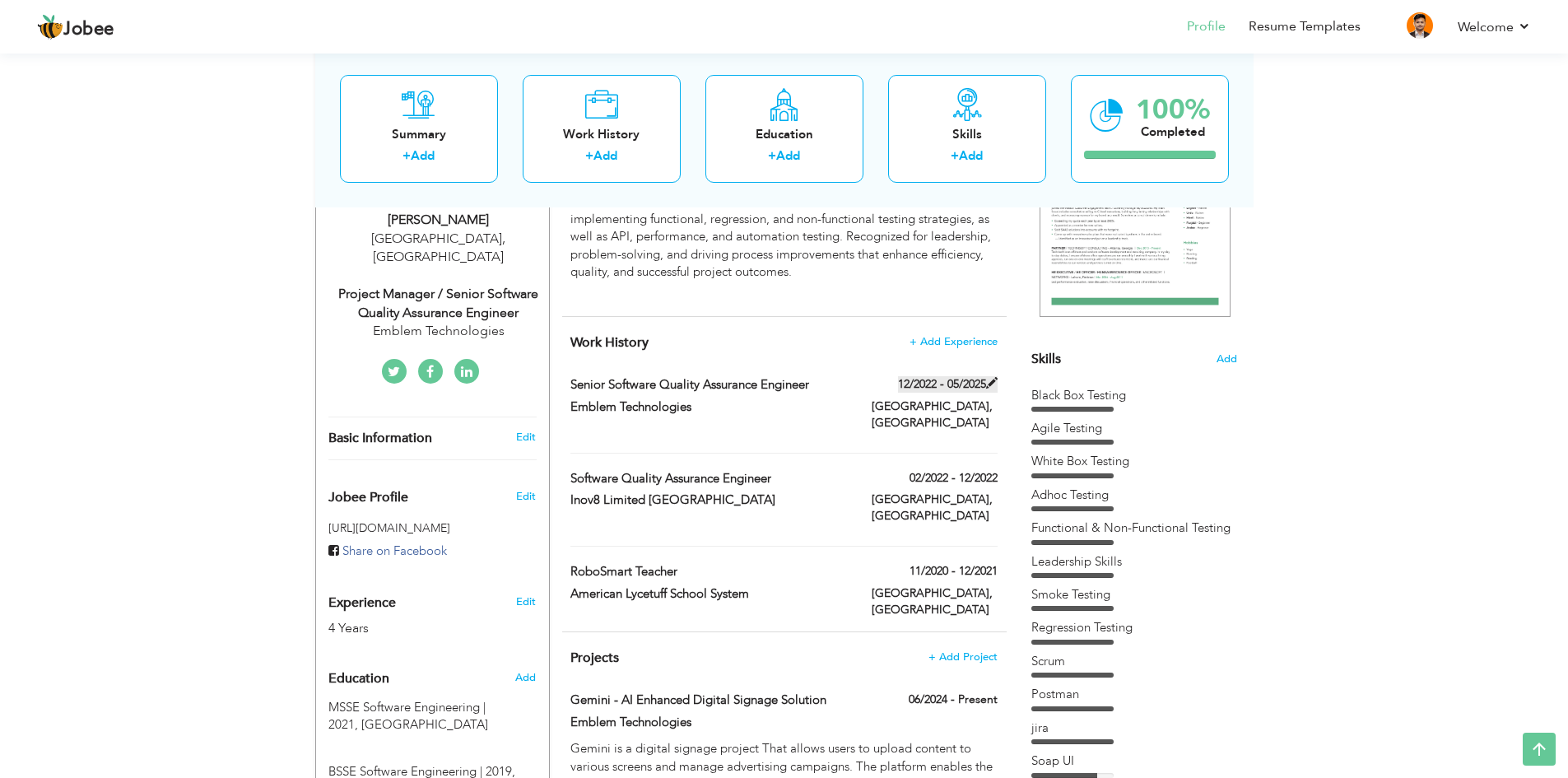
click at [991, 389] on span at bounding box center [991, 383] width 12 height 12
type input "Senior Software Quality Assurance Engineer"
type input "Emblem Technologies"
type input "12/2022"
type input "05/2025"
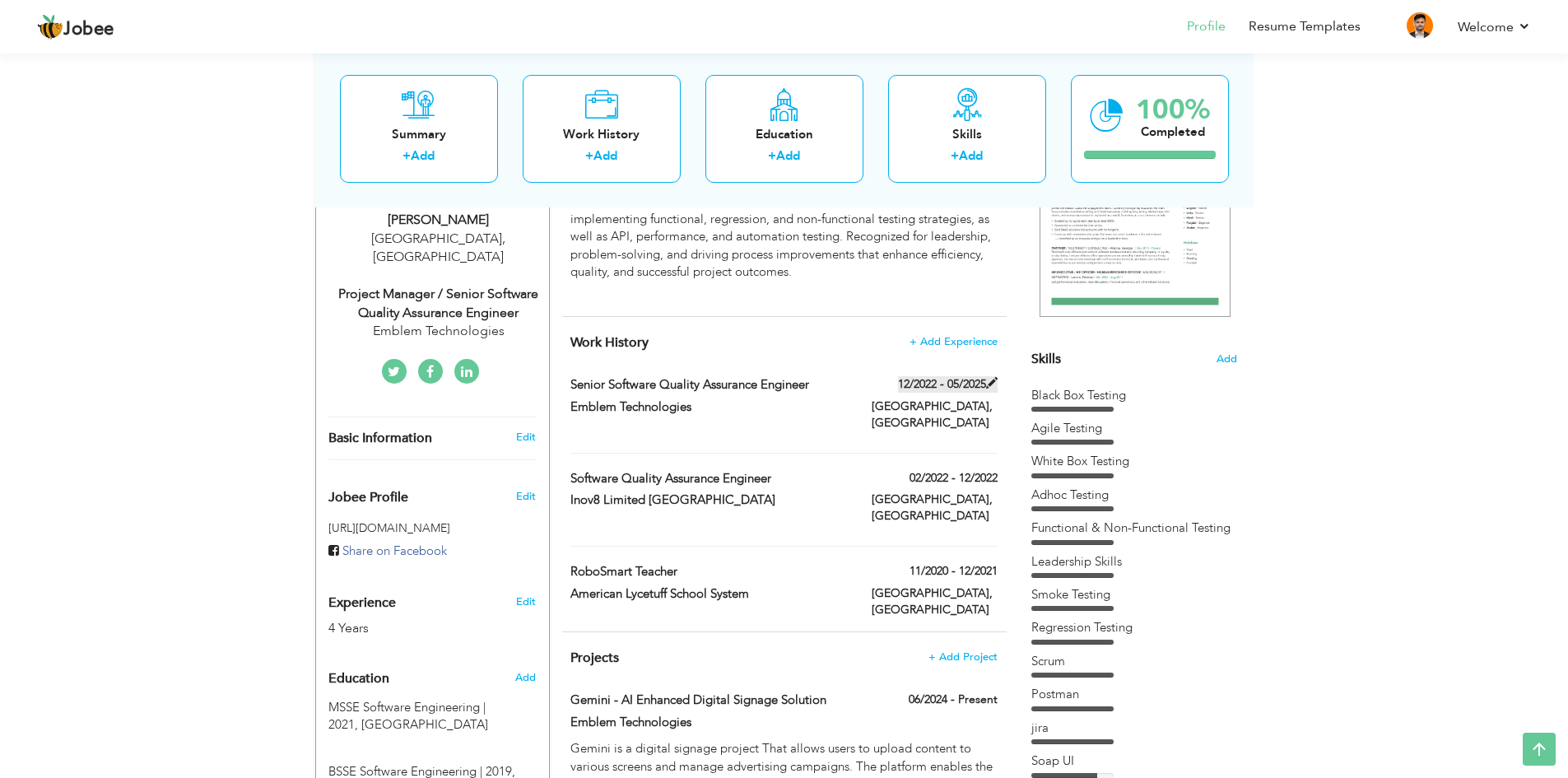
type input "Pakistan"
type input "Lahore"
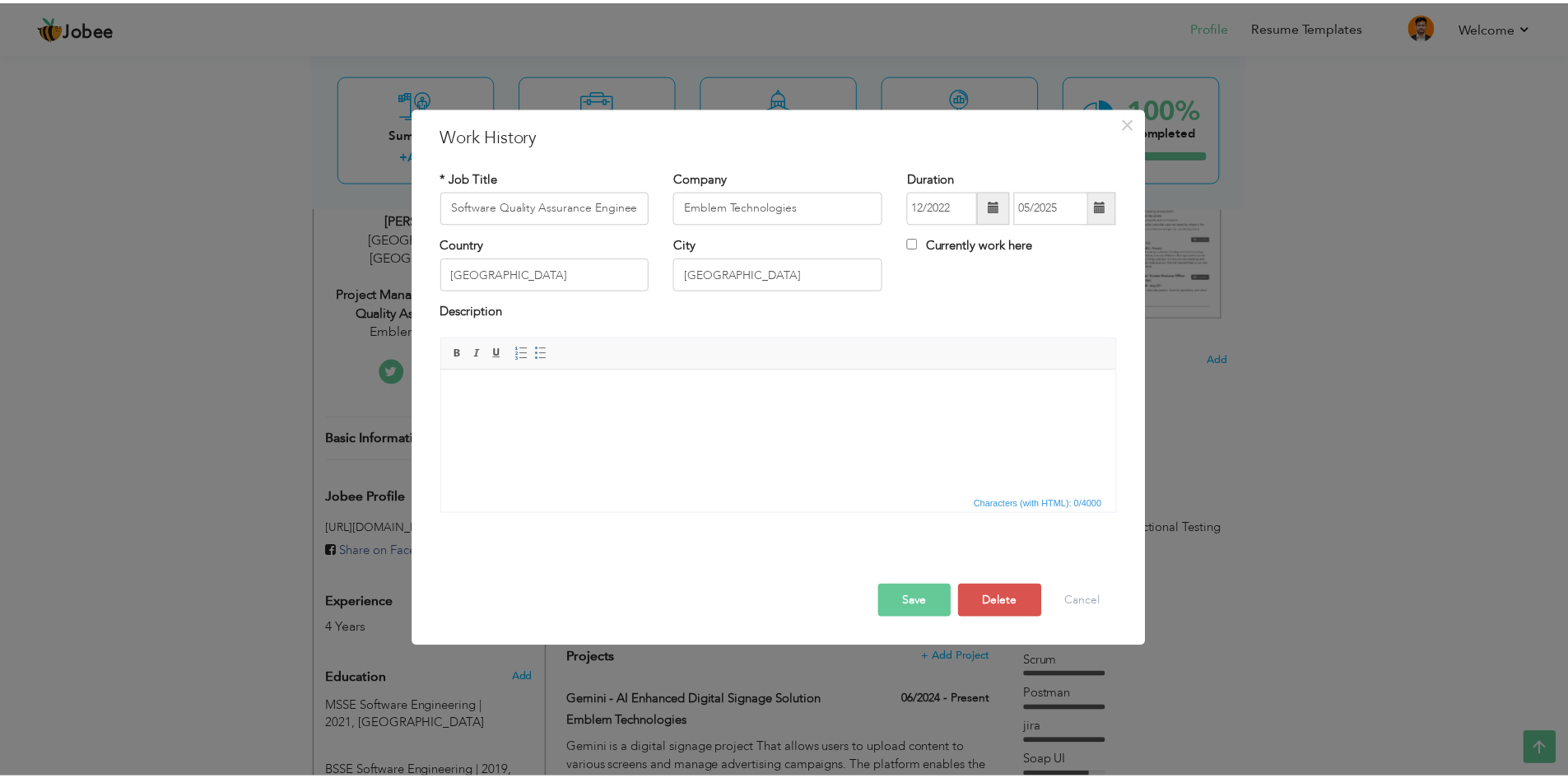
scroll to position [0, 0]
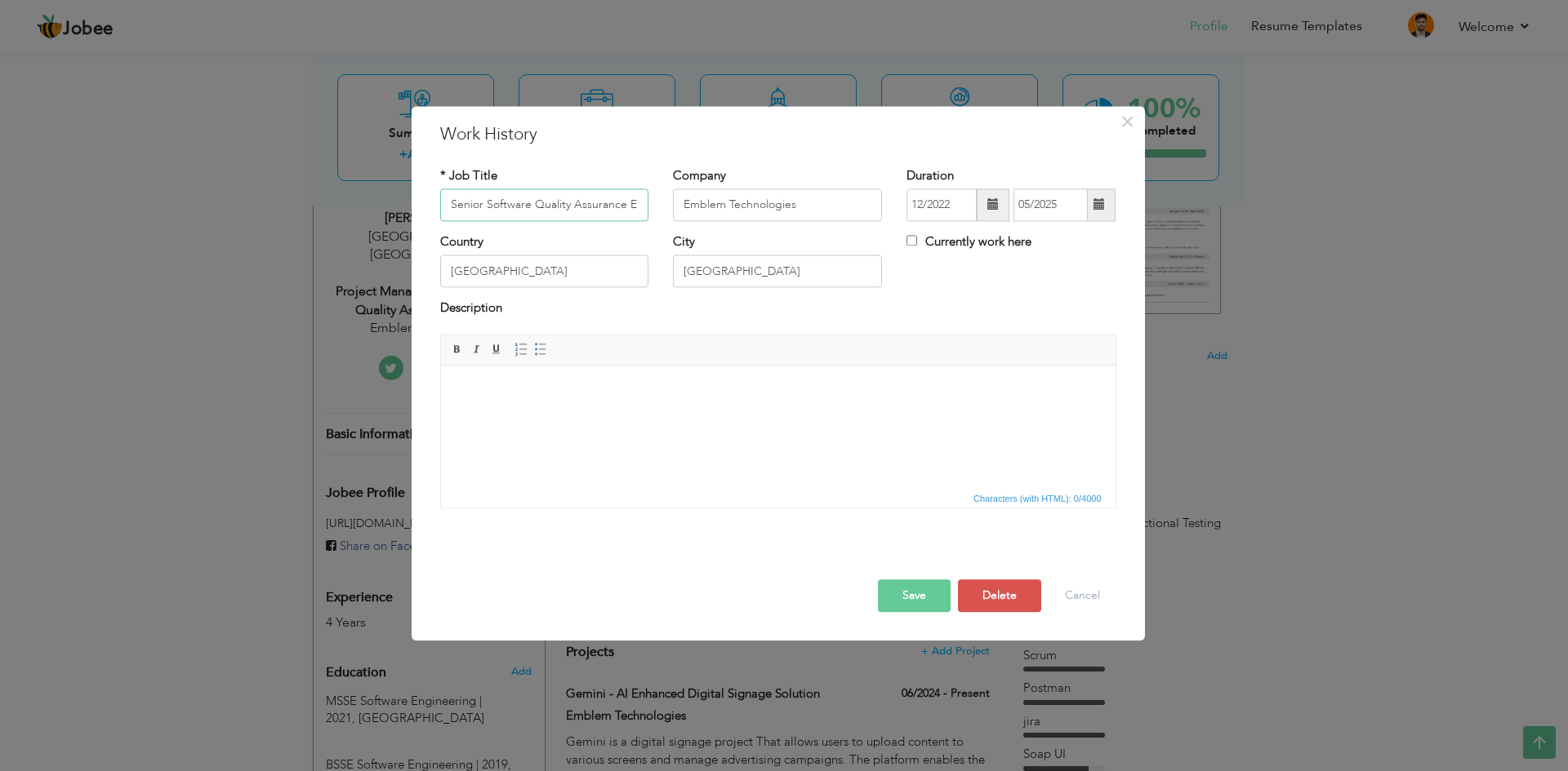
click at [450, 201] on input "Senior Software Quality Assurance Engineer" at bounding box center [545, 205] width 209 height 33
paste input "Project Manager /"
click at [454, 209] on input "Project Manager / Senior Software Quality Assurance Engineer" at bounding box center [545, 205] width 209 height 33
type input "Project Manager / Senior Software Quality Assurance Engineer"
click at [914, 598] on button "Save" at bounding box center [914, 596] width 73 height 33
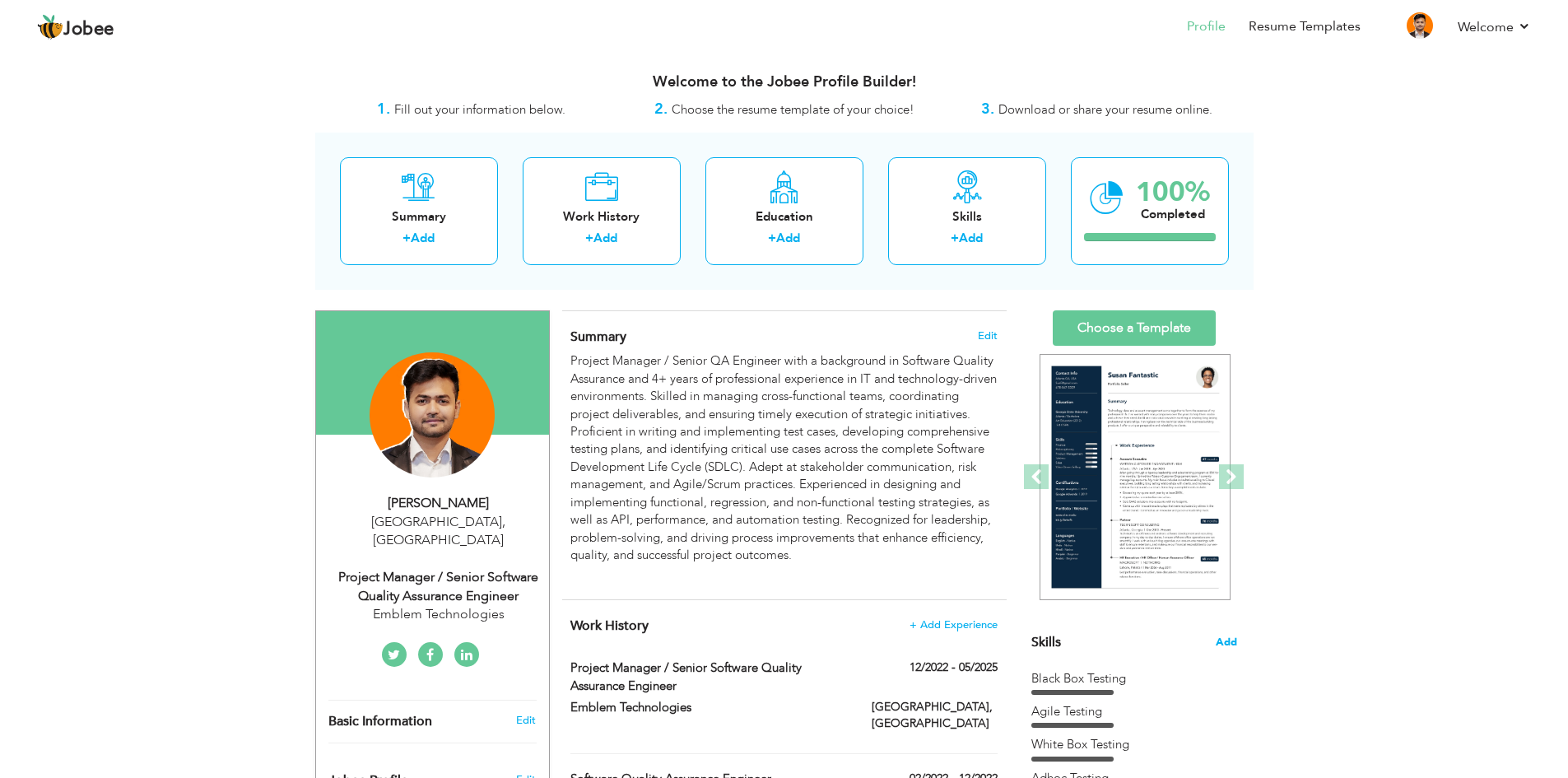
click at [1223, 640] on span "Add" at bounding box center [1226, 642] width 21 height 16
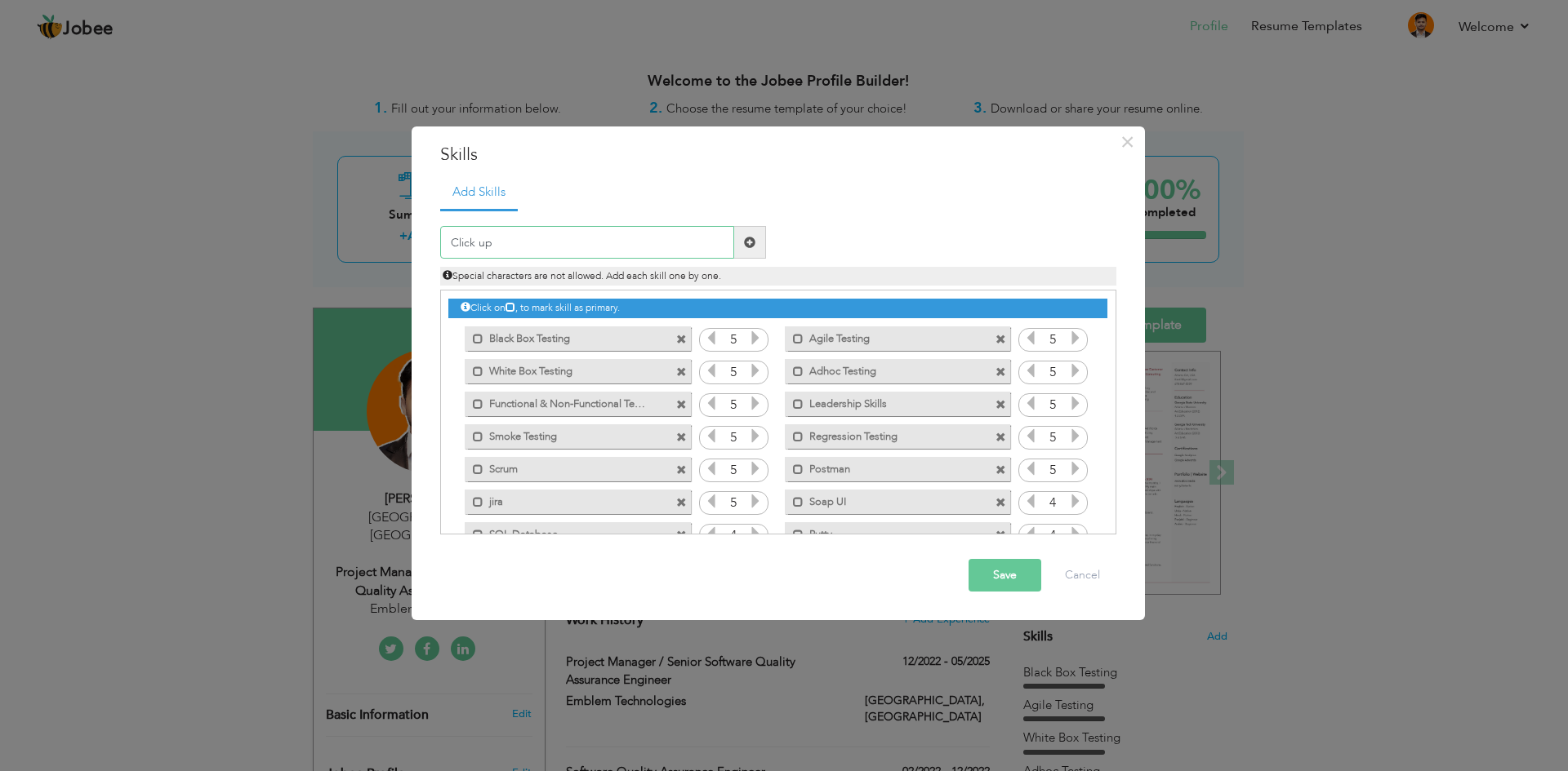
type input "Click up"
click at [754, 244] on span at bounding box center [749, 242] width 32 height 33
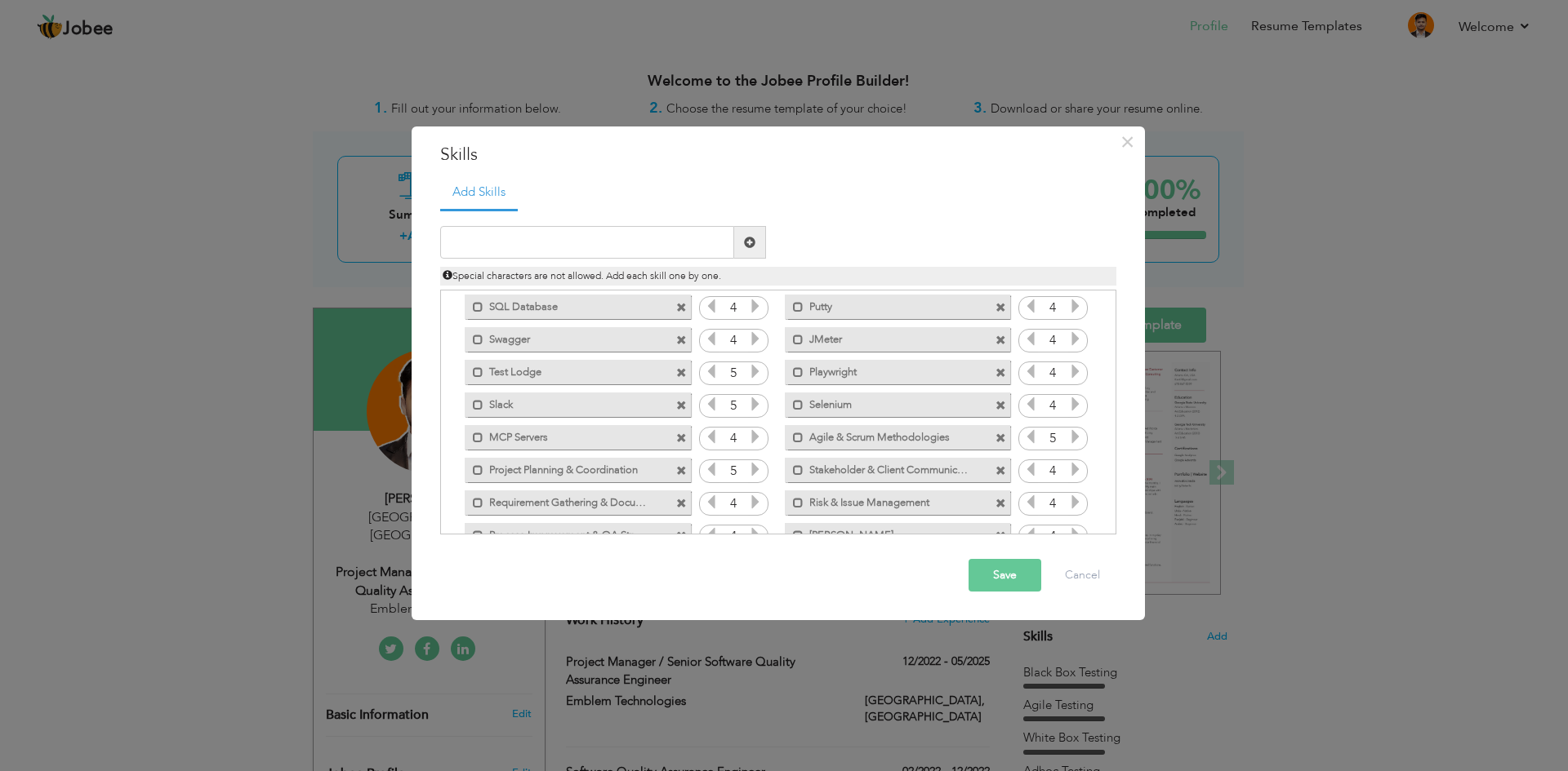
scroll to position [298, 0]
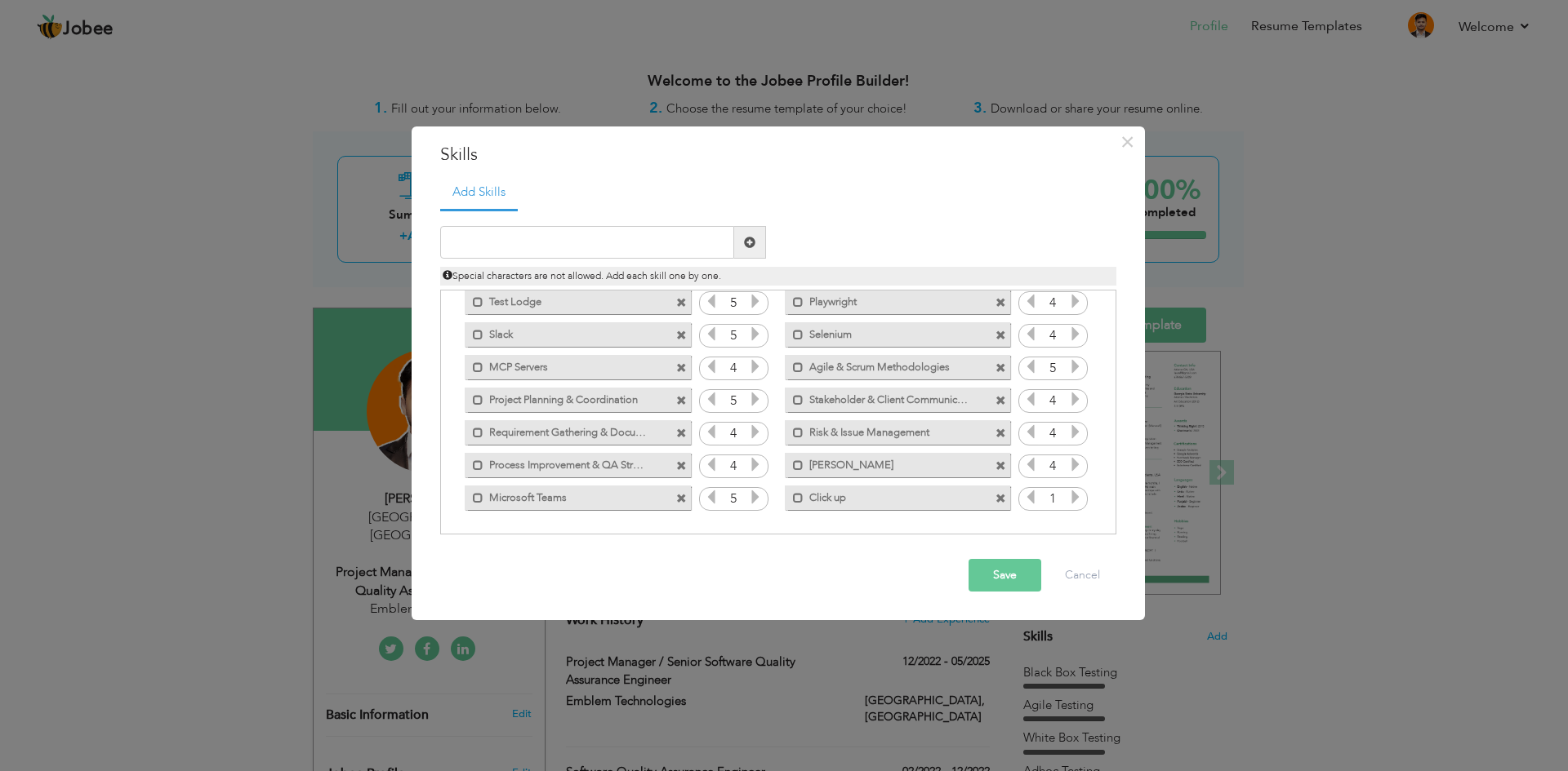
click at [1069, 493] on icon at bounding box center [1075, 497] width 15 height 15
click at [995, 462] on span at bounding box center [1001, 467] width 11 height 11
click at [991, 568] on button "Save" at bounding box center [1004, 575] width 73 height 33
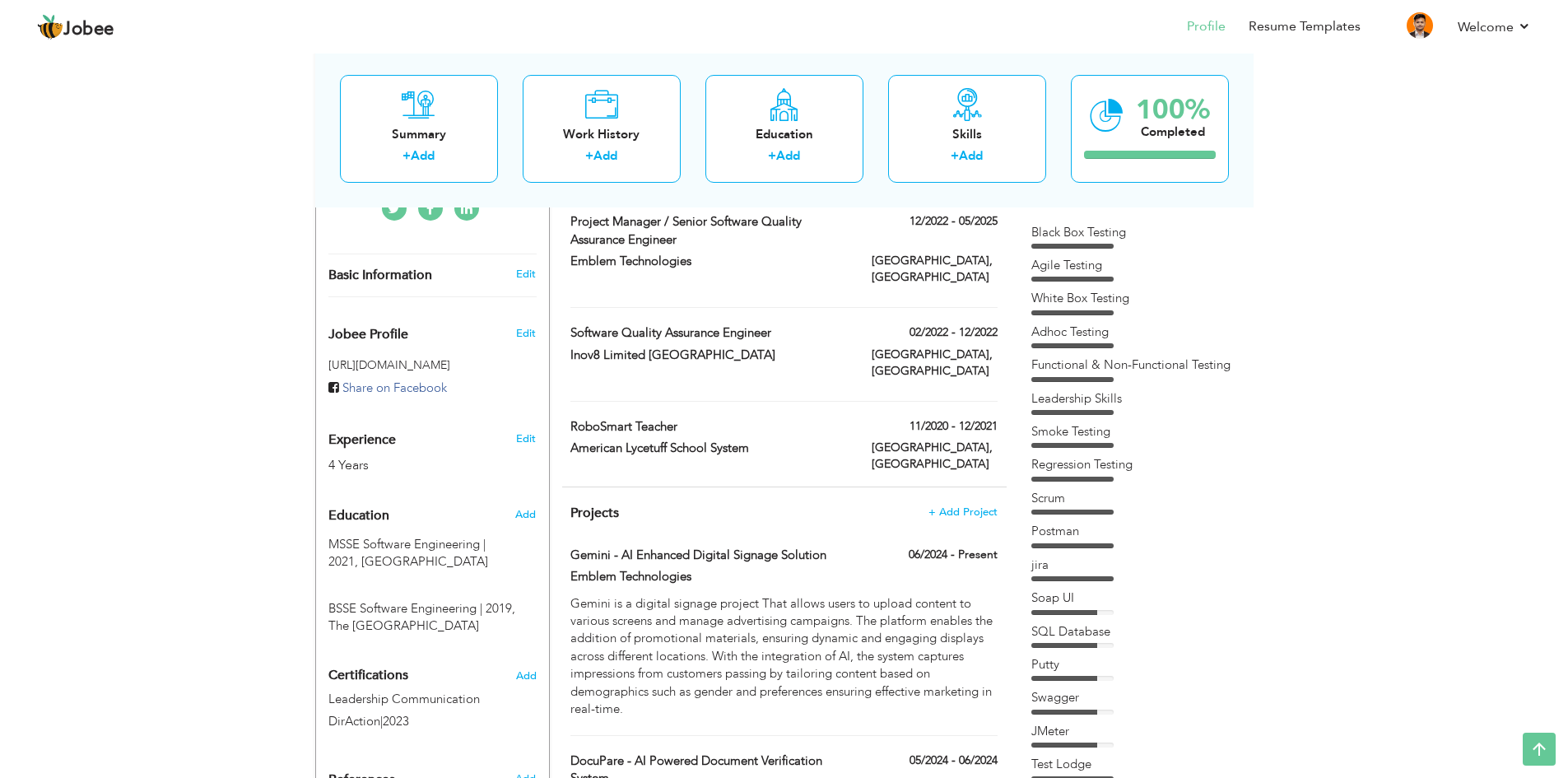
scroll to position [0, 0]
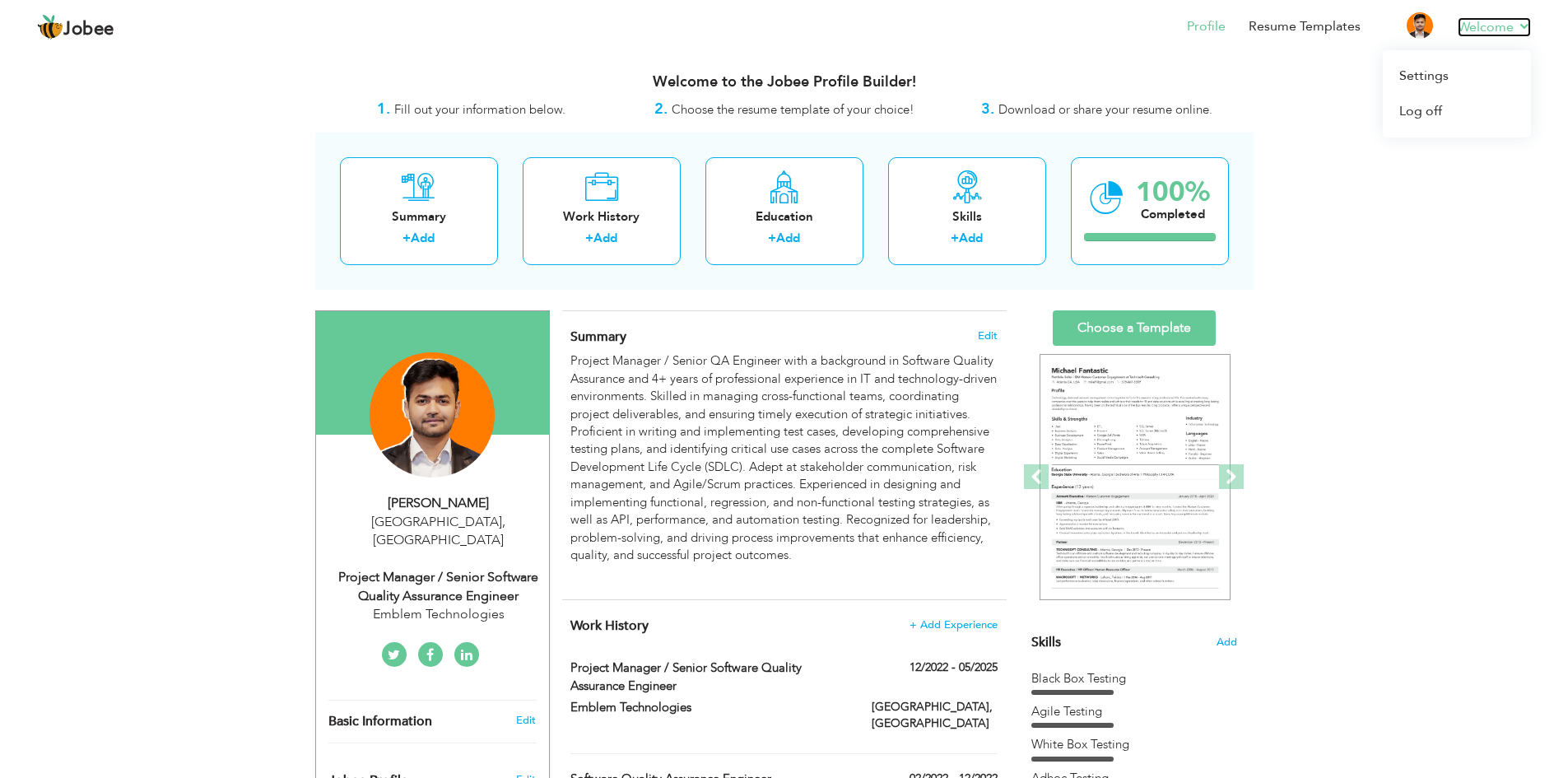
click at [1518, 20] on link "Welcome" at bounding box center [1495, 28] width 73 height 20
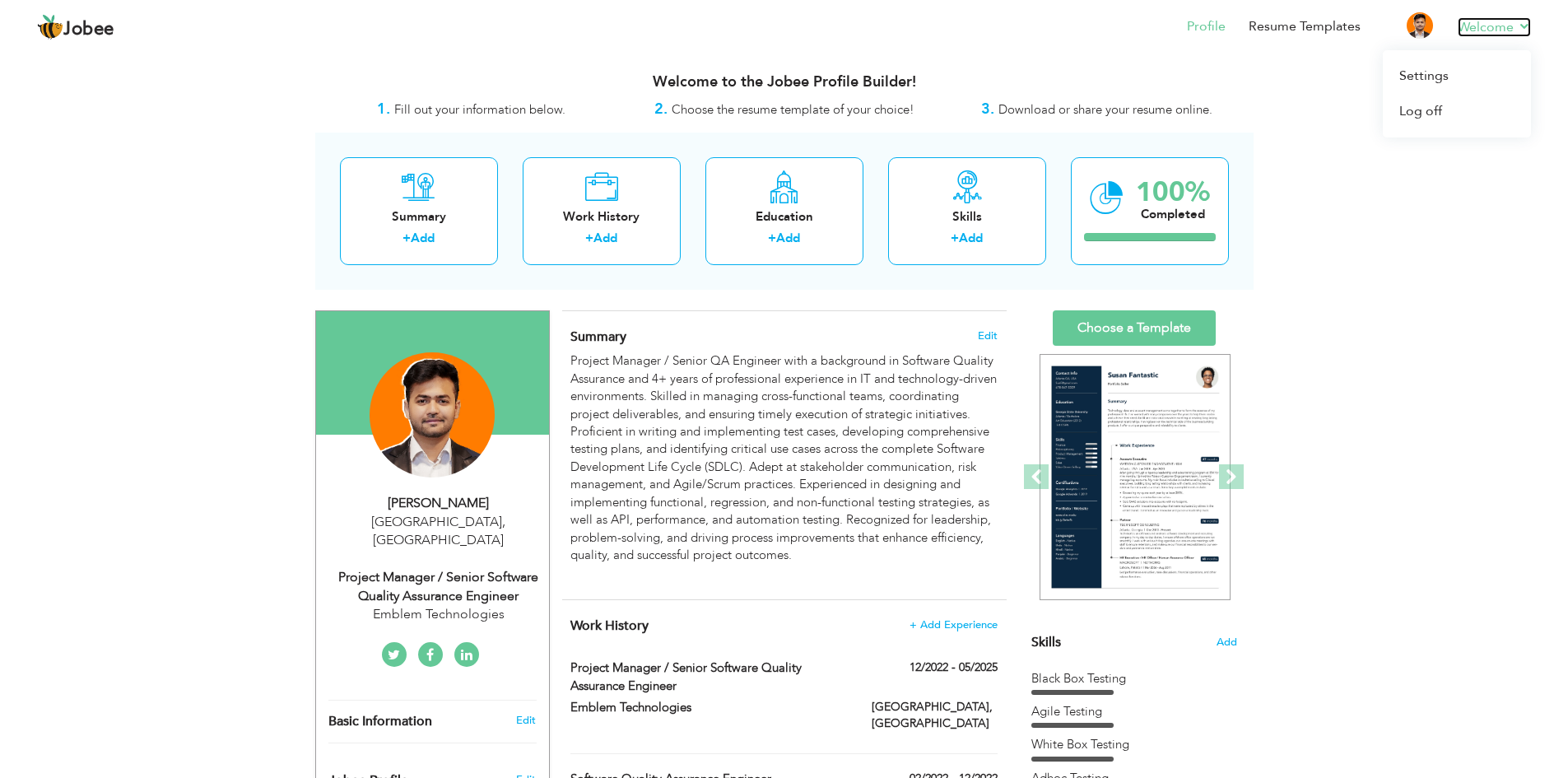
click at [1471, 22] on link "Welcome" at bounding box center [1495, 28] width 73 height 20
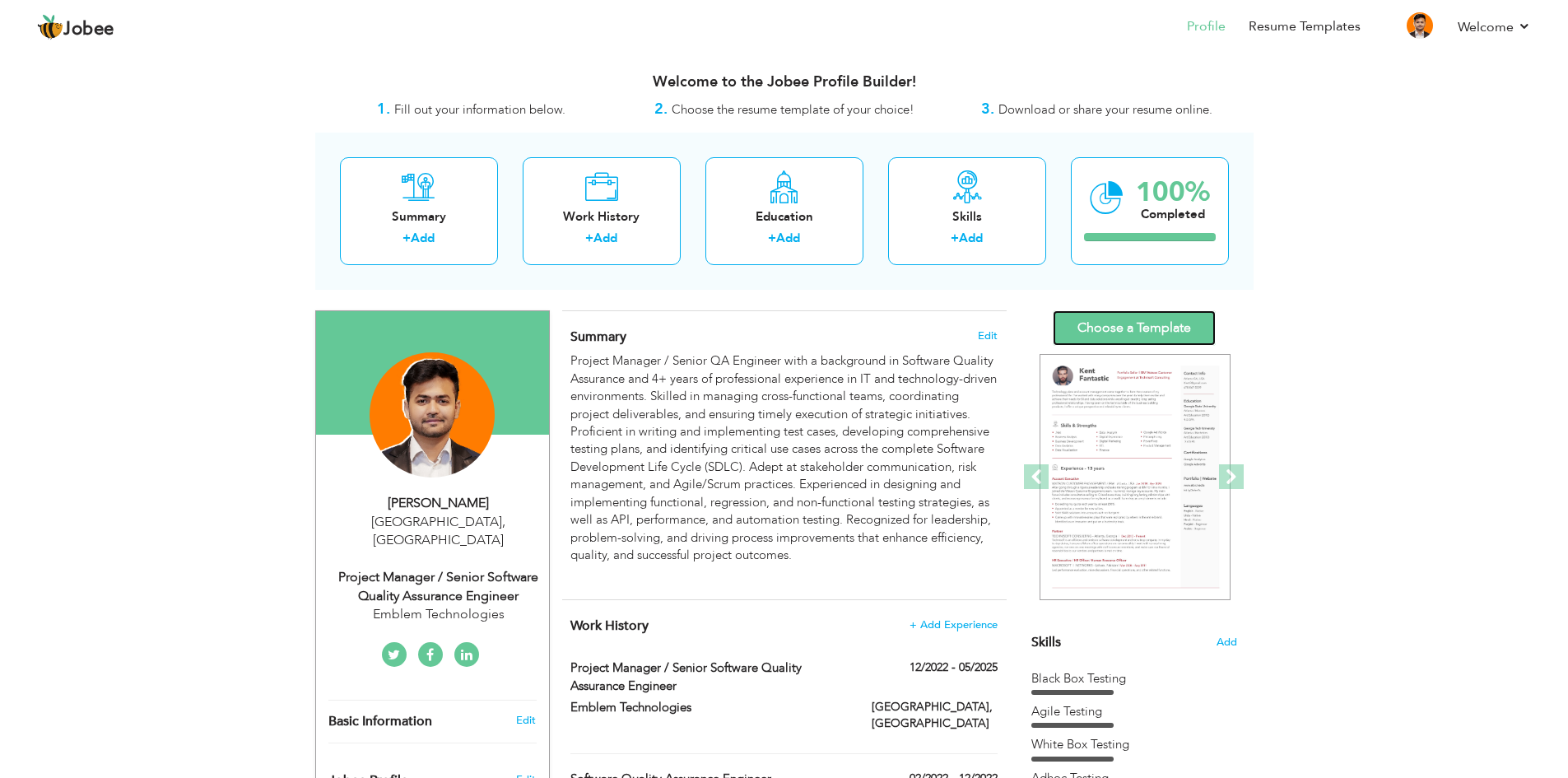
click at [1114, 321] on link "Choose a Template" at bounding box center [1135, 328] width 163 height 36
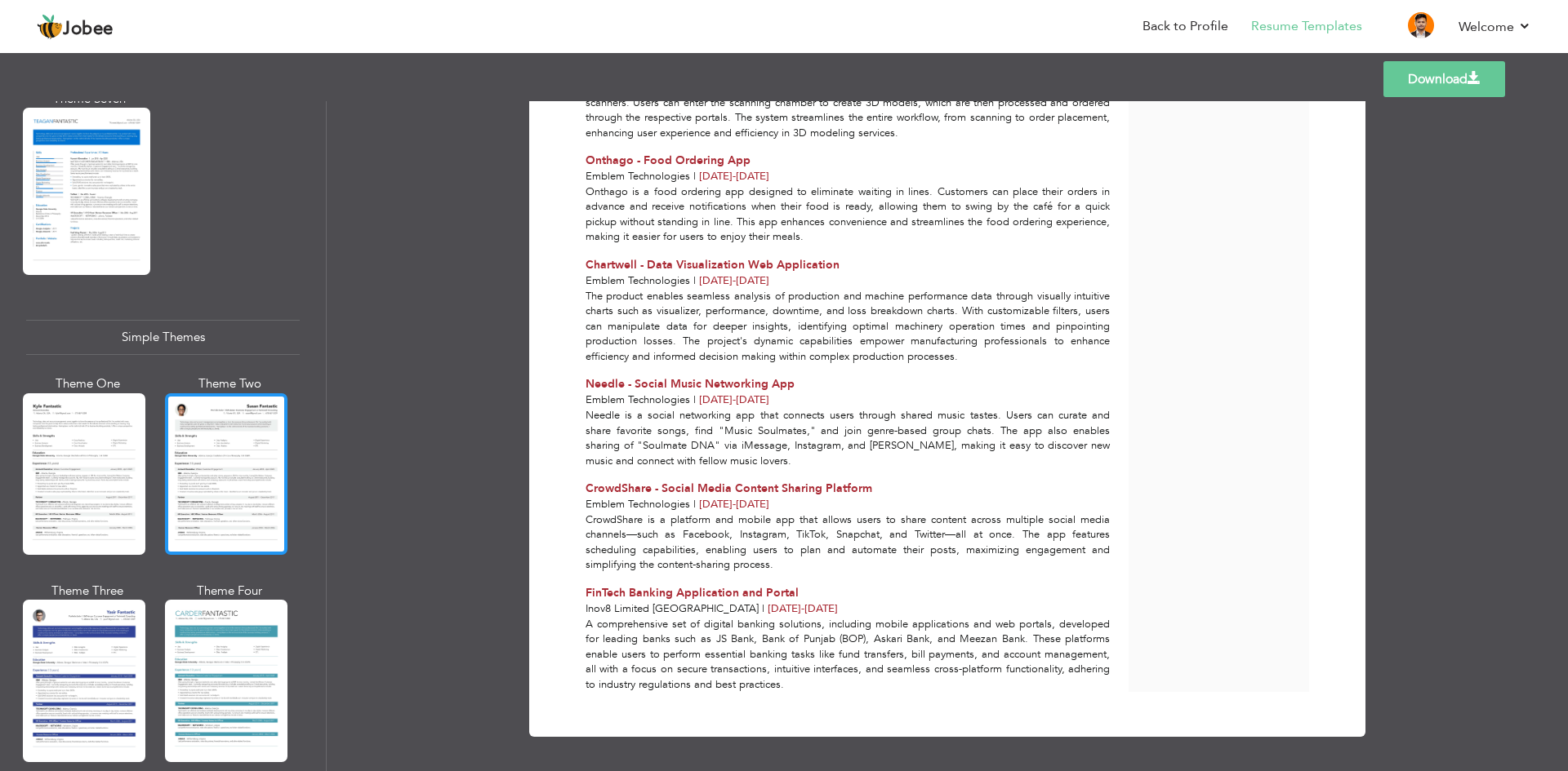
scroll to position [1619, 0]
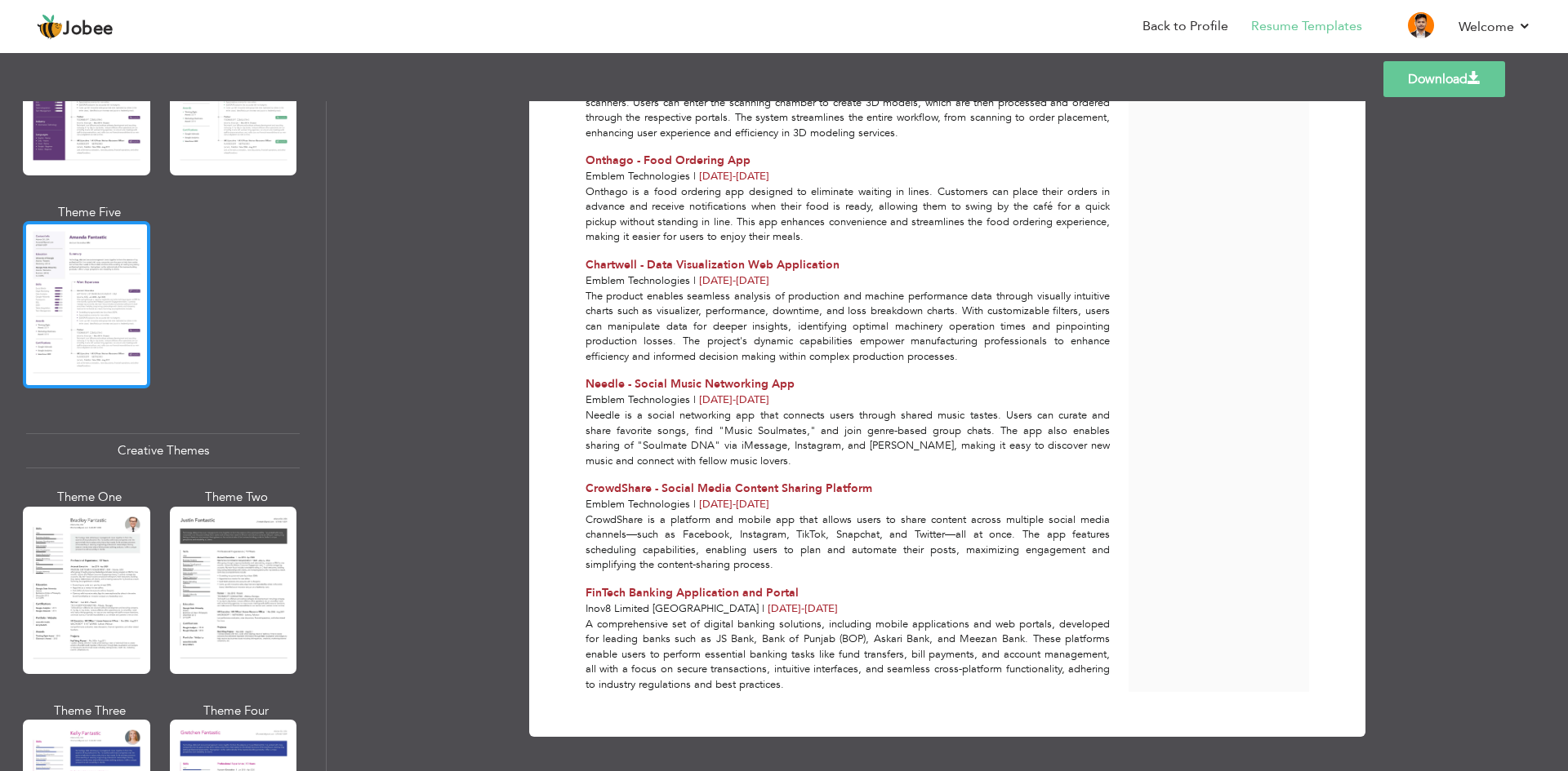
click at [66, 319] on div at bounding box center [87, 305] width 127 height 167
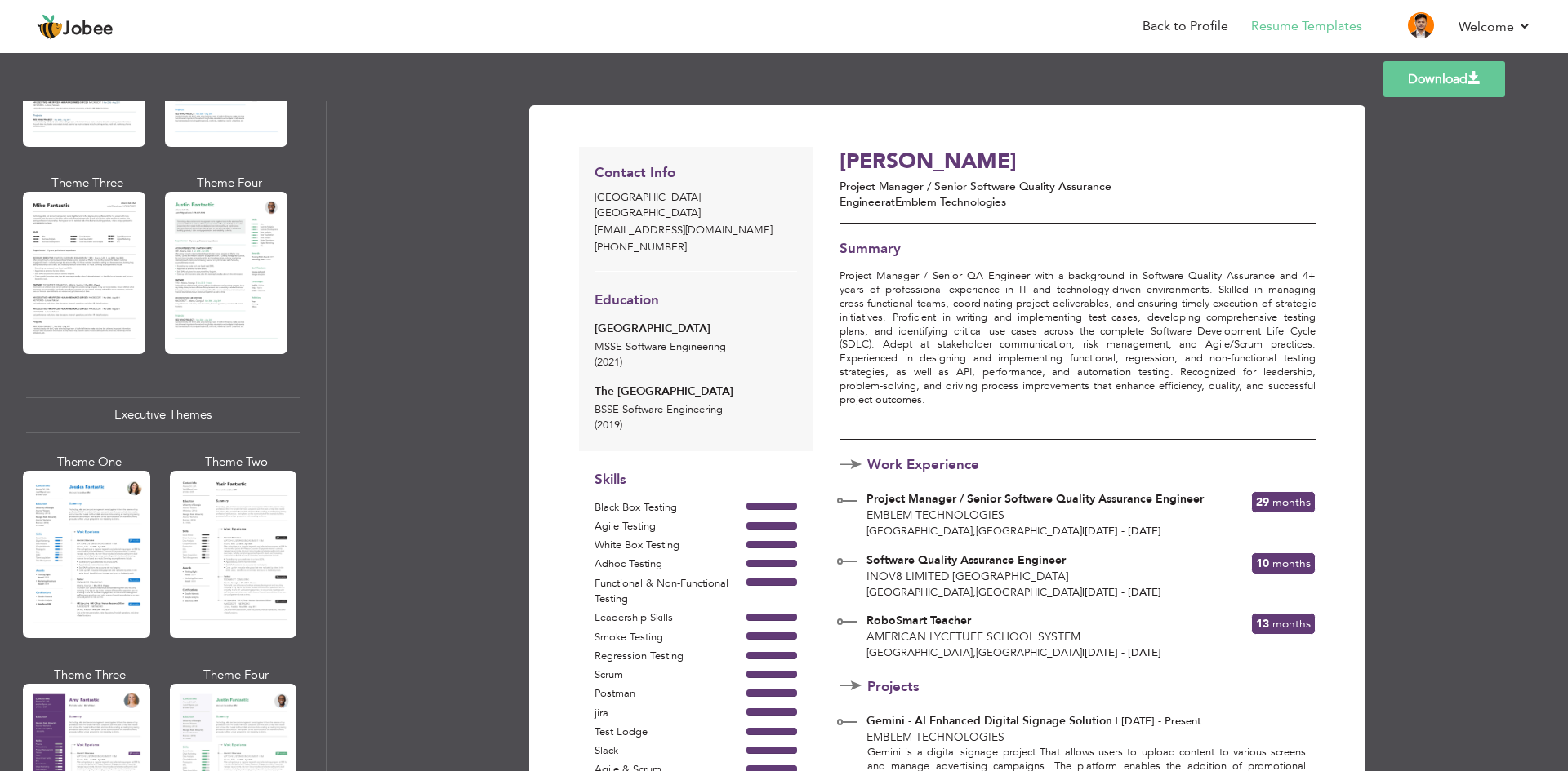
scroll to position [941, 0]
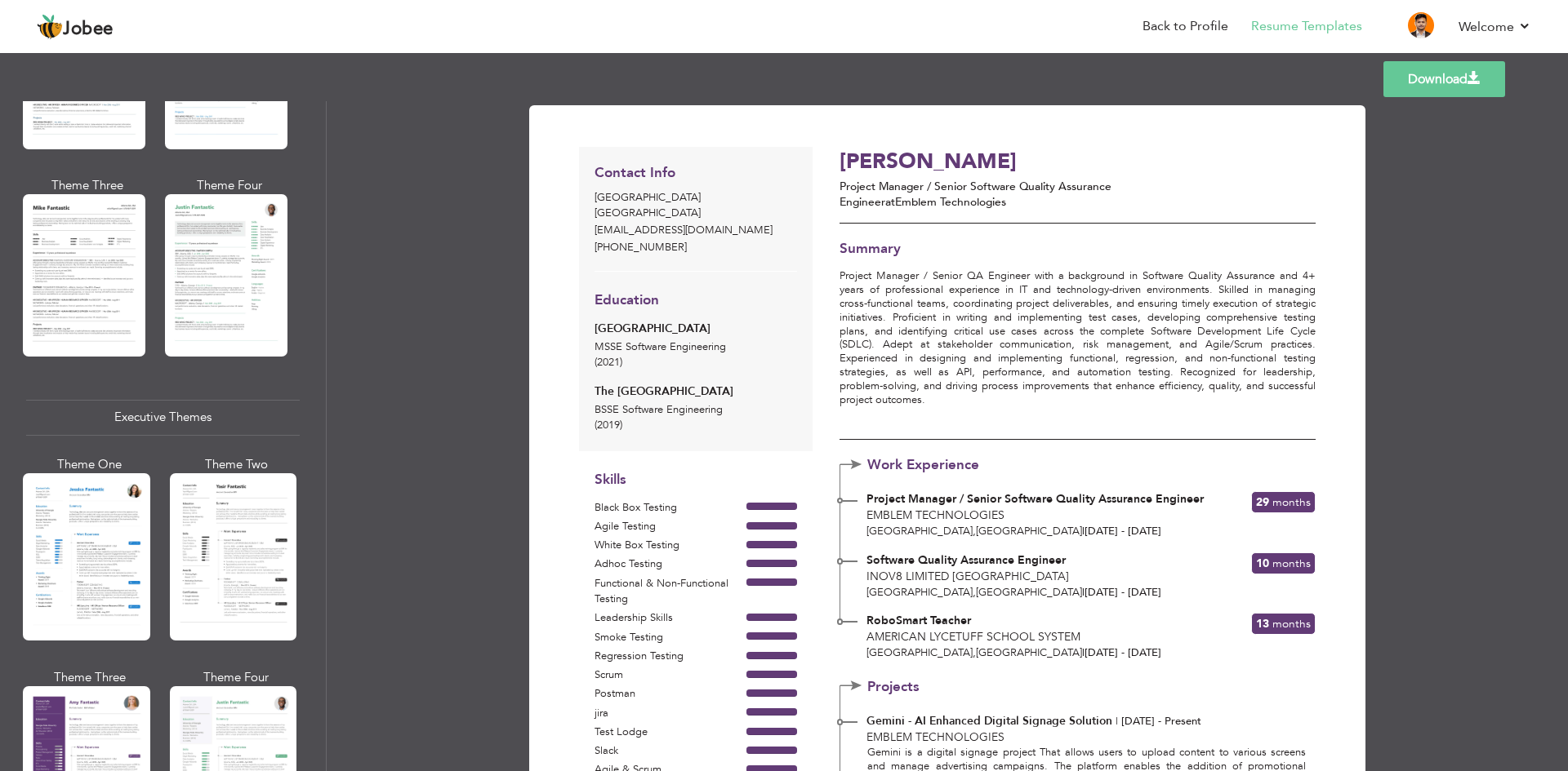
click at [194, 538] on div at bounding box center [234, 557] width 127 height 167
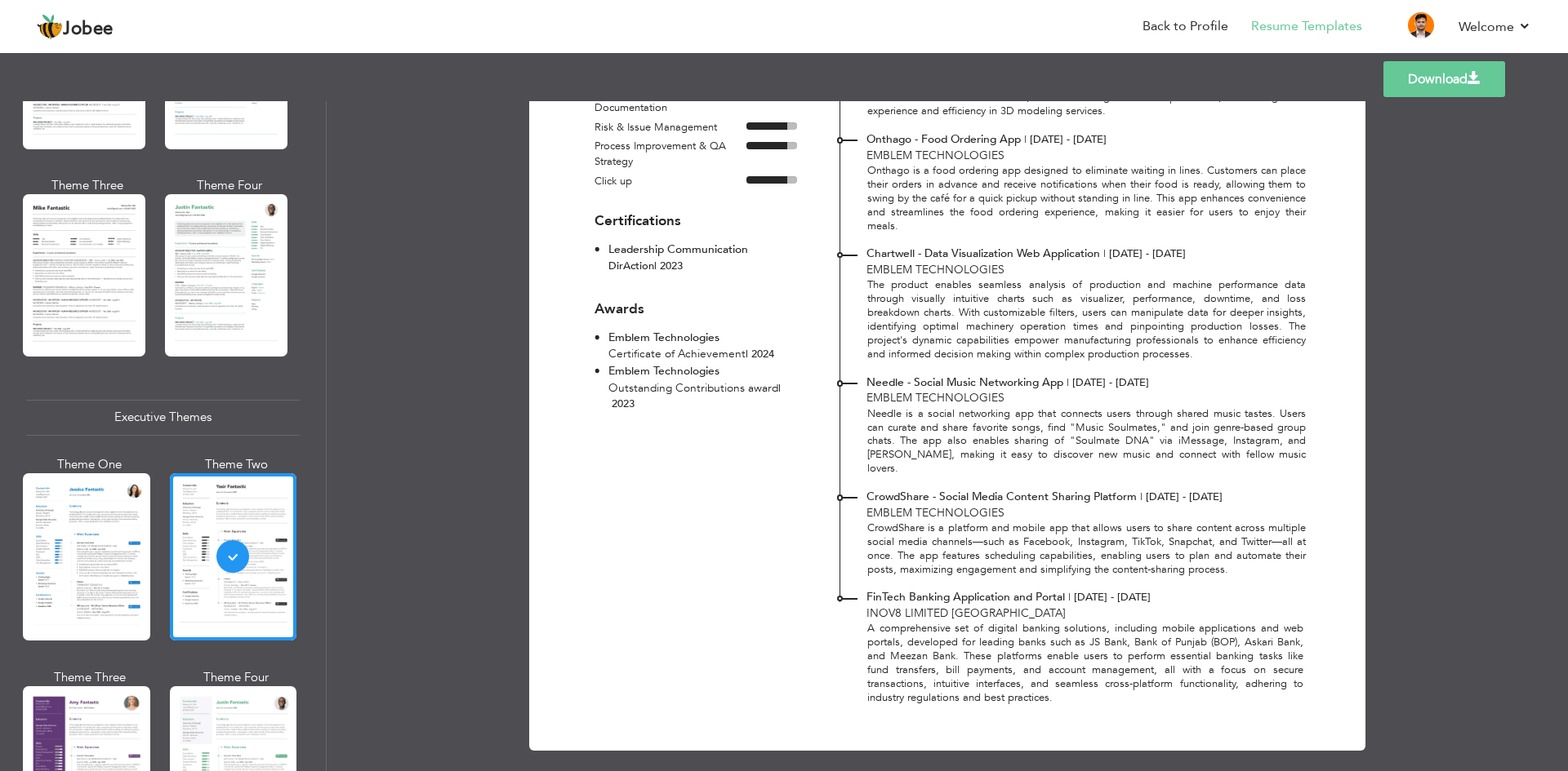
scroll to position [0, 0]
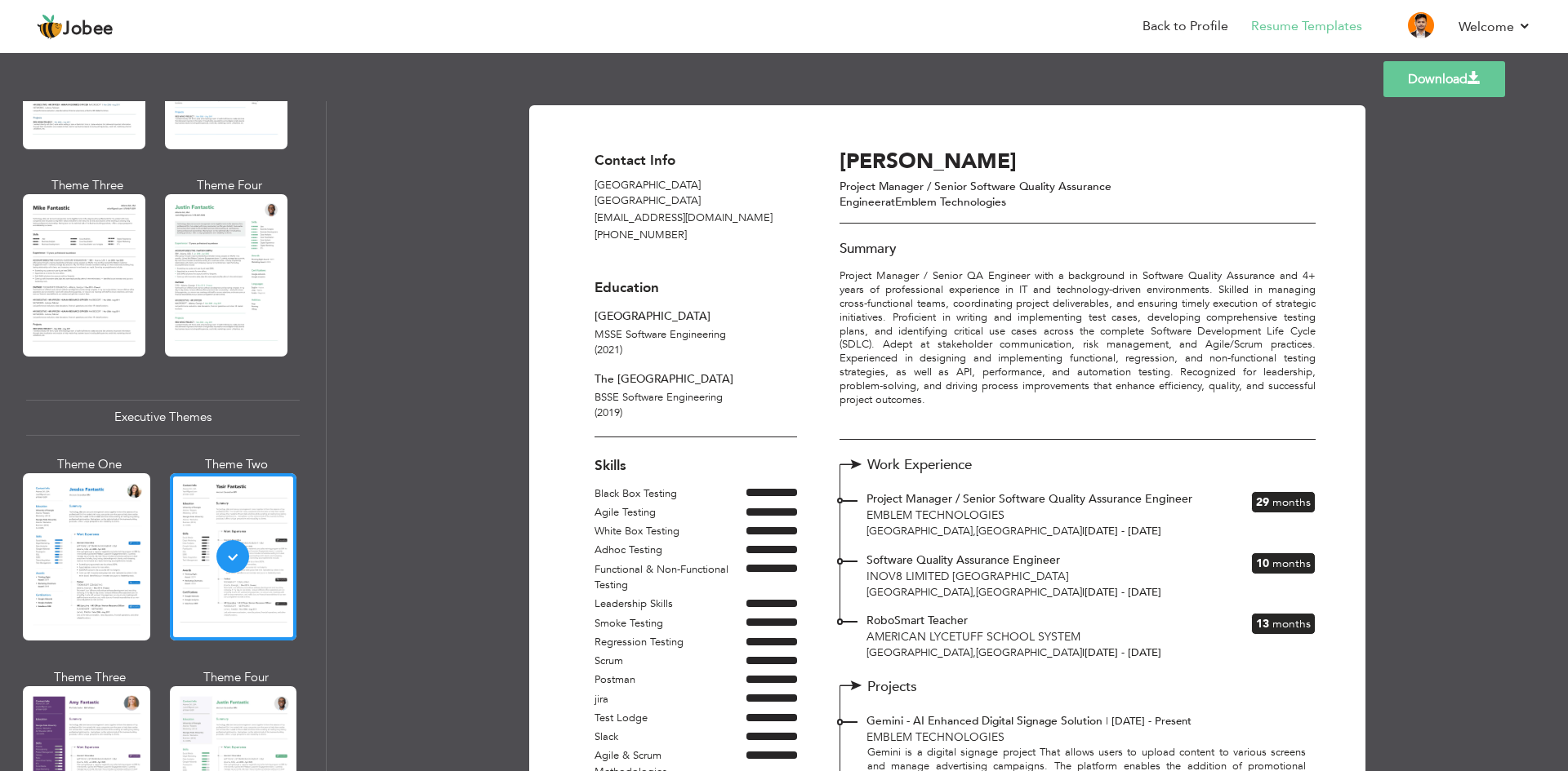
click at [1410, 75] on link "Download" at bounding box center [1444, 78] width 122 height 36
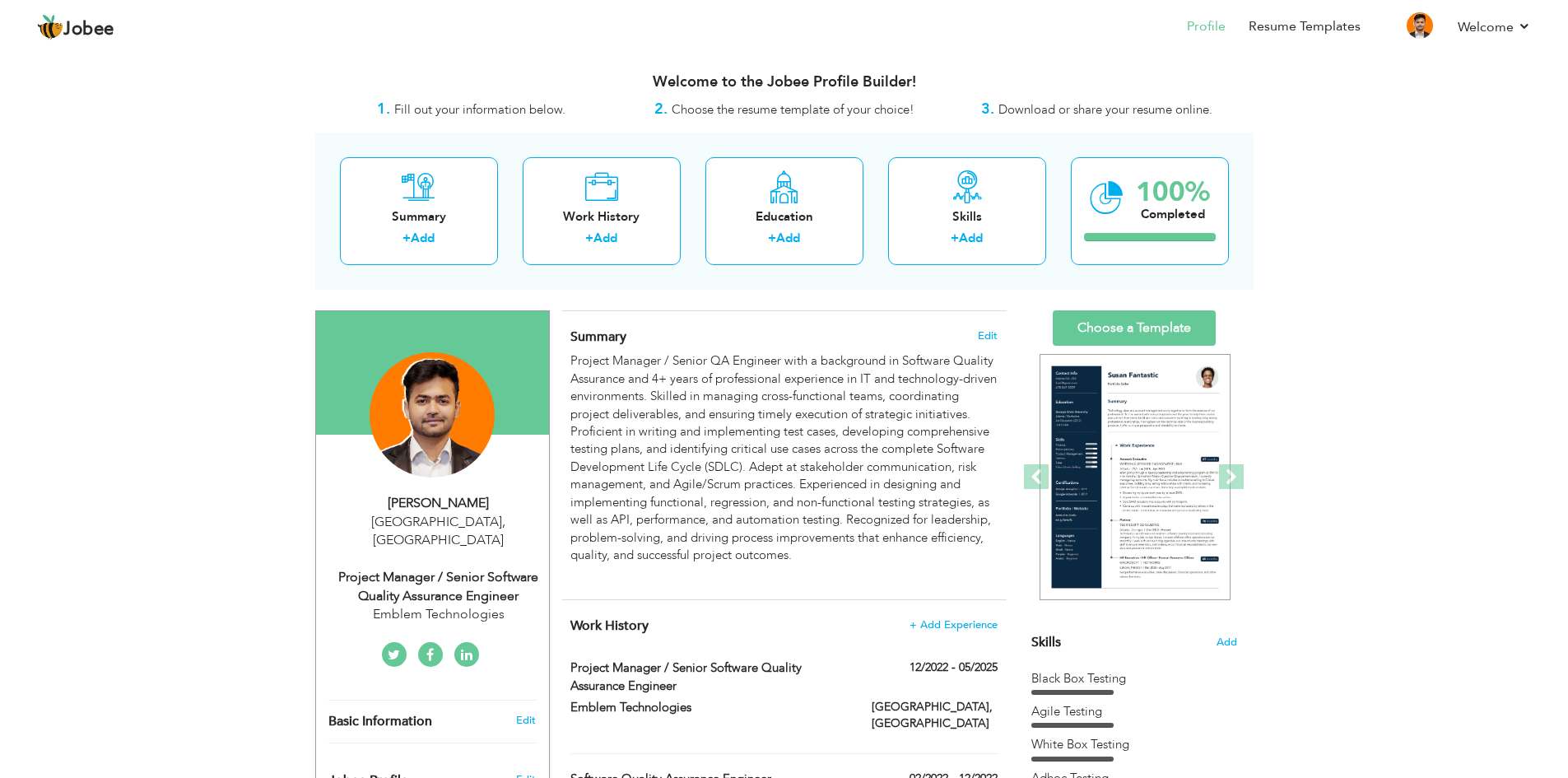
click at [480, 547] on div "Usama Nadeem Lahore , Pakistan Project Manager / Senior Software Quality Assura…" at bounding box center [432, 559] width 233 height 130
select select "number:166"
select select "number:6"
type input "Emblem Technologies"
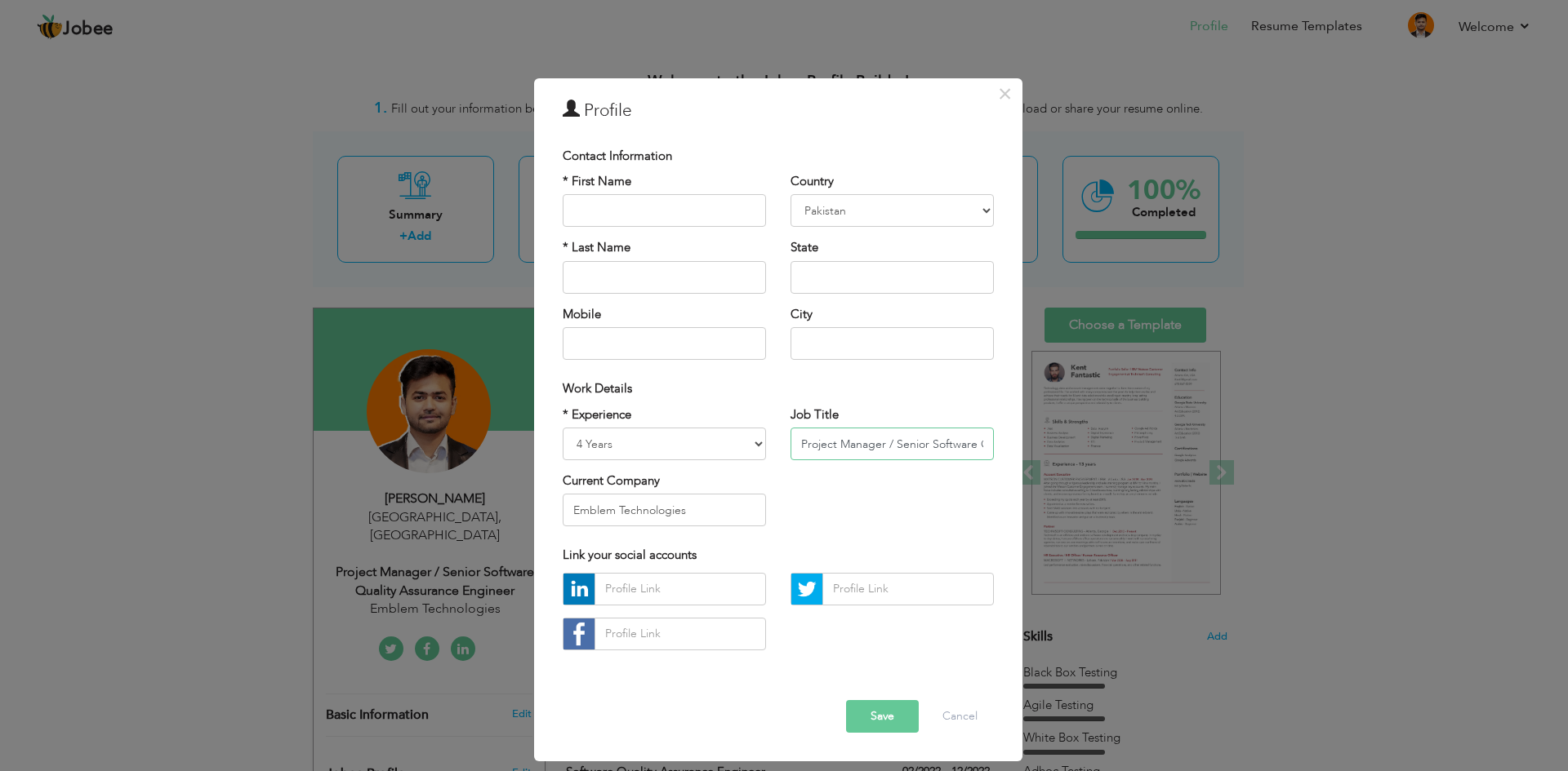
drag, startPoint x: 897, startPoint y: 436, endPoint x: 757, endPoint y: 437, distance: 140.0
click at [757, 437] on div "* Experience Entry Level Less than 1 Year 1 Year 2 Years 3 Years 4 Years 5 Year…" at bounding box center [778, 473] width 455 height 133
type input "Senior Software Quality Assurance Engineer"
click at [1001, 95] on span "×" at bounding box center [1004, 94] width 14 height 29
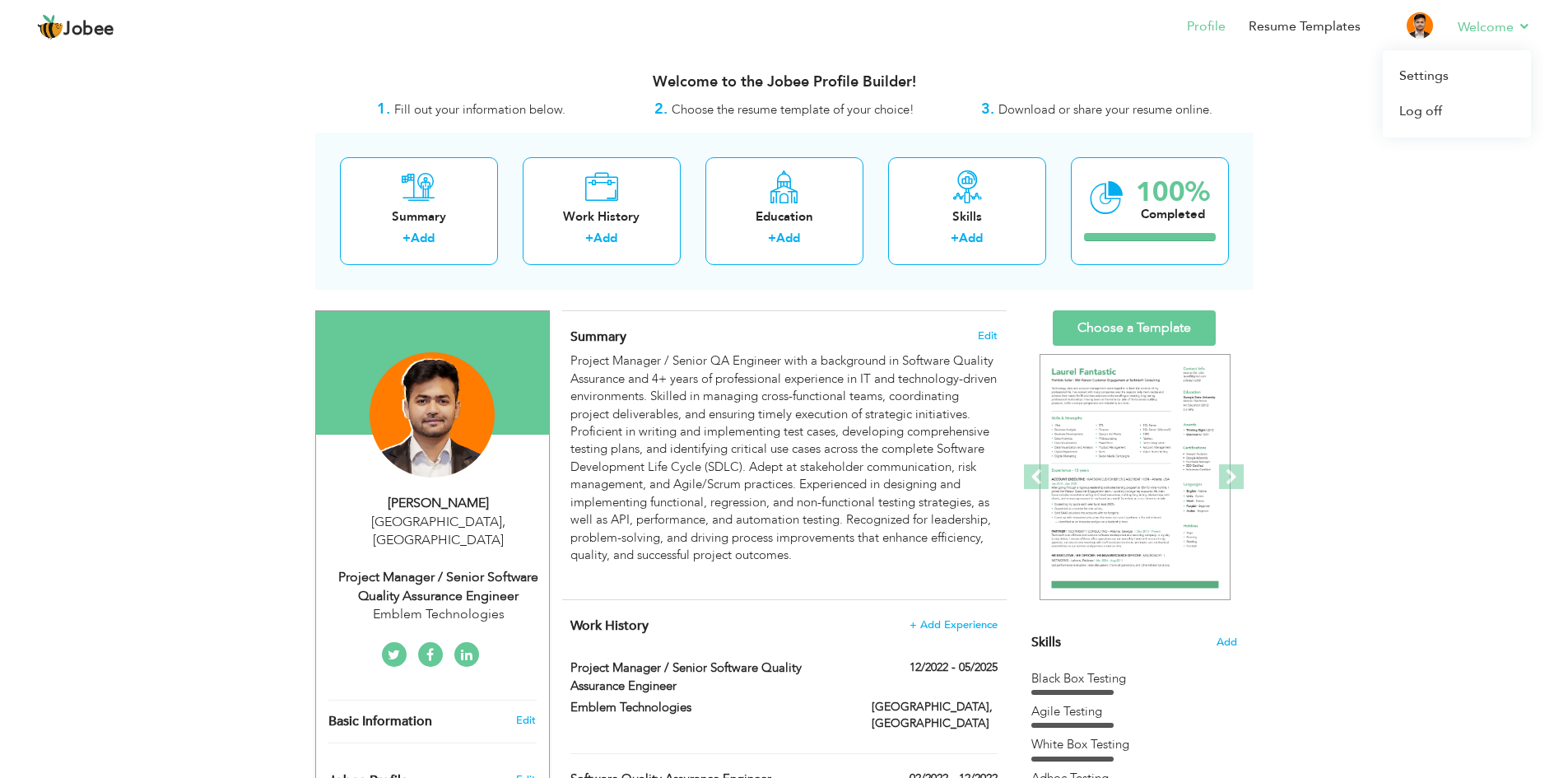
click at [1450, 34] on li "Welcome Settings Log off" at bounding box center [1483, 28] width 96 height 44
click at [1423, 111] on link "Log off" at bounding box center [1456, 111] width 148 height 36
